Goal: Task Accomplishment & Management: Manage account settings

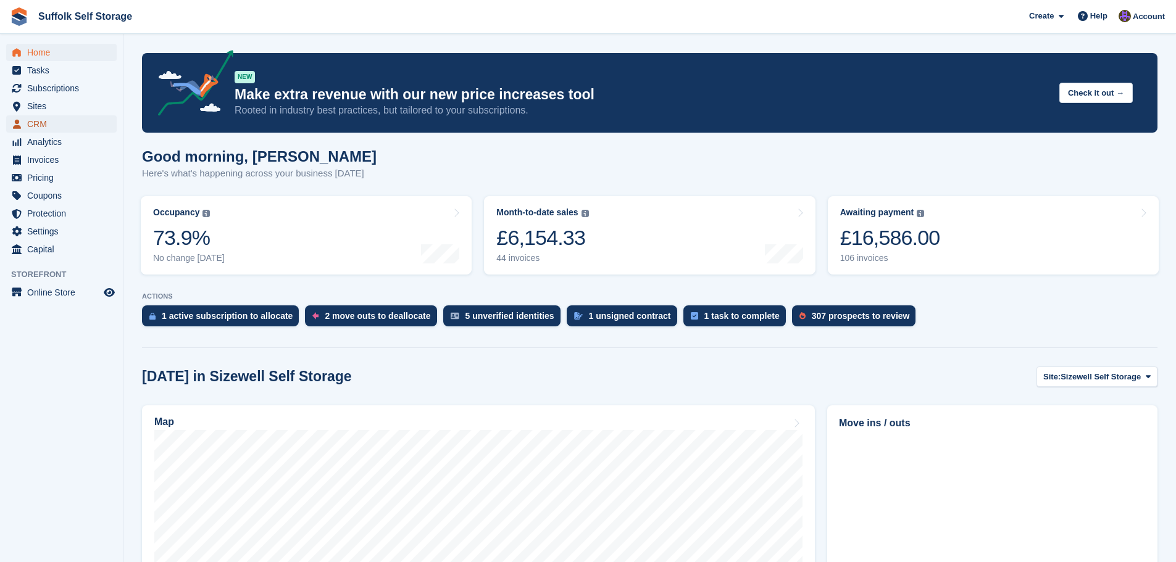
click at [40, 128] on span "CRM" at bounding box center [64, 123] width 74 height 17
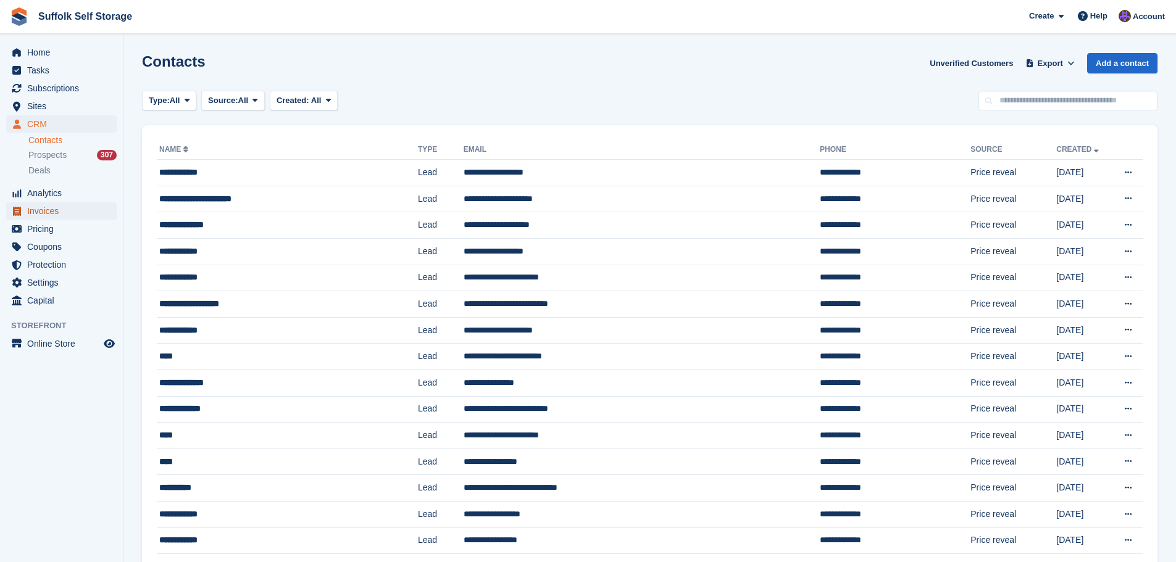
click at [46, 211] on span "Invoices" at bounding box center [64, 211] width 74 height 17
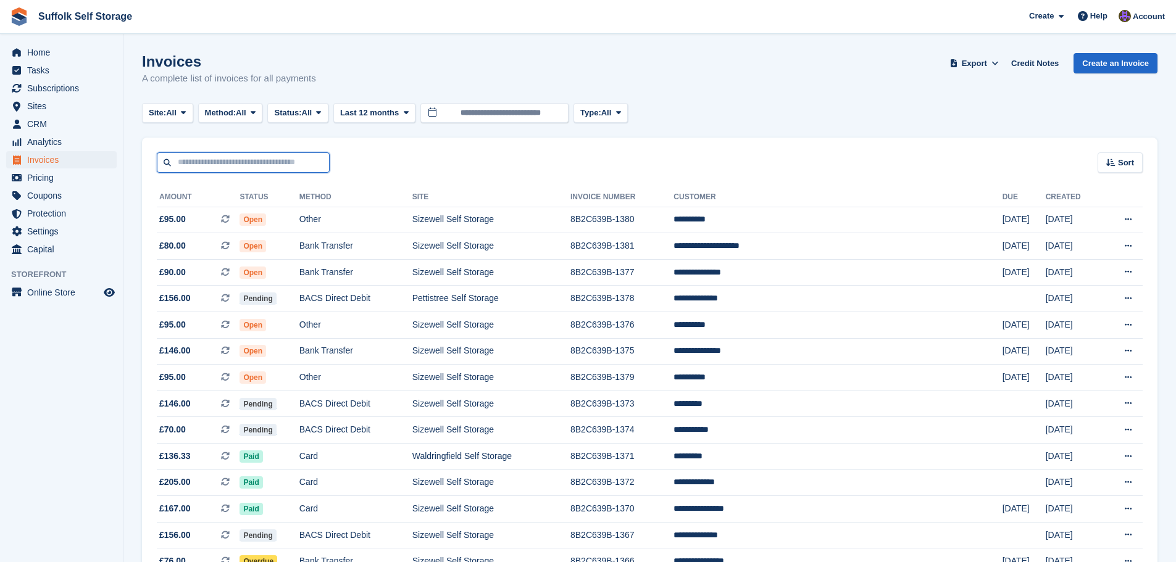
click at [243, 166] on input "text" at bounding box center [243, 163] width 173 height 20
type input "****"
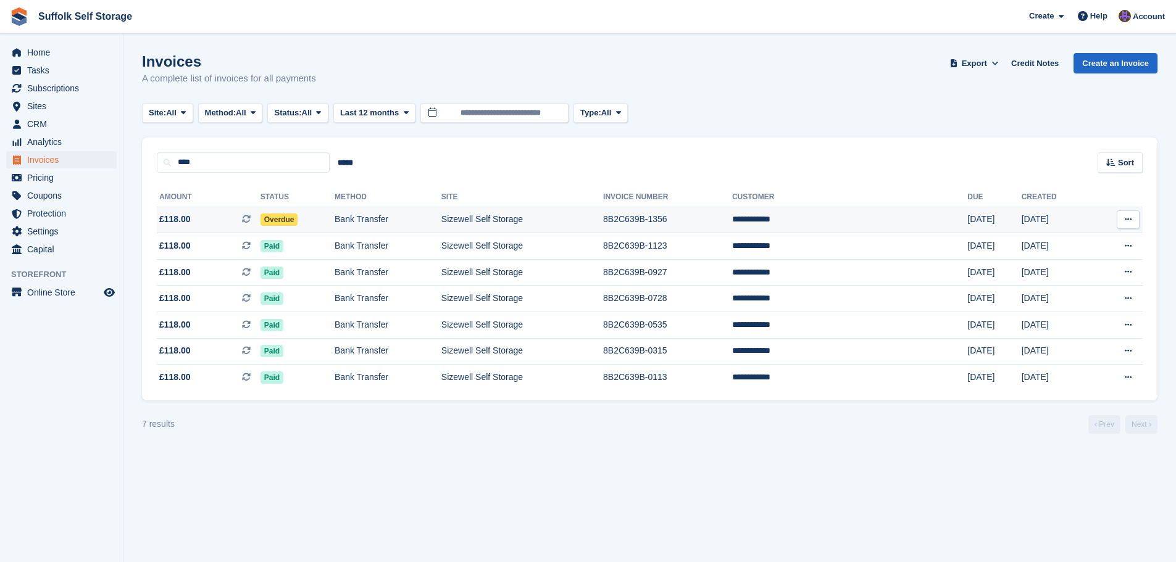
click at [287, 223] on span "Overdue" at bounding box center [280, 220] width 38 height 12
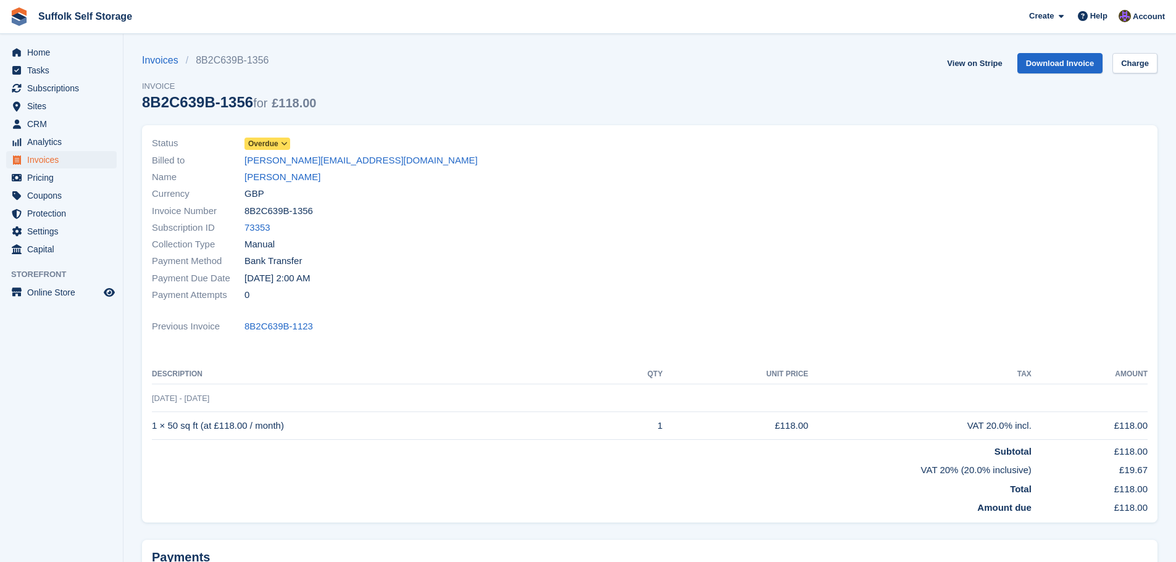
click at [274, 144] on span "Overdue" at bounding box center [263, 143] width 30 height 11
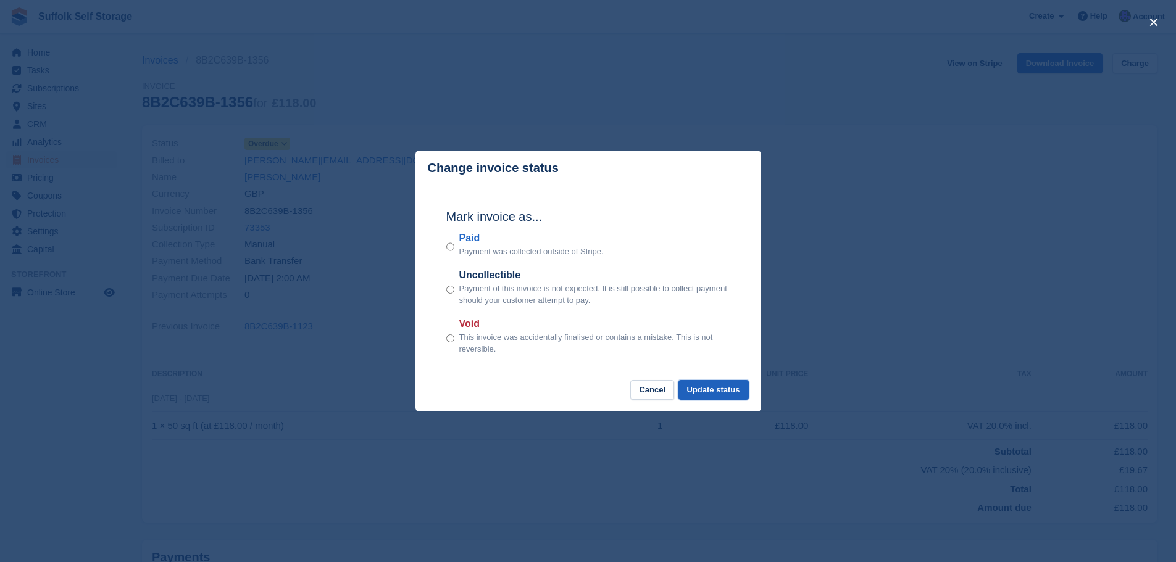
click at [732, 398] on button "Update status" at bounding box center [714, 390] width 70 height 20
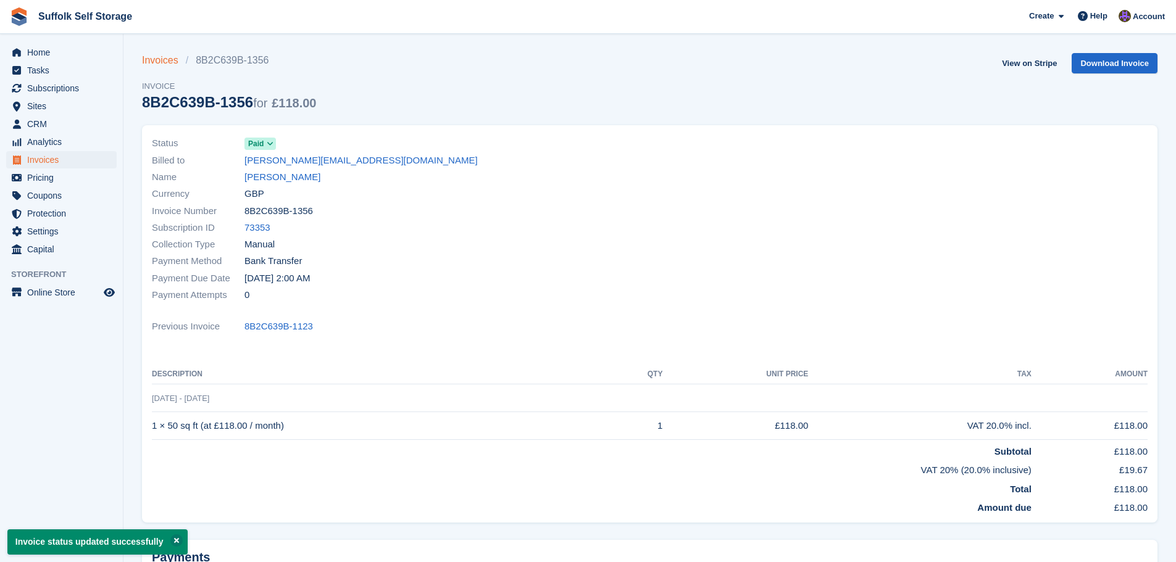
click at [161, 60] on link "Invoices" at bounding box center [164, 60] width 44 height 15
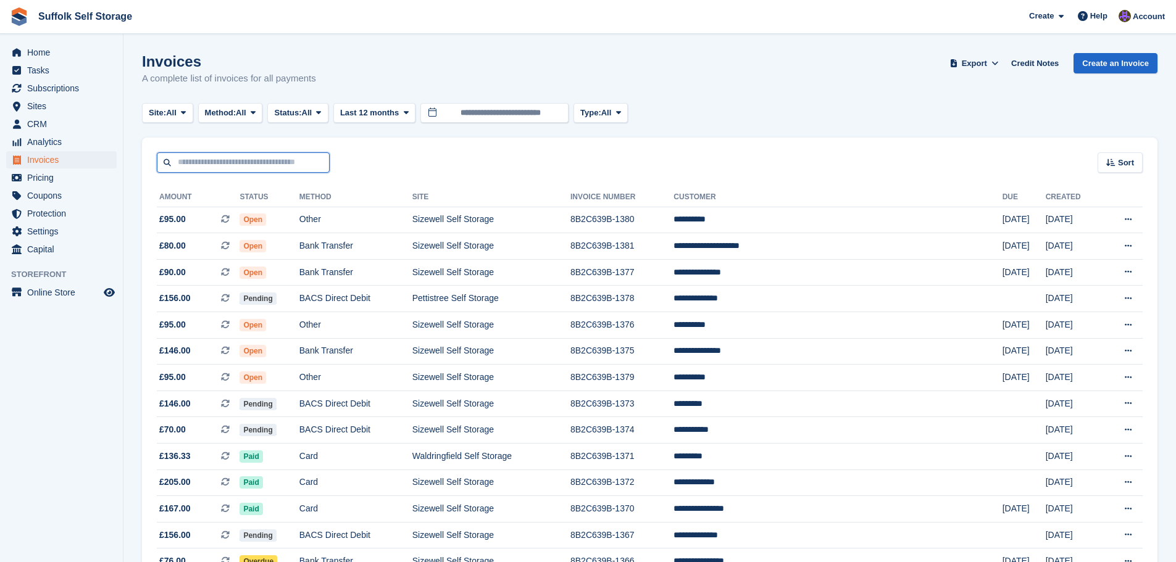
click at [223, 162] on input "text" at bounding box center [243, 163] width 173 height 20
type input "***"
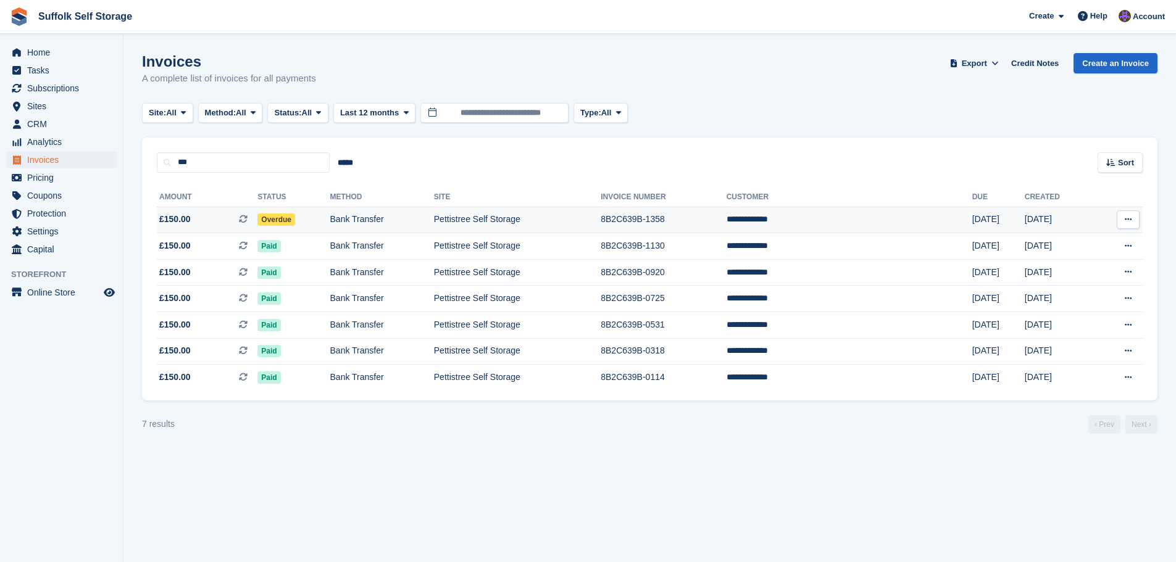
click at [295, 220] on span "Overdue" at bounding box center [276, 220] width 38 height 12
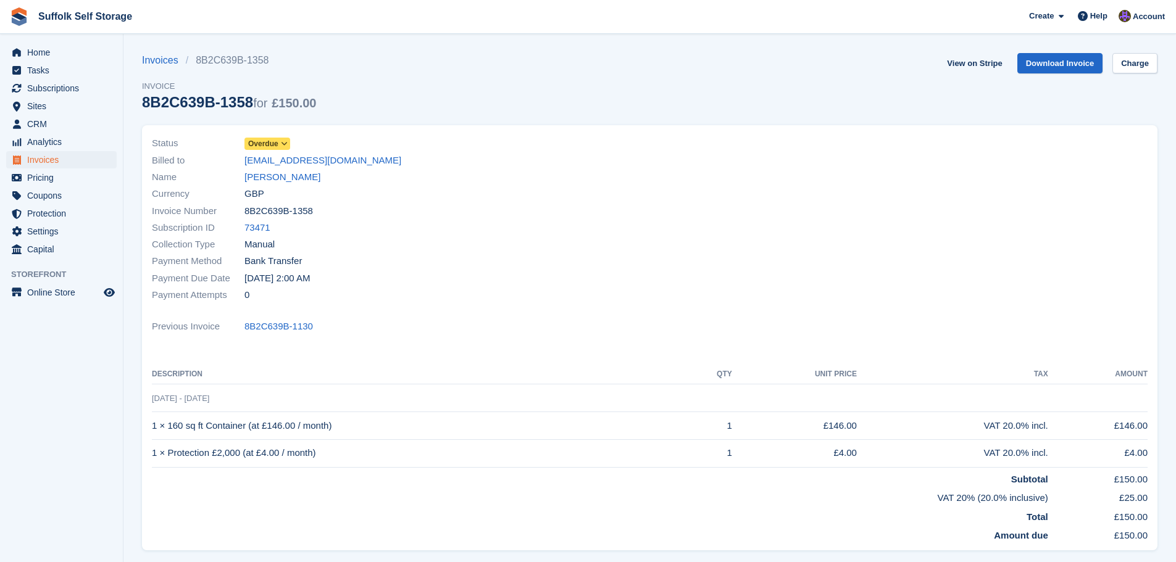
click at [286, 146] on icon at bounding box center [284, 143] width 7 height 7
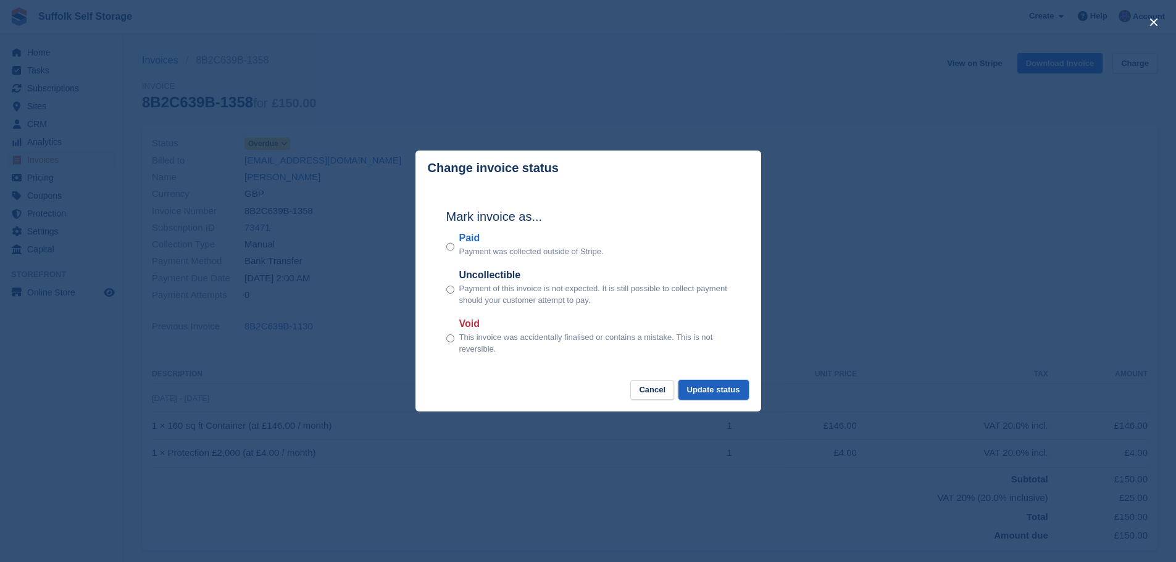
click at [704, 386] on button "Update status" at bounding box center [714, 390] width 70 height 20
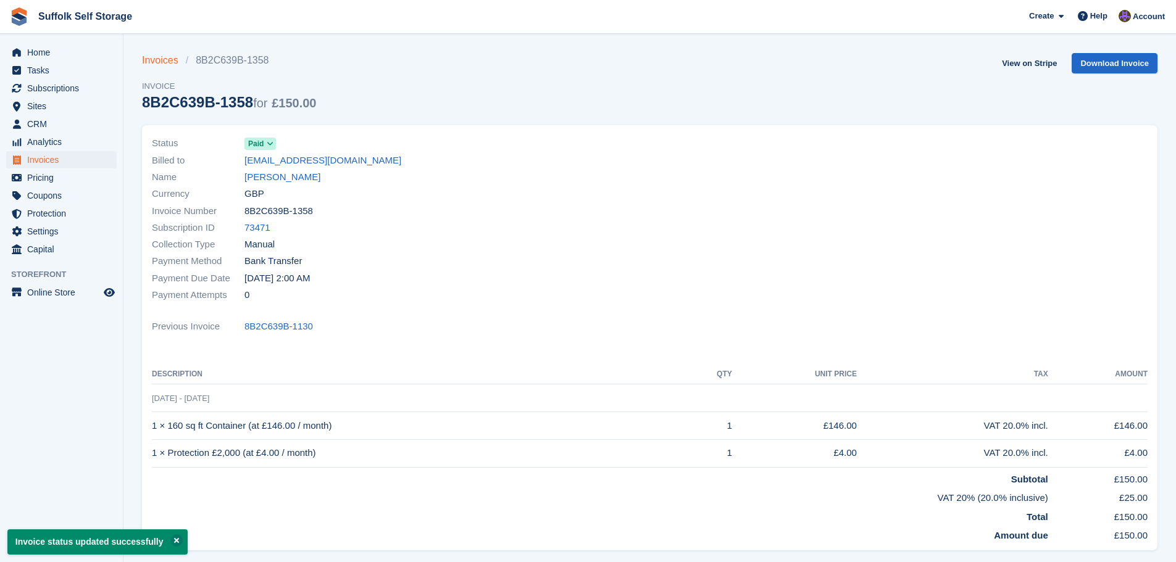
click at [146, 61] on link "Invoices" at bounding box center [164, 60] width 44 height 15
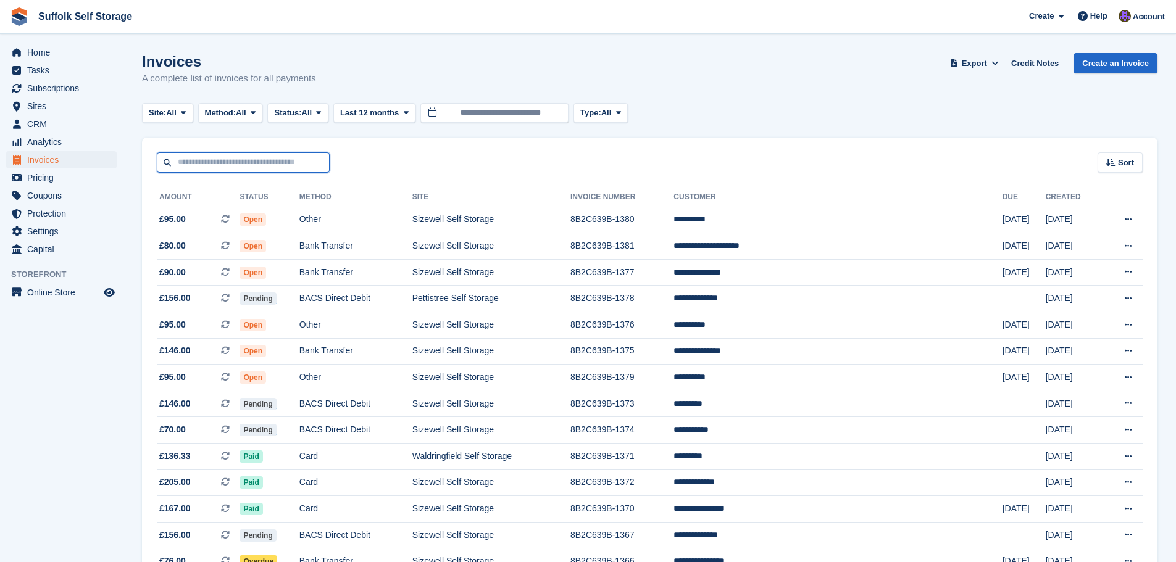
click at [227, 159] on input "text" at bounding box center [243, 163] width 173 height 20
type input "*****"
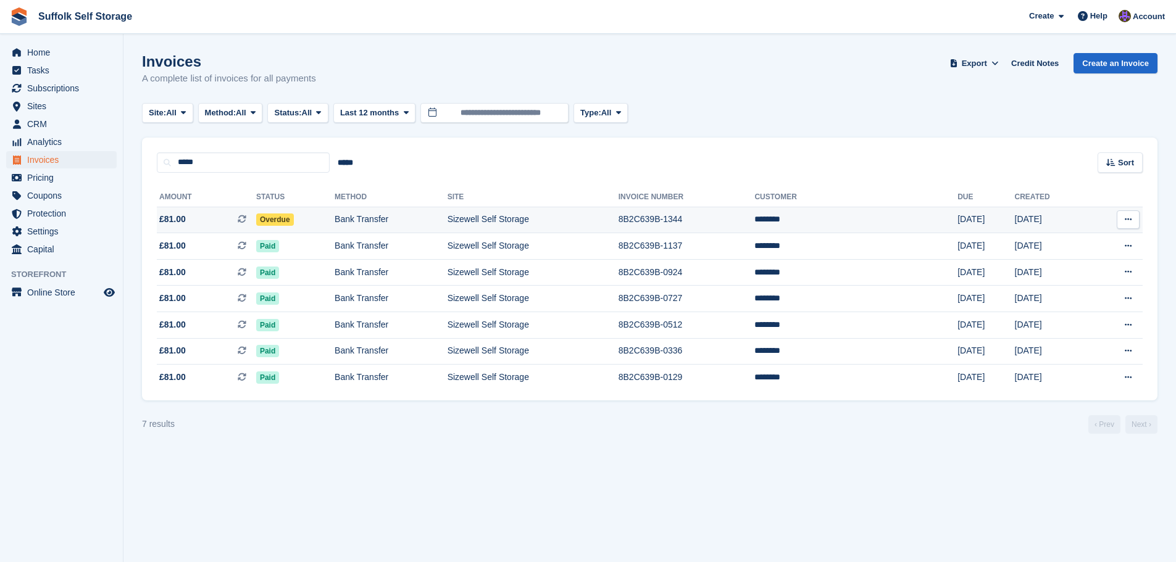
click at [286, 223] on span "Overdue" at bounding box center [275, 220] width 38 height 12
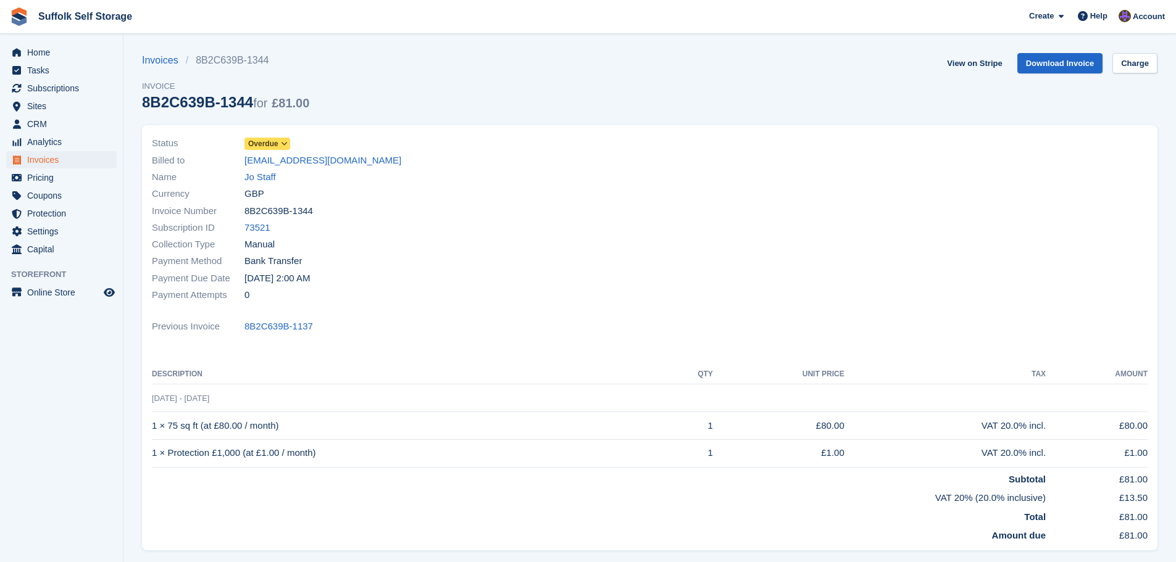
click at [270, 143] on span "Overdue" at bounding box center [263, 143] width 30 height 11
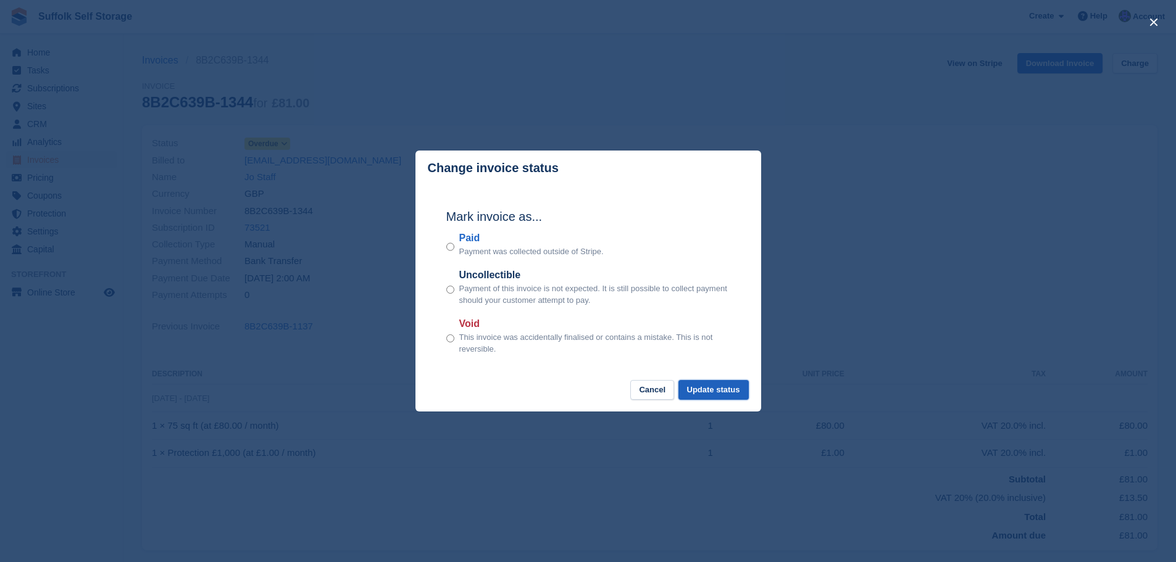
click at [726, 390] on button "Update status" at bounding box center [714, 390] width 70 height 20
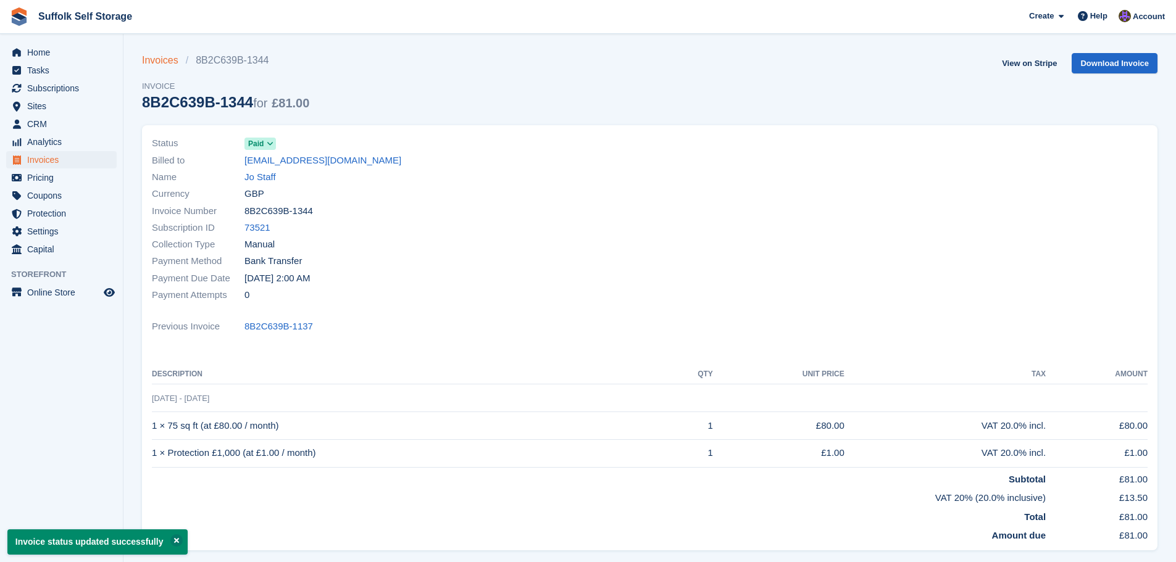
click at [157, 61] on link "Invoices" at bounding box center [164, 60] width 44 height 15
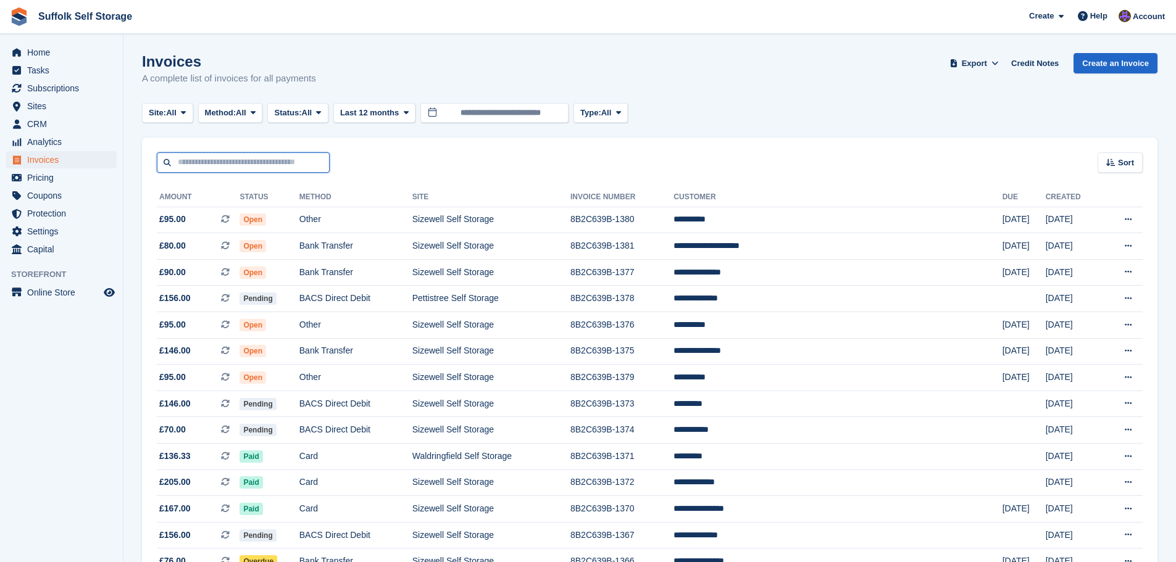
click at [249, 162] on input "text" at bounding box center [243, 163] width 173 height 20
type input "****"
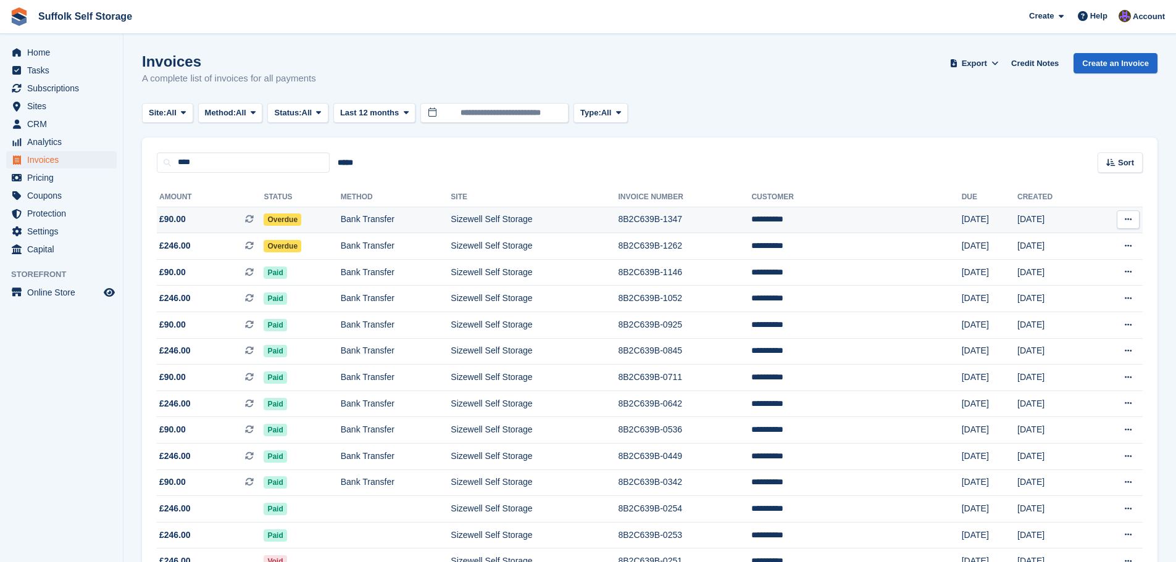
click at [301, 225] on span "Overdue" at bounding box center [283, 220] width 38 height 12
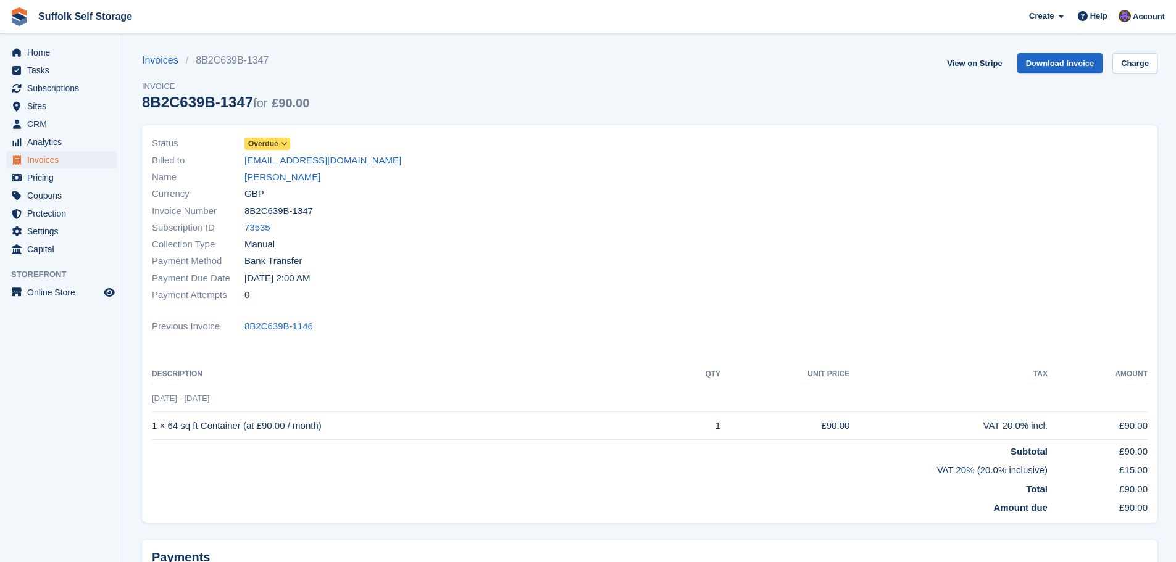
click at [251, 142] on span "Overdue" at bounding box center [263, 143] width 30 height 11
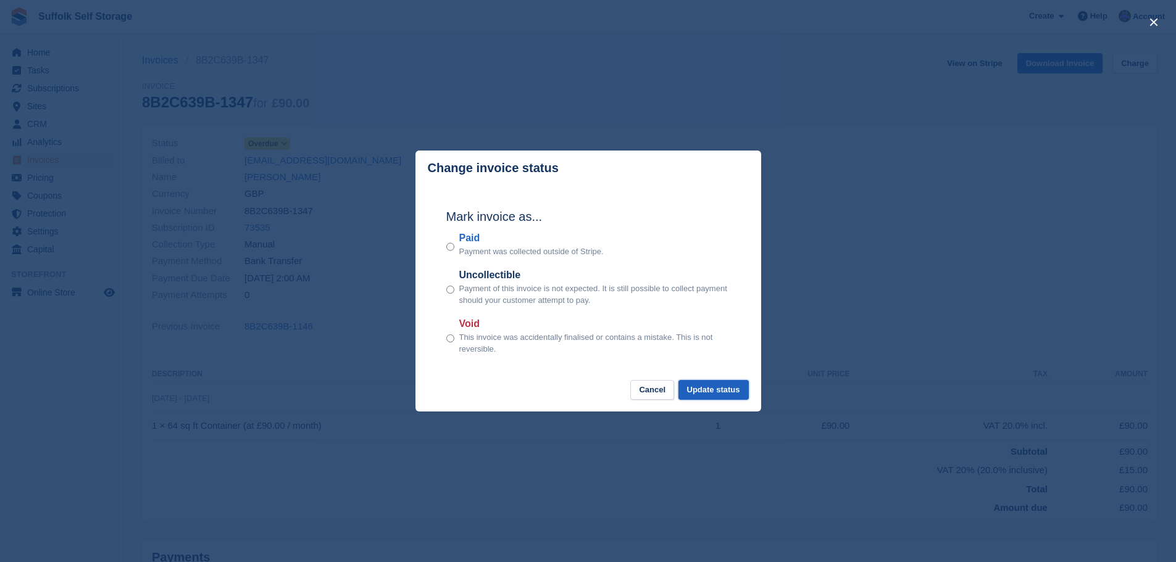
click at [732, 393] on button "Update status" at bounding box center [714, 390] width 70 height 20
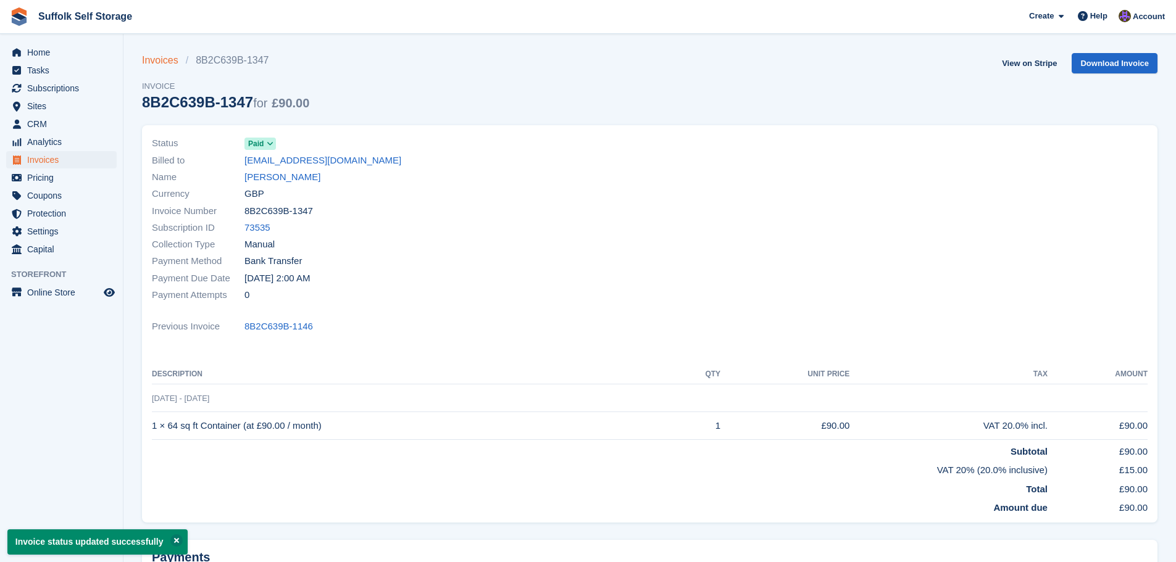
click at [161, 67] on link "Invoices" at bounding box center [164, 60] width 44 height 15
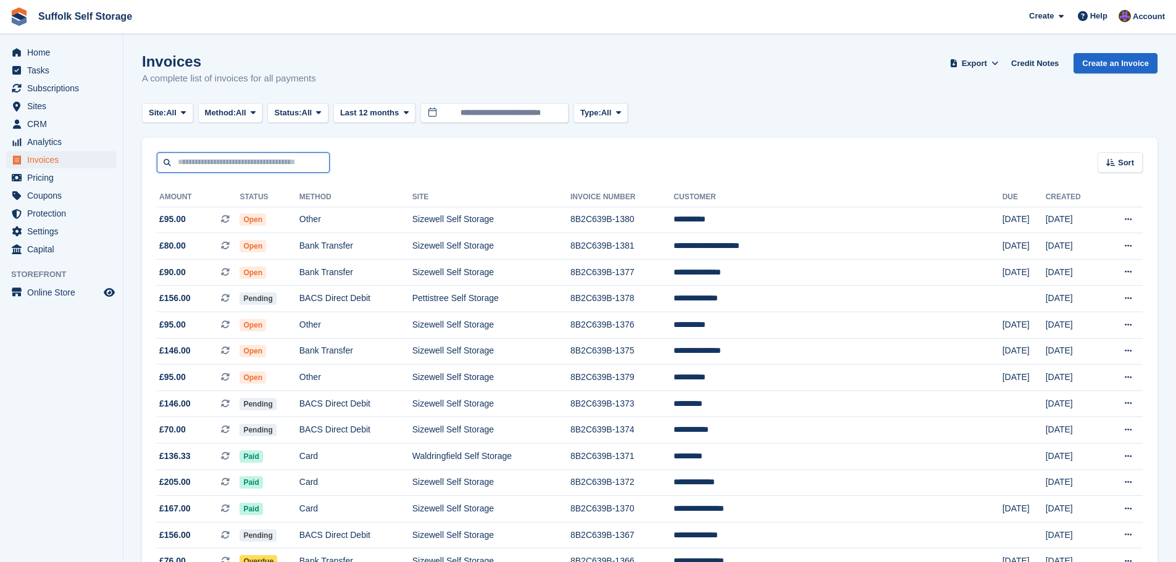
click at [292, 167] on input "text" at bounding box center [243, 163] width 173 height 20
type input "*****"
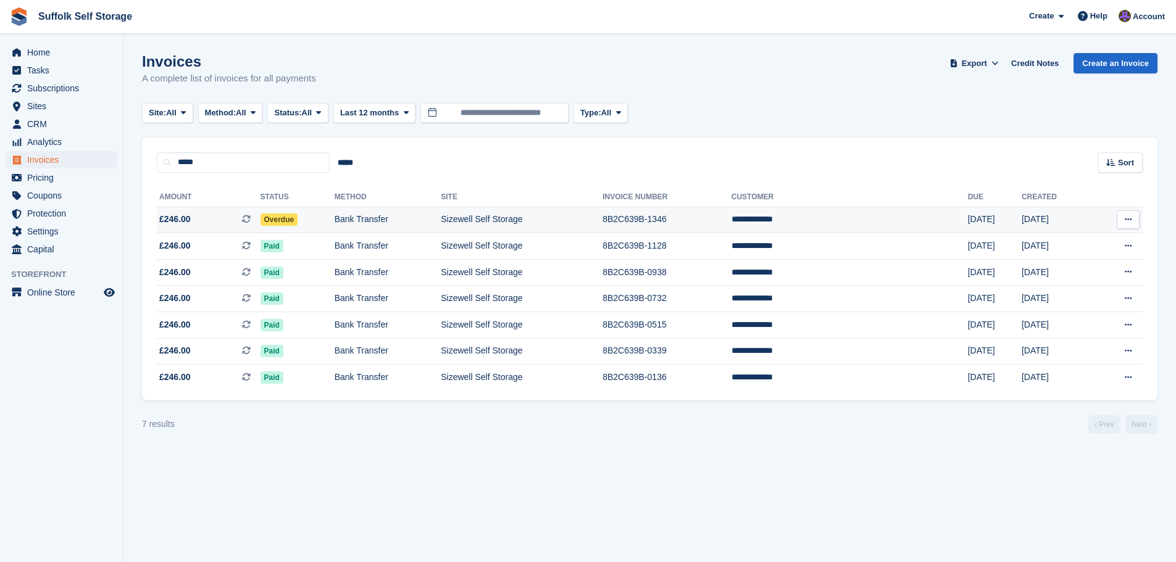
click at [297, 221] on span "Overdue" at bounding box center [280, 220] width 38 height 12
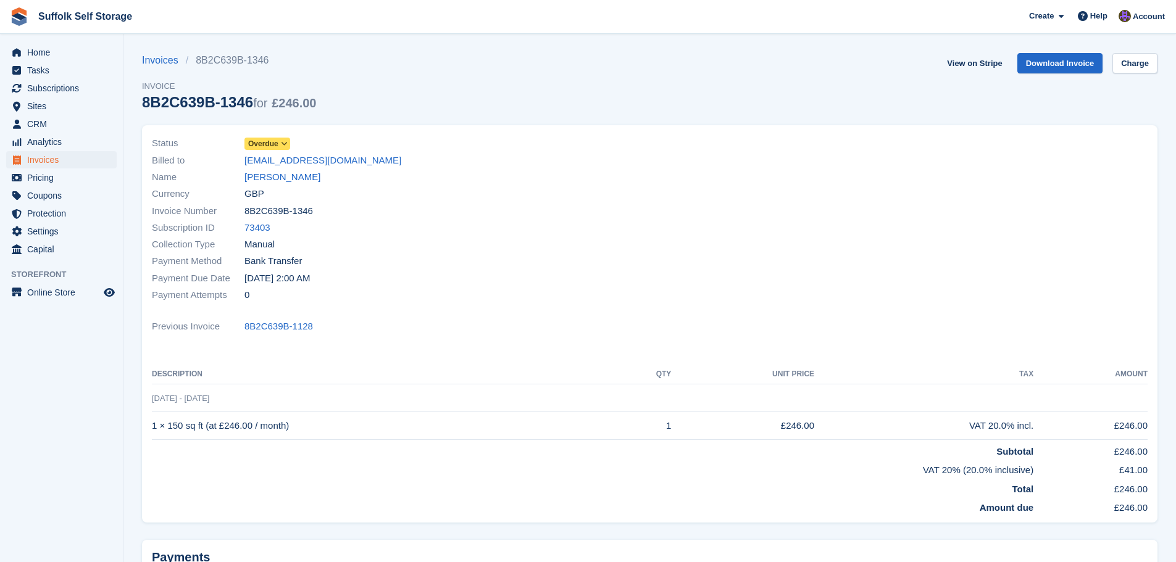
click at [272, 146] on span "Overdue" at bounding box center [263, 143] width 30 height 11
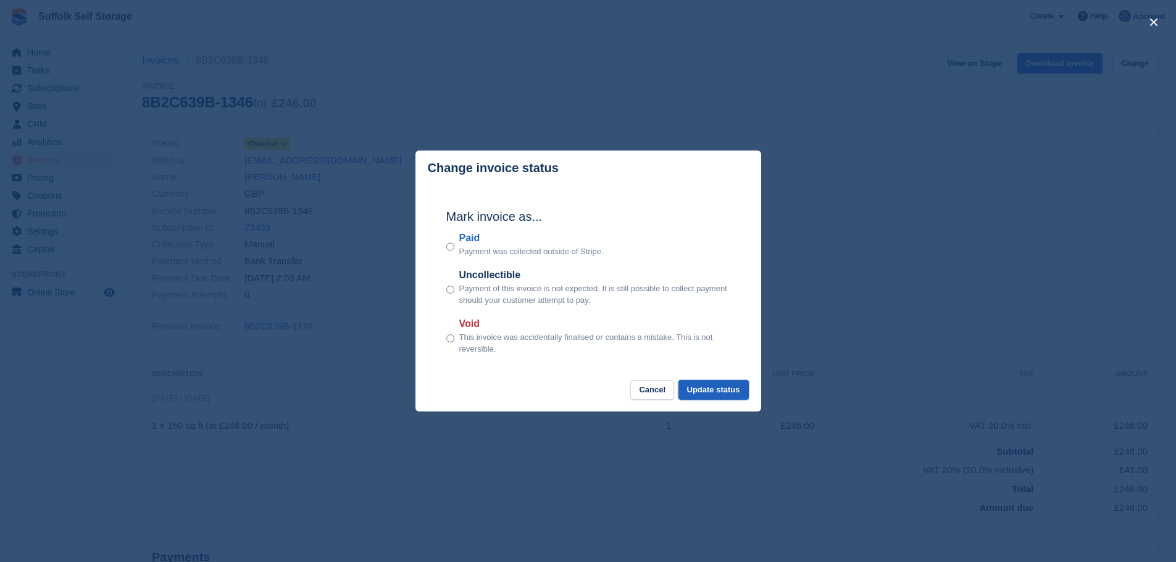
click at [728, 393] on button "Update status" at bounding box center [714, 390] width 70 height 20
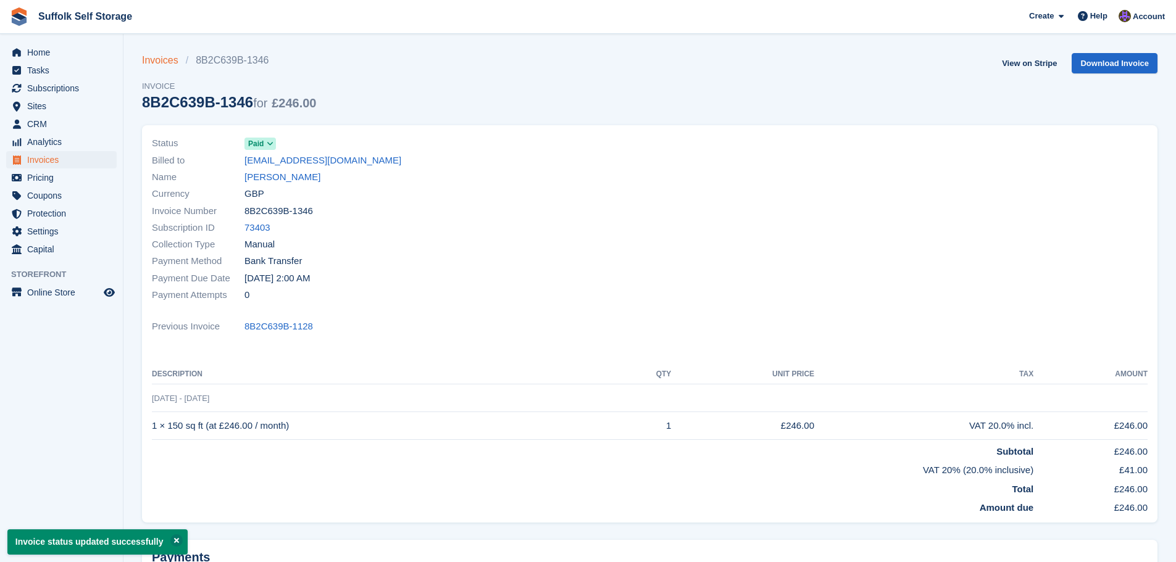
click at [164, 57] on link "Invoices" at bounding box center [164, 60] width 44 height 15
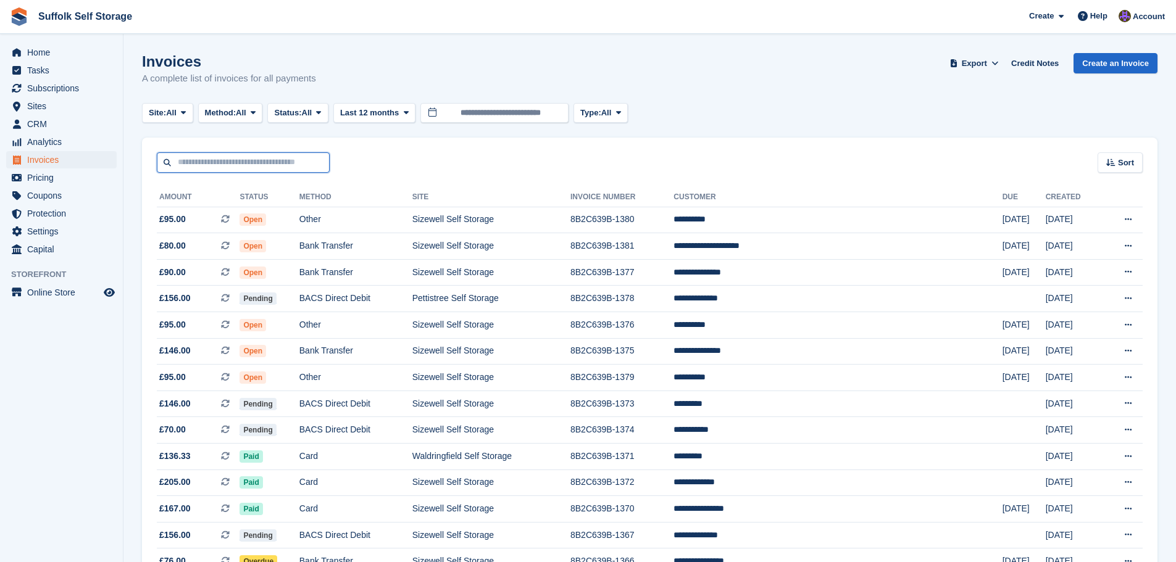
click at [234, 163] on input "text" at bounding box center [243, 163] width 173 height 20
type input "***"
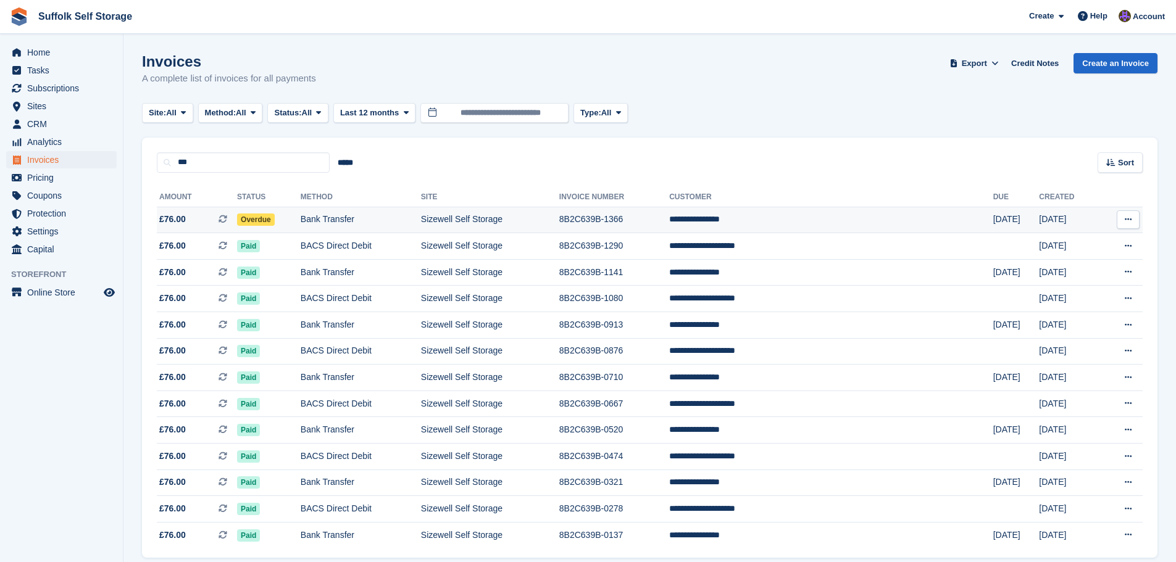
click at [271, 223] on span "Overdue" at bounding box center [256, 220] width 38 height 12
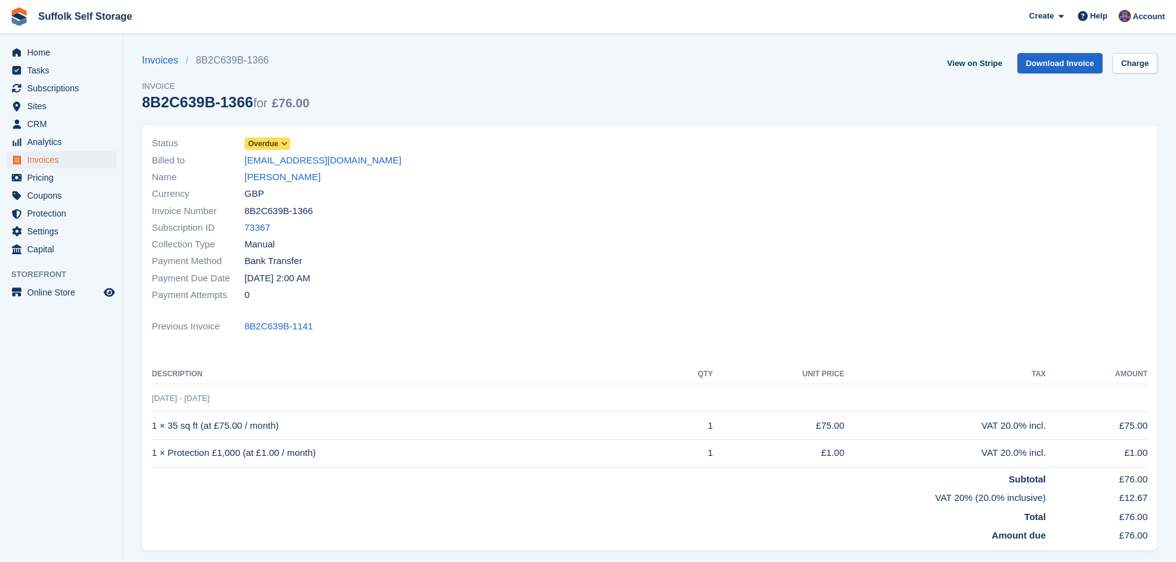
click at [272, 143] on span "Overdue" at bounding box center [263, 143] width 30 height 11
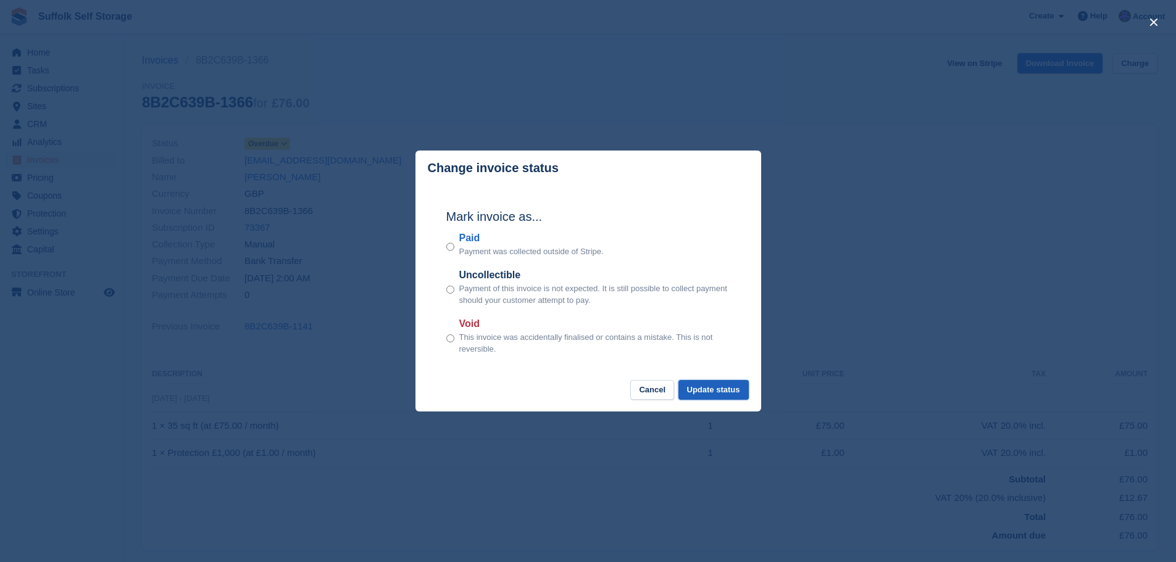
click at [723, 391] on button "Update status" at bounding box center [714, 390] width 70 height 20
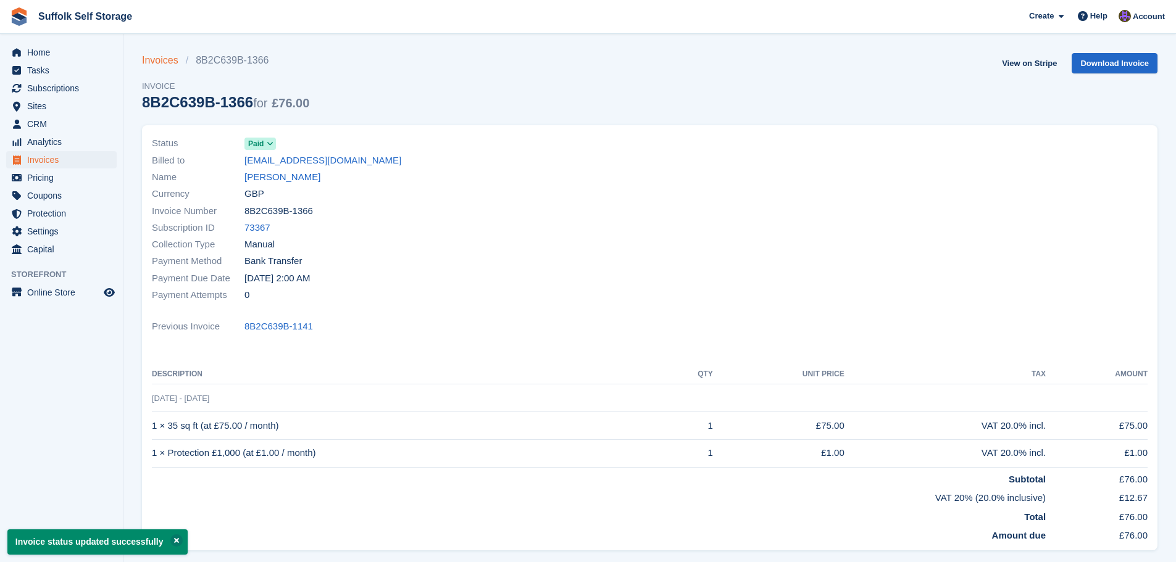
click at [158, 61] on link "Invoices" at bounding box center [164, 60] width 44 height 15
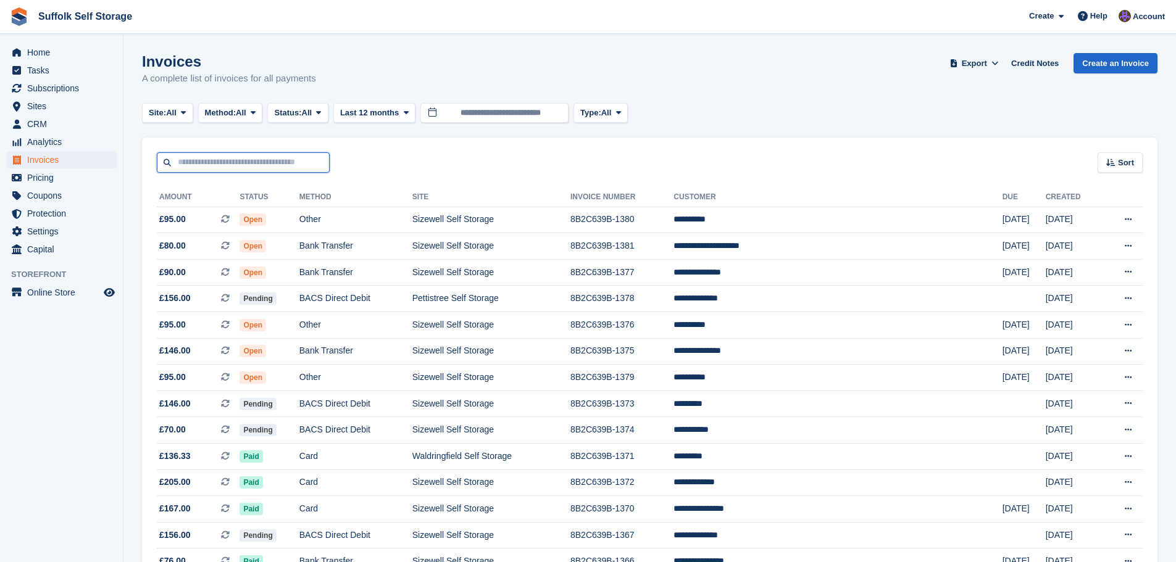
click at [287, 162] on input "text" at bounding box center [243, 163] width 173 height 20
type input "****"
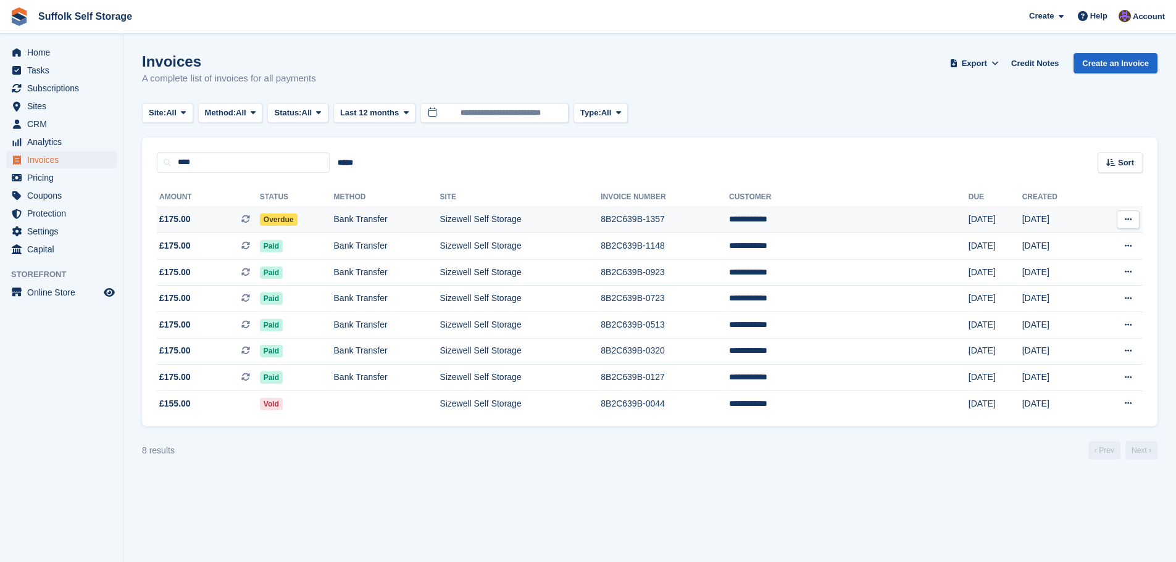
click at [298, 219] on span "Overdue" at bounding box center [279, 220] width 38 height 12
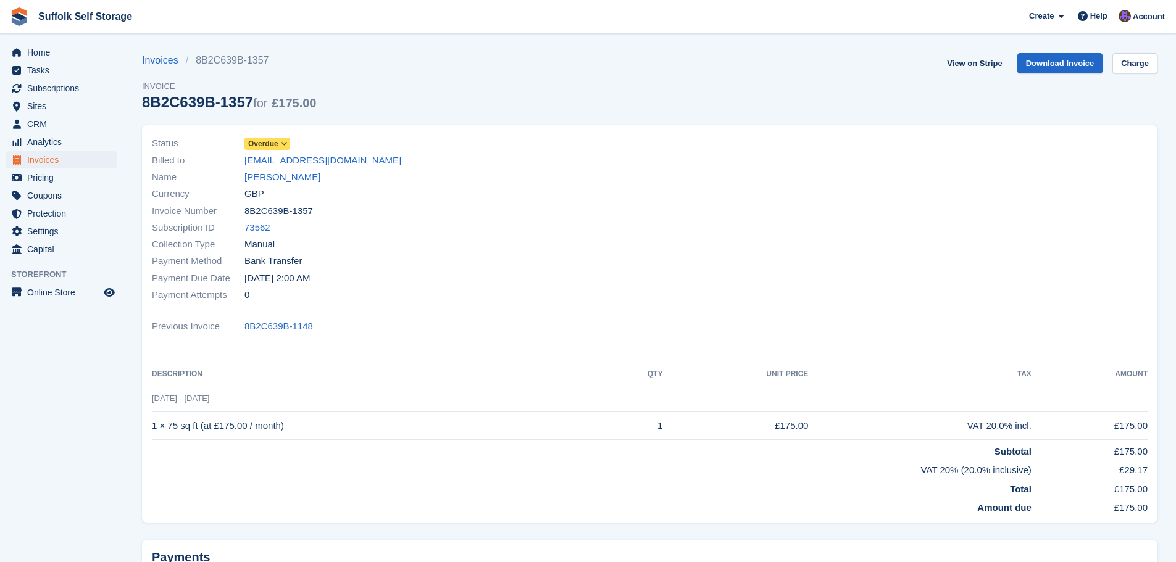
click at [259, 138] on span "Overdue" at bounding box center [263, 143] width 30 height 11
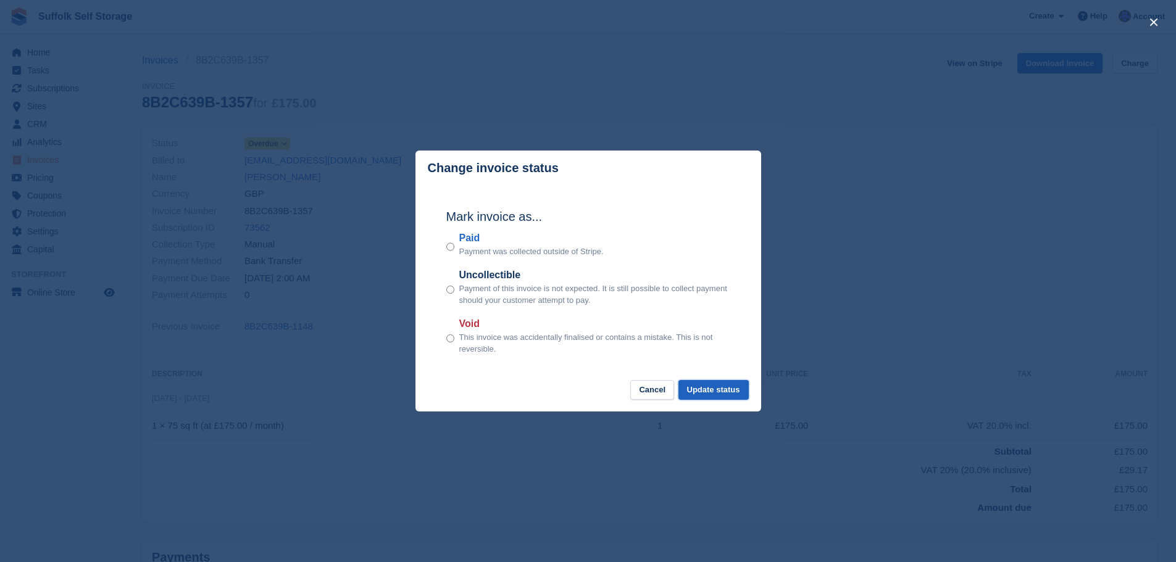
click at [711, 399] on button "Update status" at bounding box center [714, 390] width 70 height 20
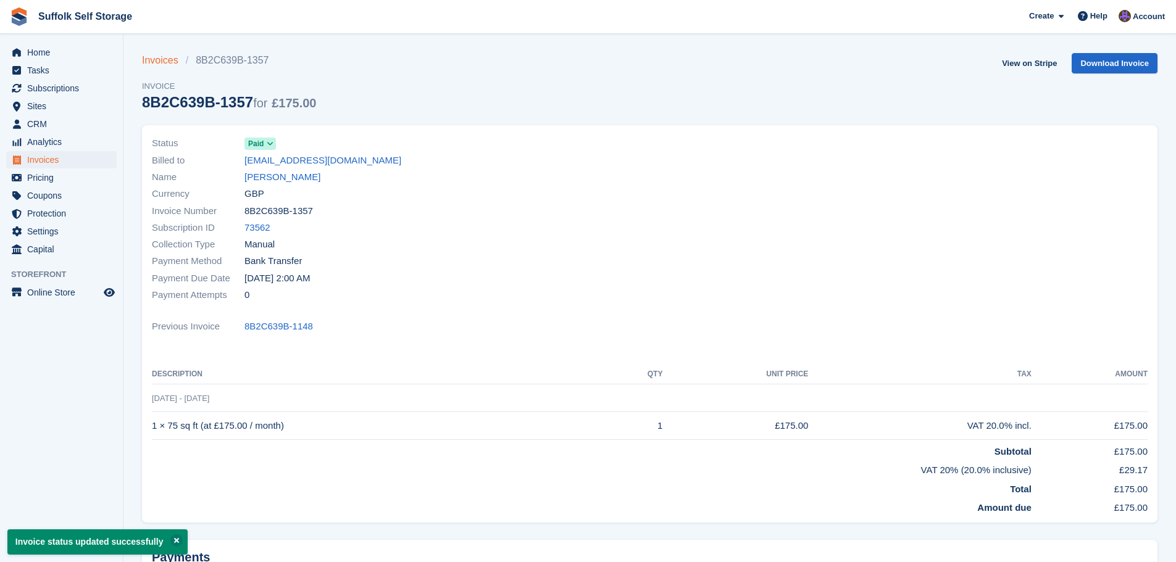
click at [161, 66] on link "Invoices" at bounding box center [164, 60] width 44 height 15
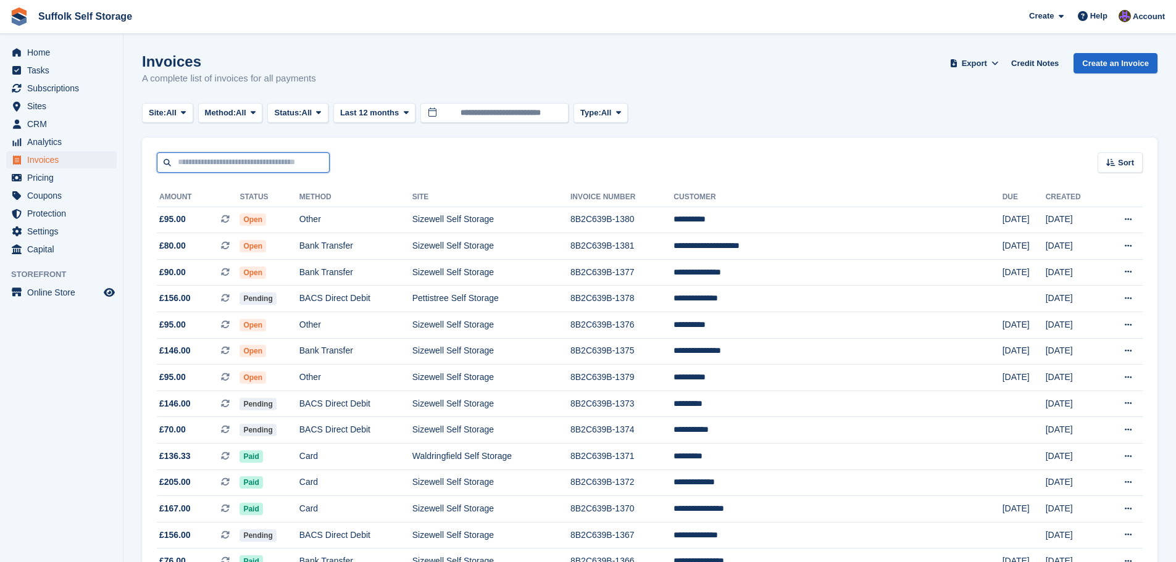
click at [265, 162] on input "text" at bounding box center [243, 163] width 173 height 20
type input "****"
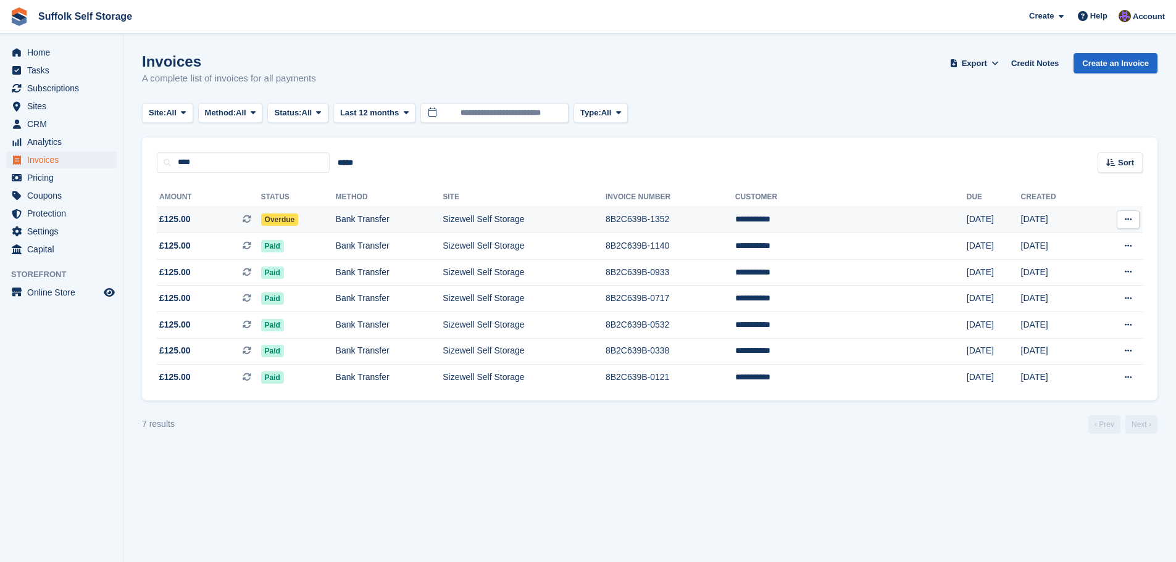
click at [299, 223] on span "Overdue" at bounding box center [280, 220] width 38 height 12
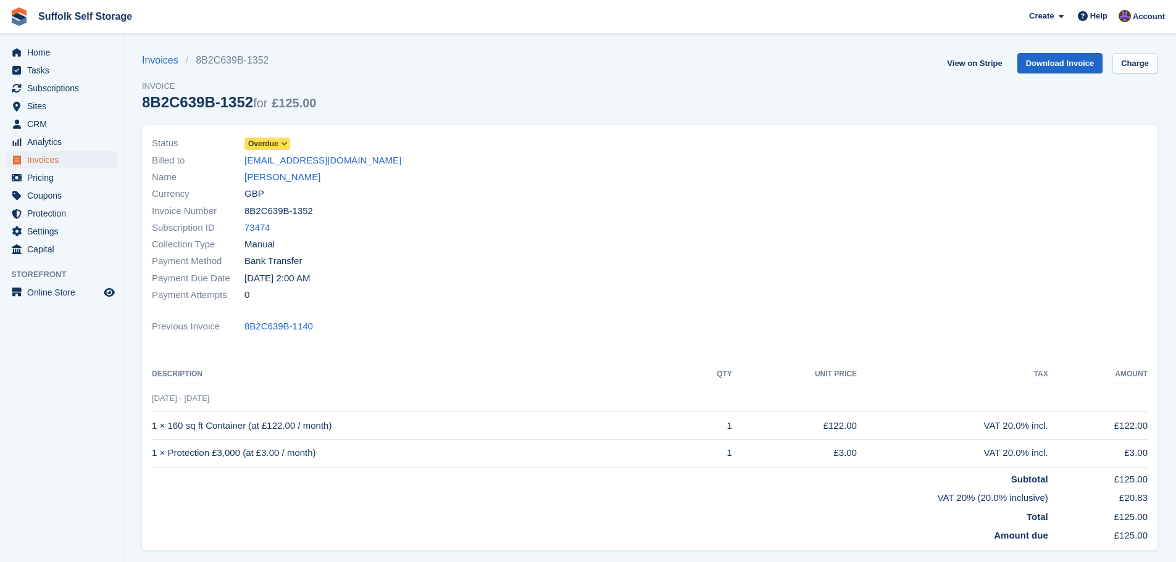
click at [263, 149] on span "Overdue" at bounding box center [263, 143] width 30 height 11
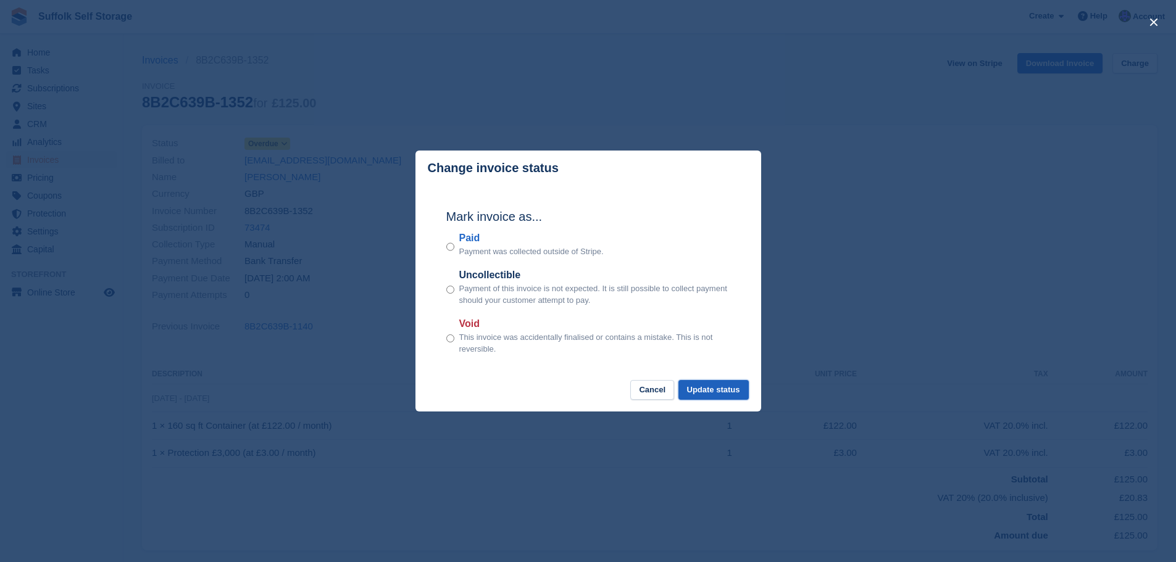
click at [709, 389] on button "Update status" at bounding box center [714, 390] width 70 height 20
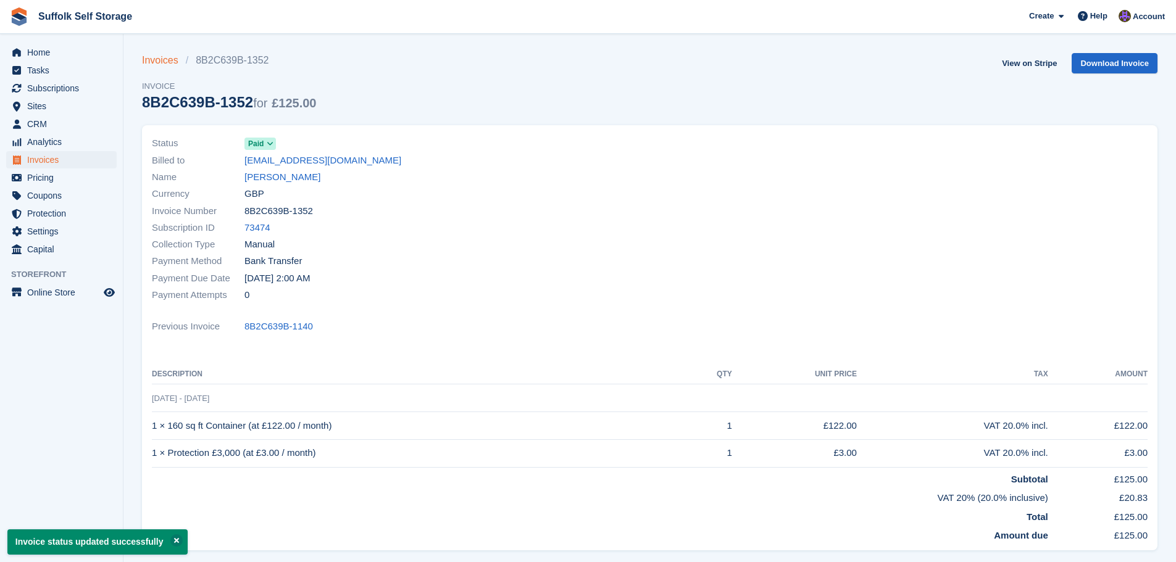
click at [162, 59] on link "Invoices" at bounding box center [164, 60] width 44 height 15
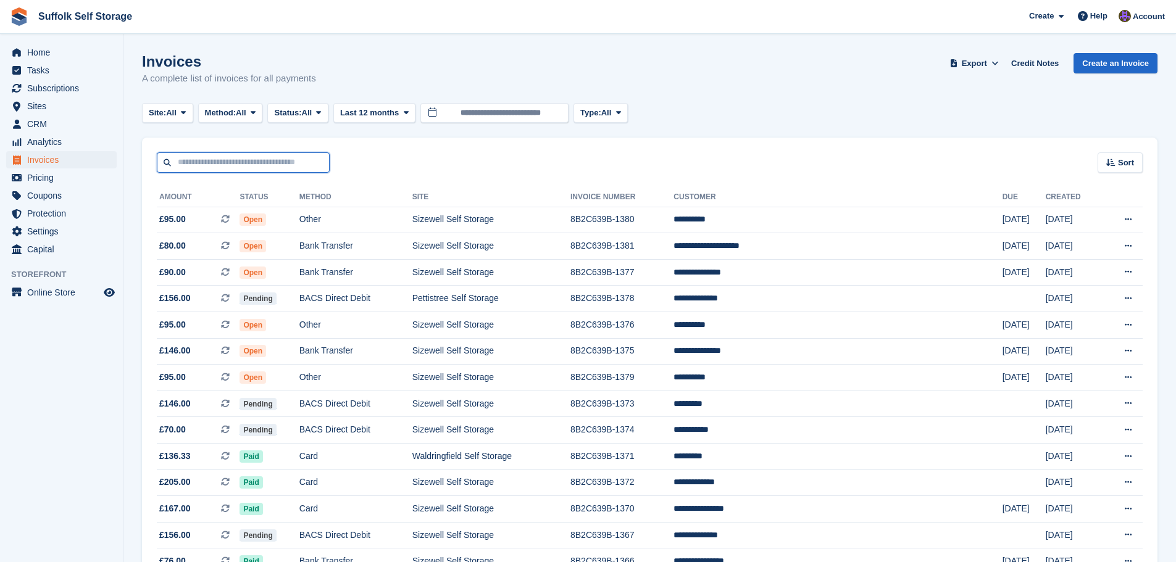
click at [295, 154] on input "text" at bounding box center [243, 163] width 173 height 20
type input "****"
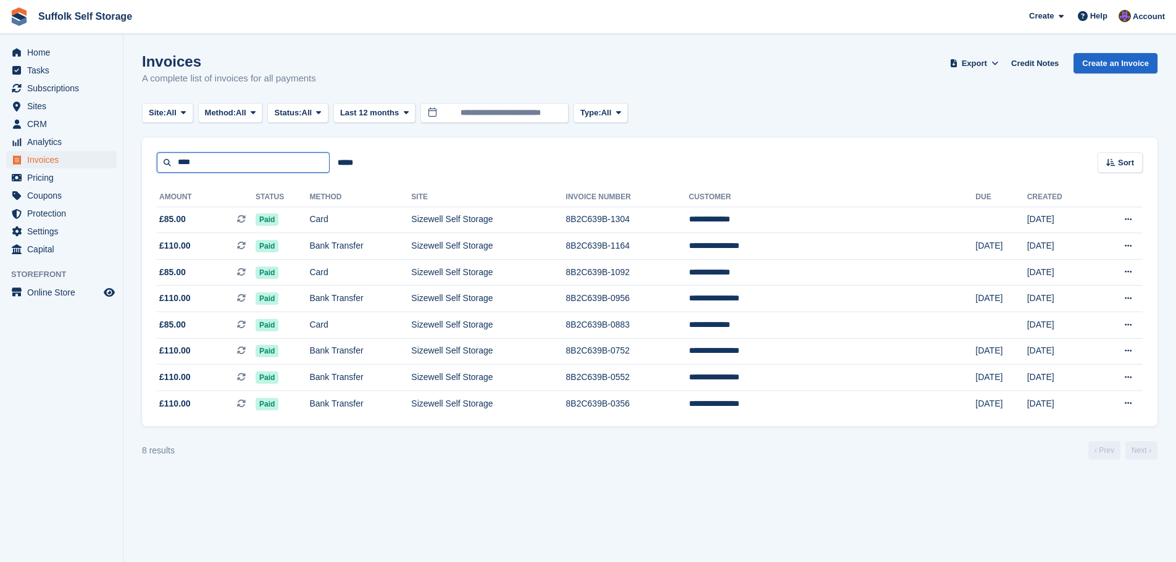
drag, startPoint x: 193, startPoint y: 161, endPoint x: 132, endPoint y: 171, distance: 62.0
click at [139, 170] on section "Invoices A complete list of invoices for all payments Export Export Invoices Ex…" at bounding box center [649, 281] width 1053 height 562
type input "****"
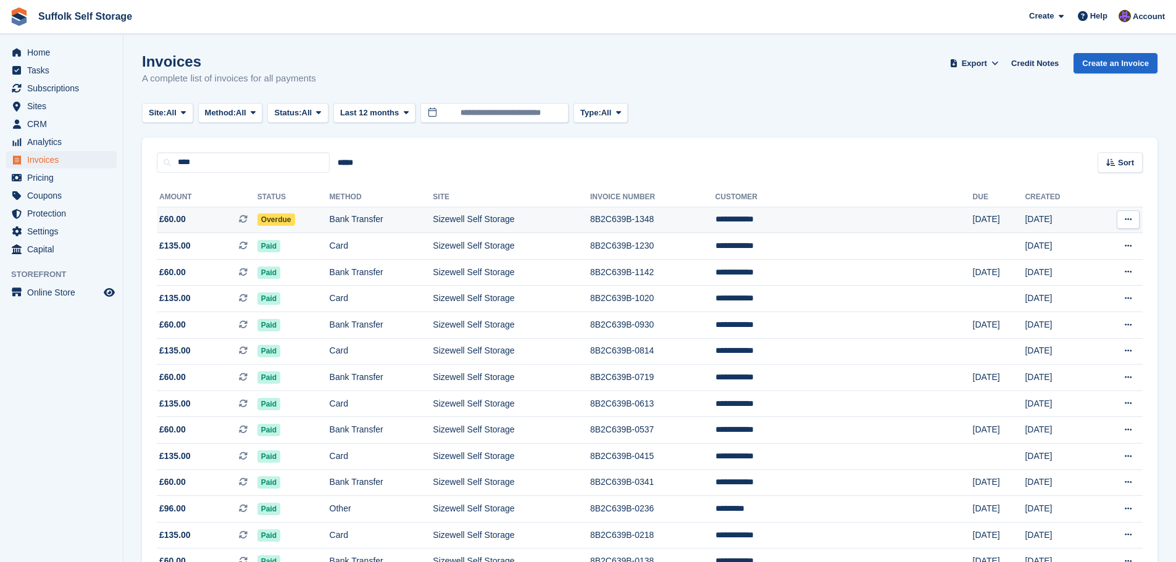
click at [295, 217] on span "Overdue" at bounding box center [276, 220] width 38 height 12
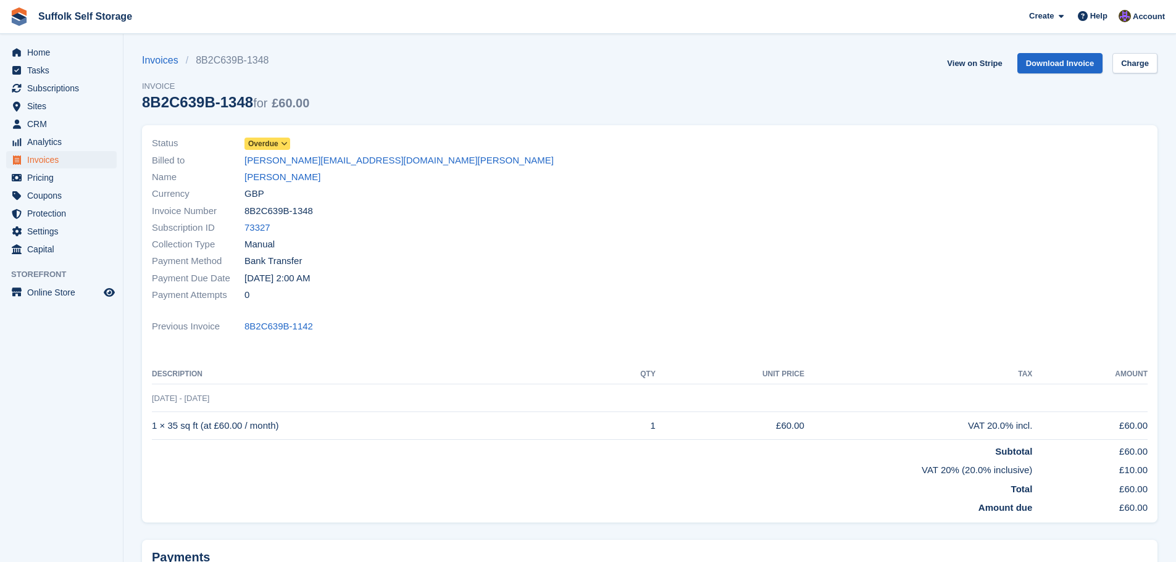
click at [272, 148] on span "Overdue" at bounding box center [263, 143] width 30 height 11
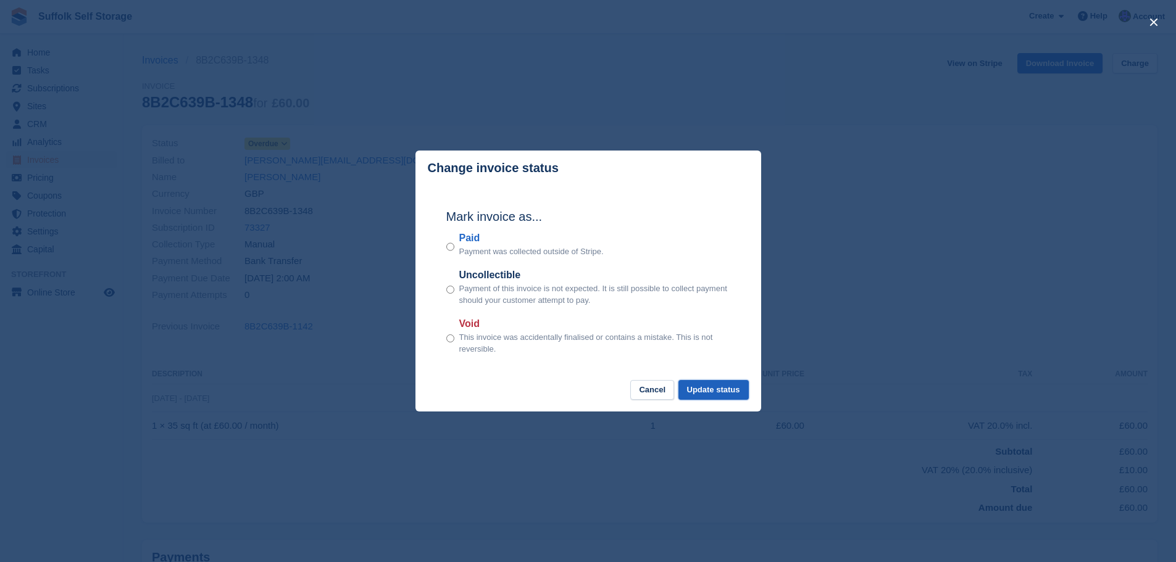
click at [716, 394] on button "Update status" at bounding box center [714, 390] width 70 height 20
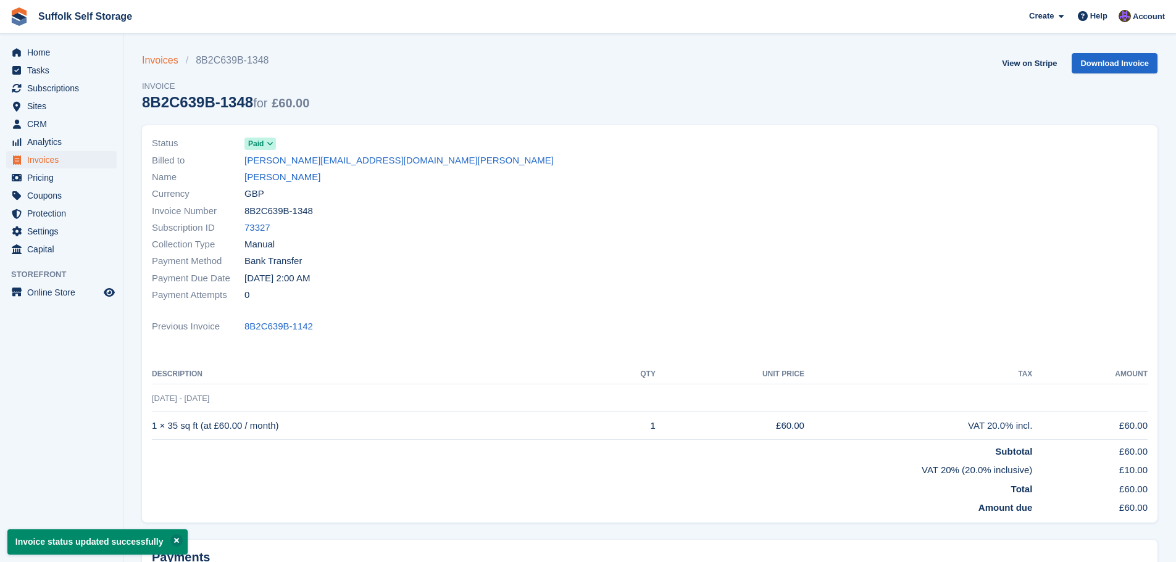
click at [170, 65] on link "Invoices" at bounding box center [164, 60] width 44 height 15
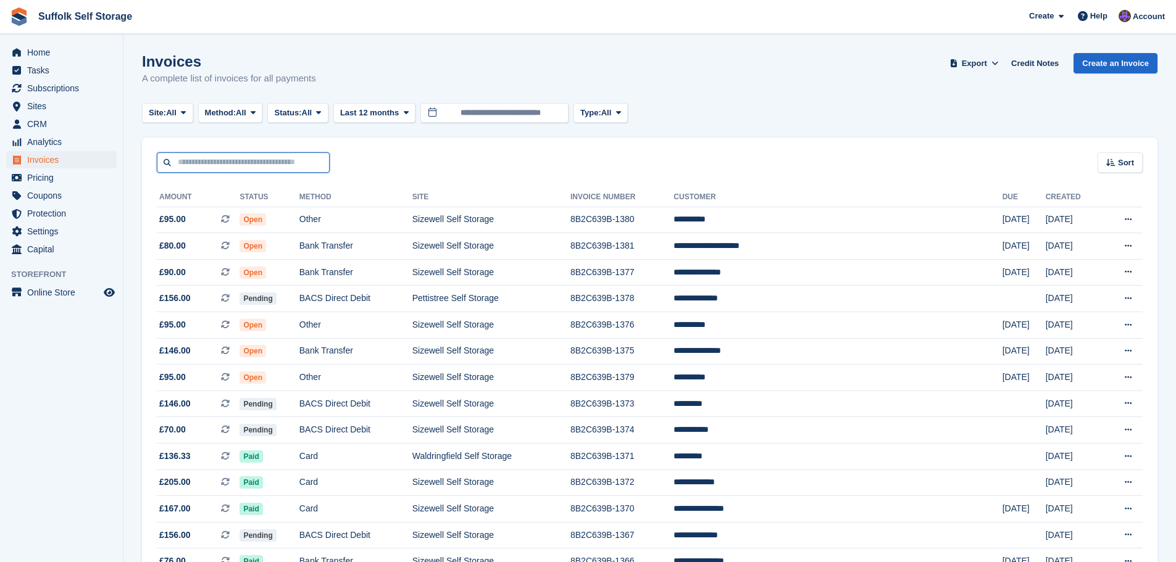
click at [303, 161] on input "text" at bounding box center [243, 163] width 173 height 20
type input "****"
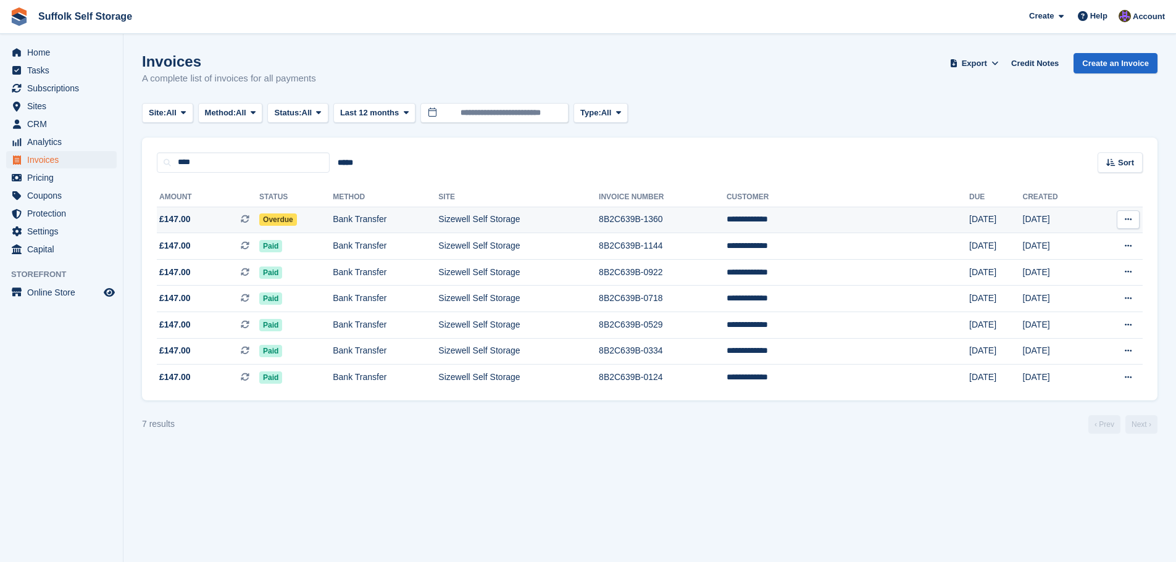
click at [297, 217] on span "Overdue" at bounding box center [278, 220] width 38 height 12
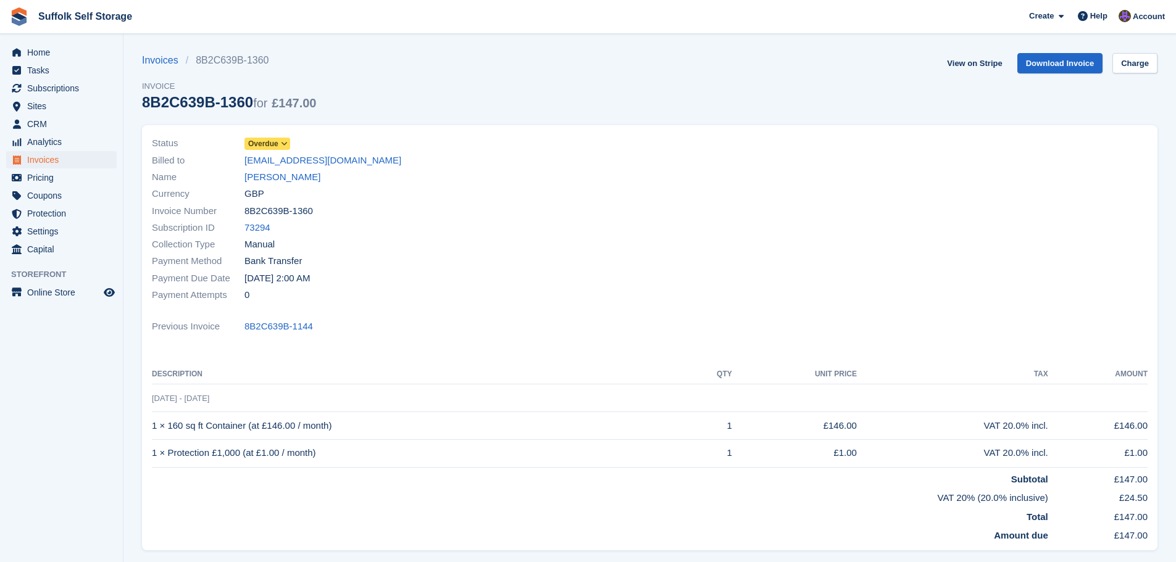
drag, startPoint x: 268, startPoint y: 146, endPoint x: 296, endPoint y: 191, distance: 53.3
click at [267, 146] on span "Overdue" at bounding box center [263, 143] width 30 height 11
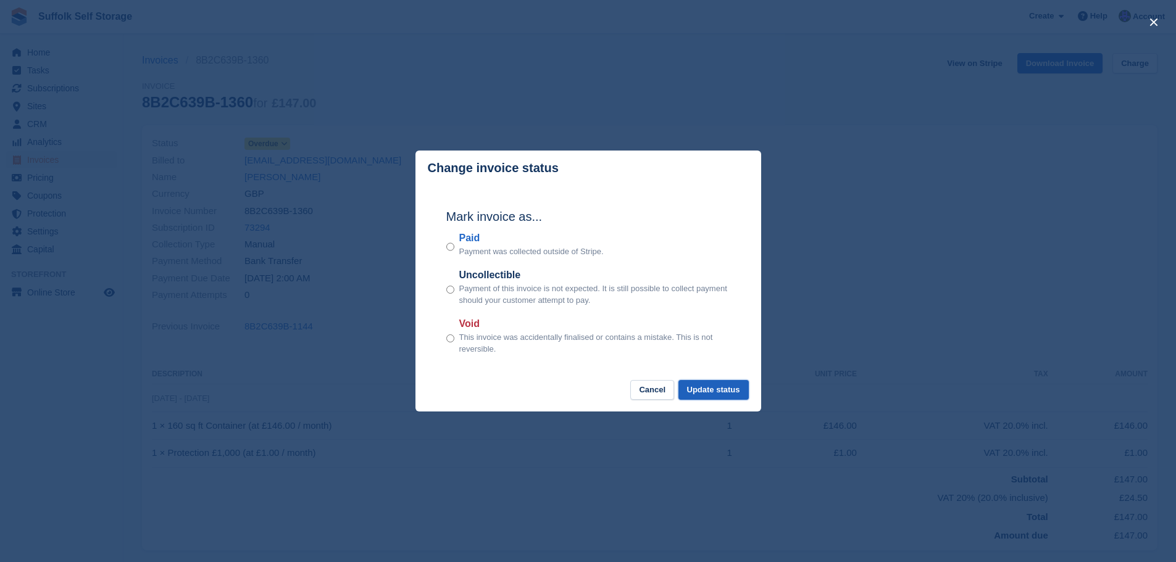
click at [726, 393] on button "Update status" at bounding box center [714, 390] width 70 height 20
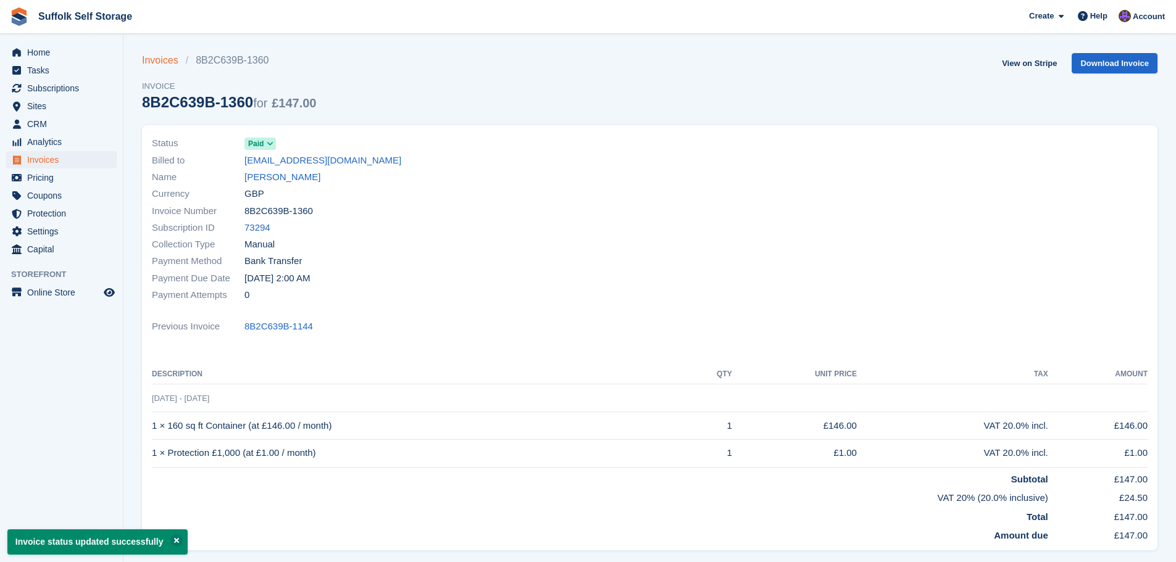
click at [144, 59] on link "Invoices" at bounding box center [164, 60] width 44 height 15
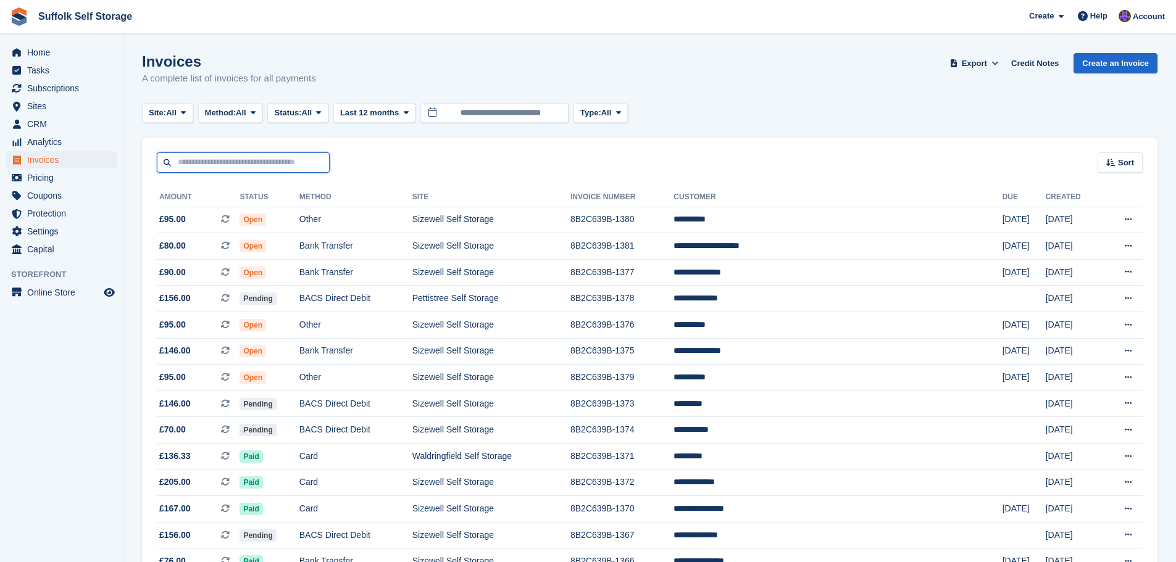
click at [272, 166] on input "text" at bounding box center [243, 163] width 173 height 20
type input "****"
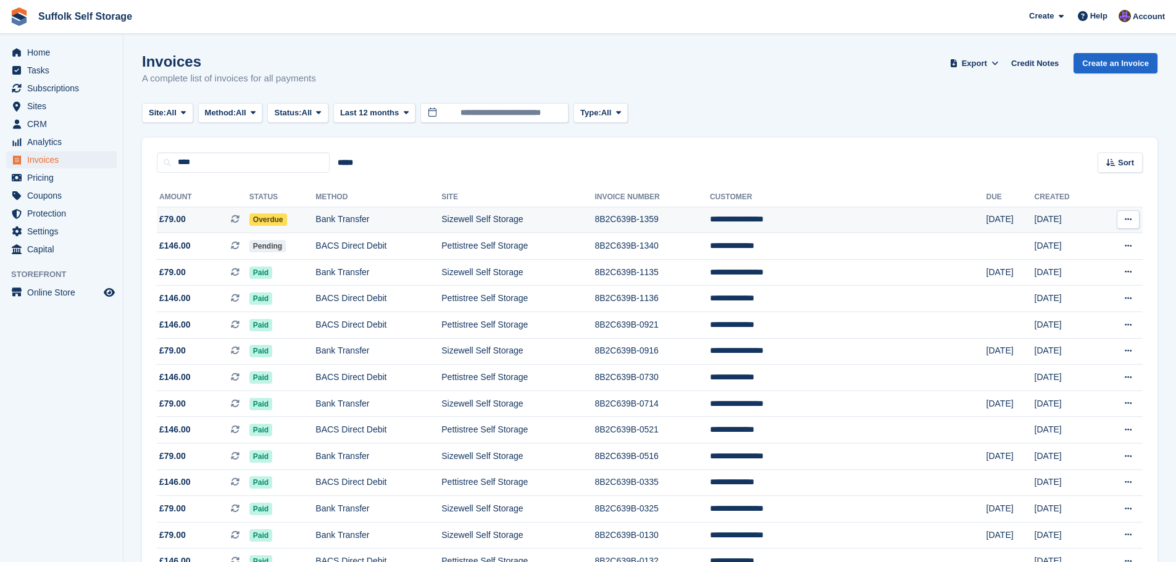
click at [285, 218] on span "Overdue" at bounding box center [268, 220] width 38 height 12
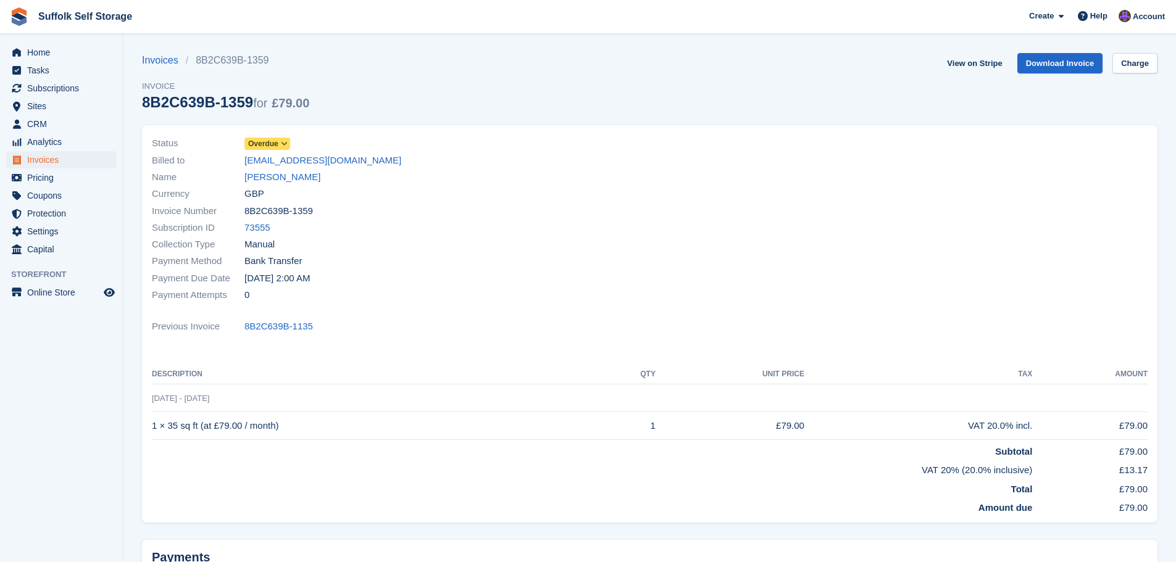
click at [267, 144] on span "Overdue" at bounding box center [263, 143] width 30 height 11
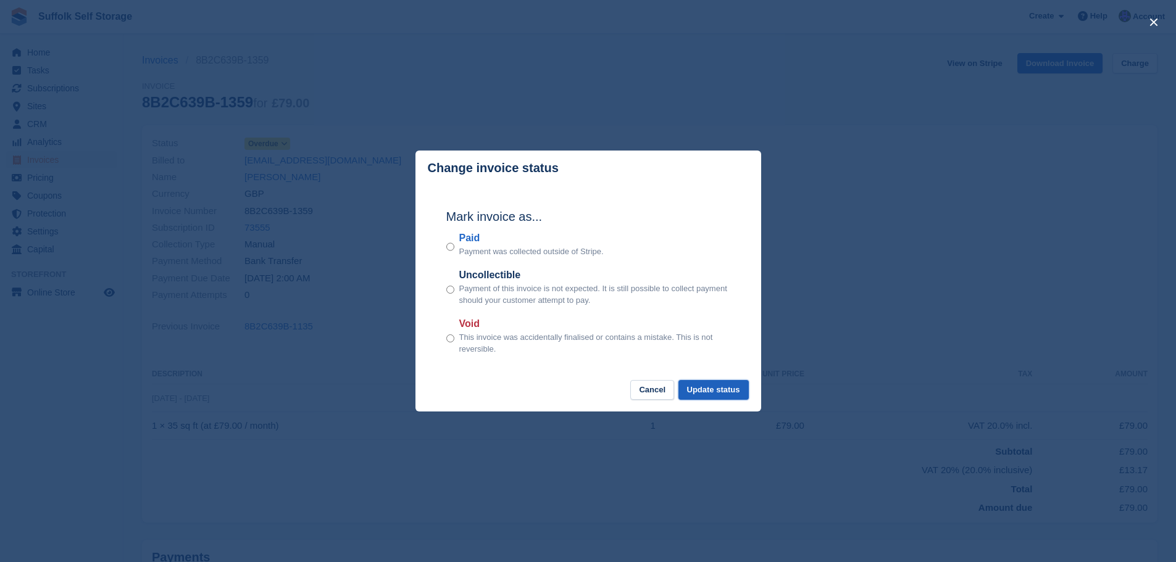
click at [717, 398] on button "Update status" at bounding box center [714, 390] width 70 height 20
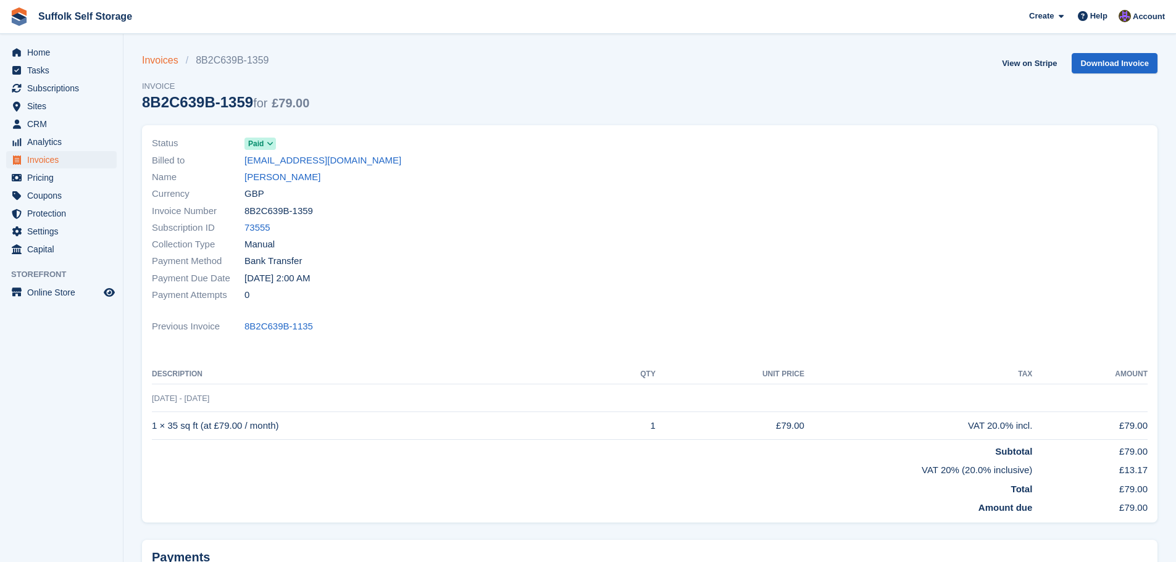
click at [161, 63] on link "Invoices" at bounding box center [164, 60] width 44 height 15
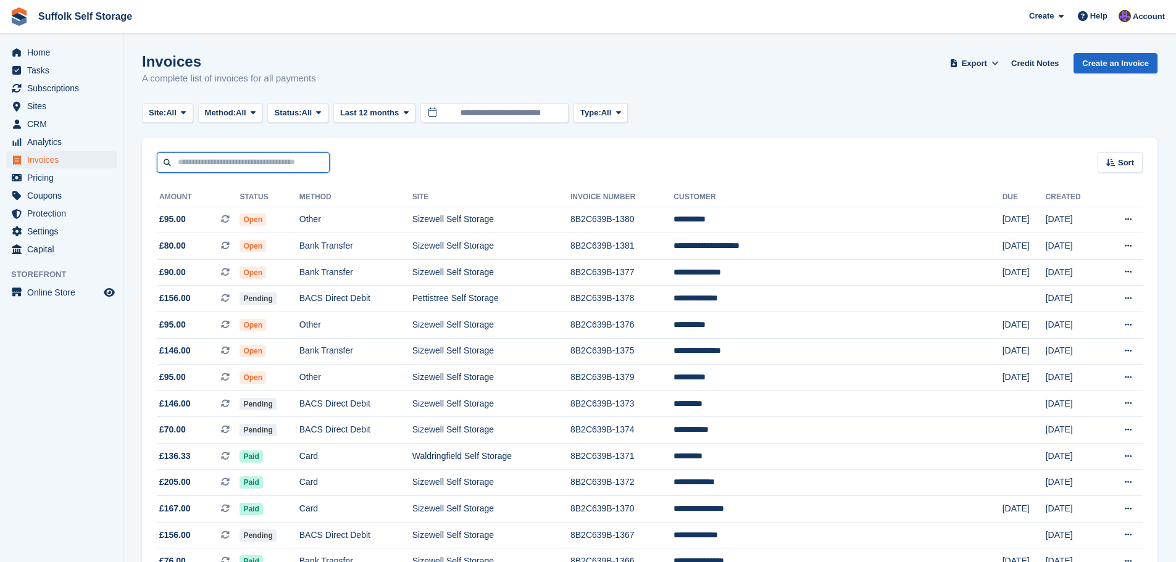
click at [274, 160] on input "text" at bounding box center [243, 163] width 173 height 20
type input "*****"
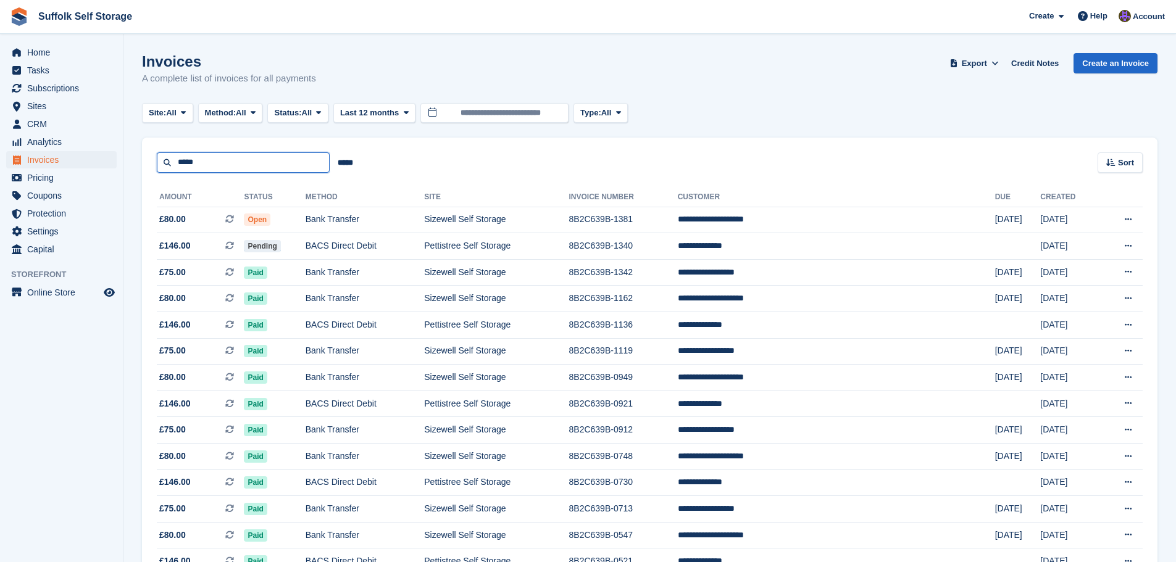
drag, startPoint x: 219, startPoint y: 167, endPoint x: 163, endPoint y: 171, distance: 55.7
click at [163, 171] on input "*****" at bounding box center [243, 163] width 173 height 20
type input "****"
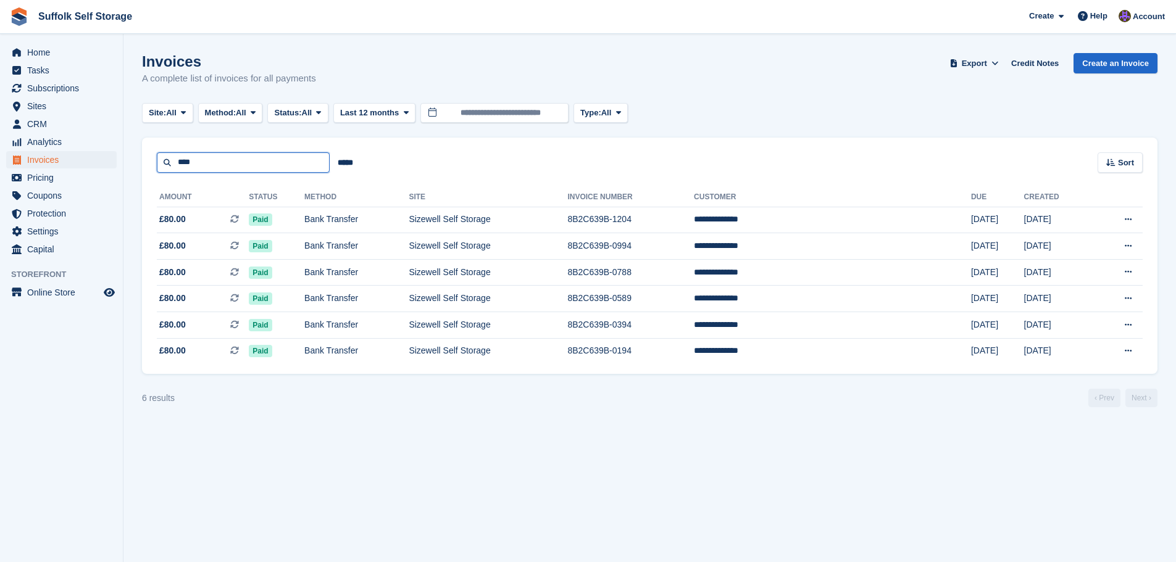
drag, startPoint x: 238, startPoint y: 169, endPoint x: 127, endPoint y: 178, distance: 110.9
click at [127, 178] on section "Invoices A complete list of invoices for all payments Export Export Invoices Ex…" at bounding box center [649, 281] width 1053 height 562
type input "****"
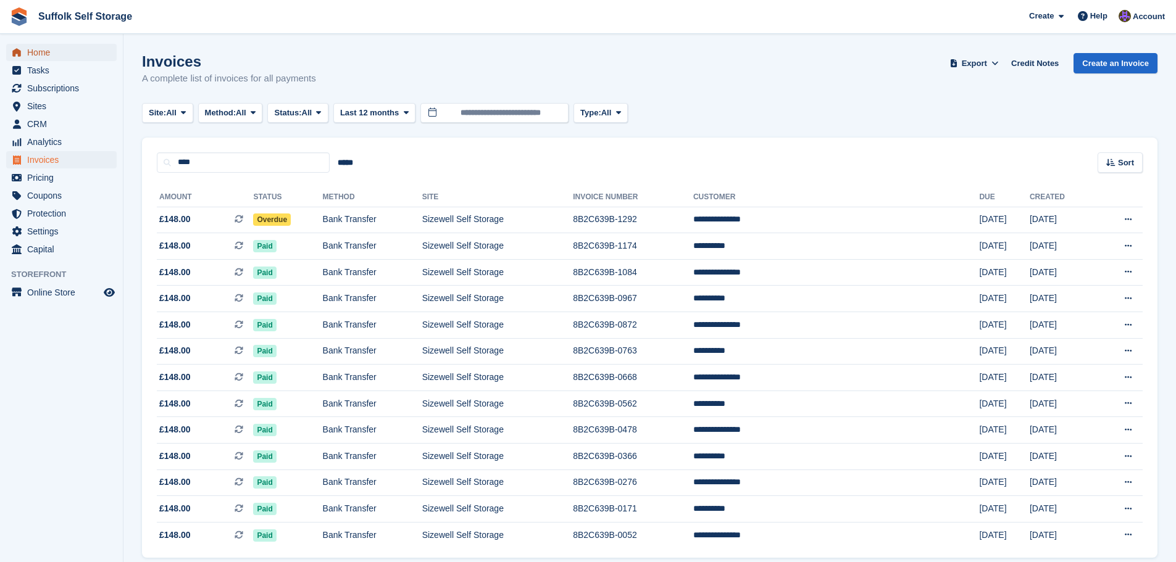
click at [36, 54] on span "Home" at bounding box center [64, 52] width 74 height 17
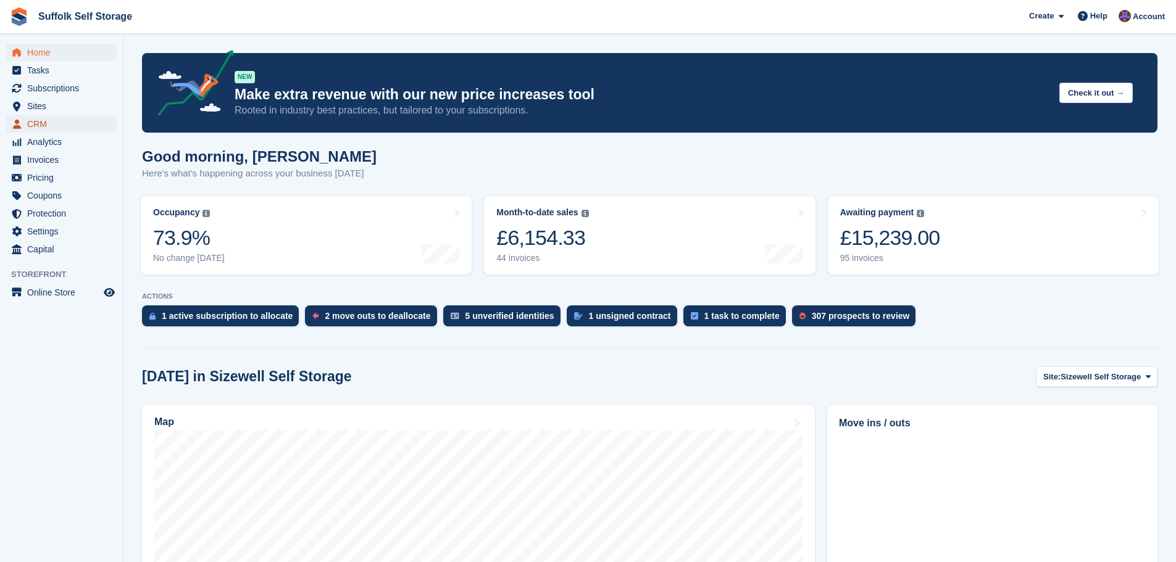
click at [28, 128] on span "CRM" at bounding box center [64, 123] width 74 height 17
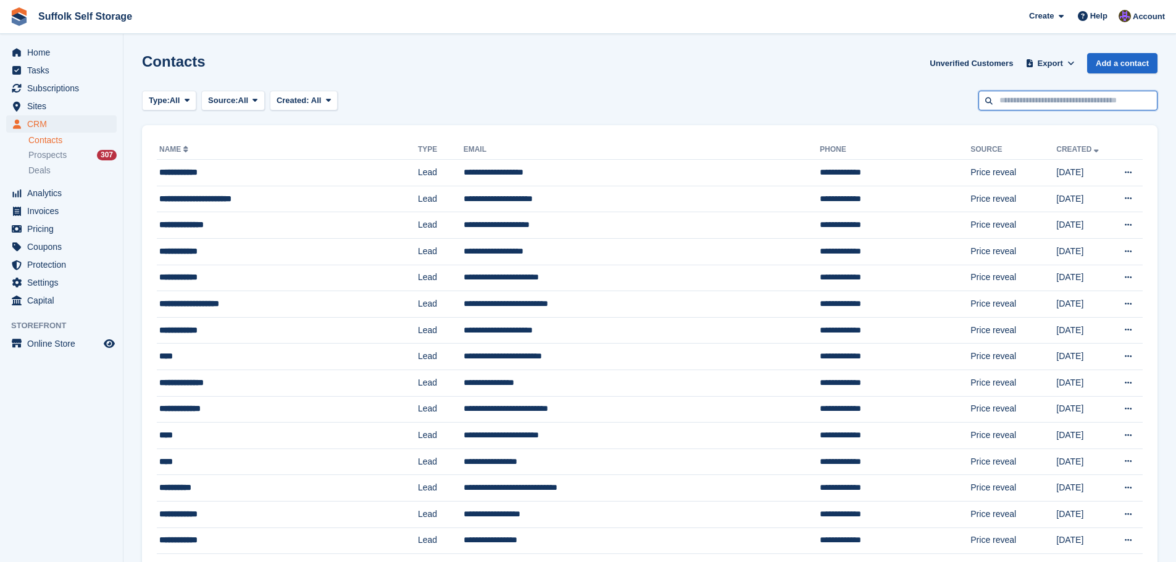
click at [1009, 104] on input "text" at bounding box center [1068, 101] width 179 height 20
type input "****"
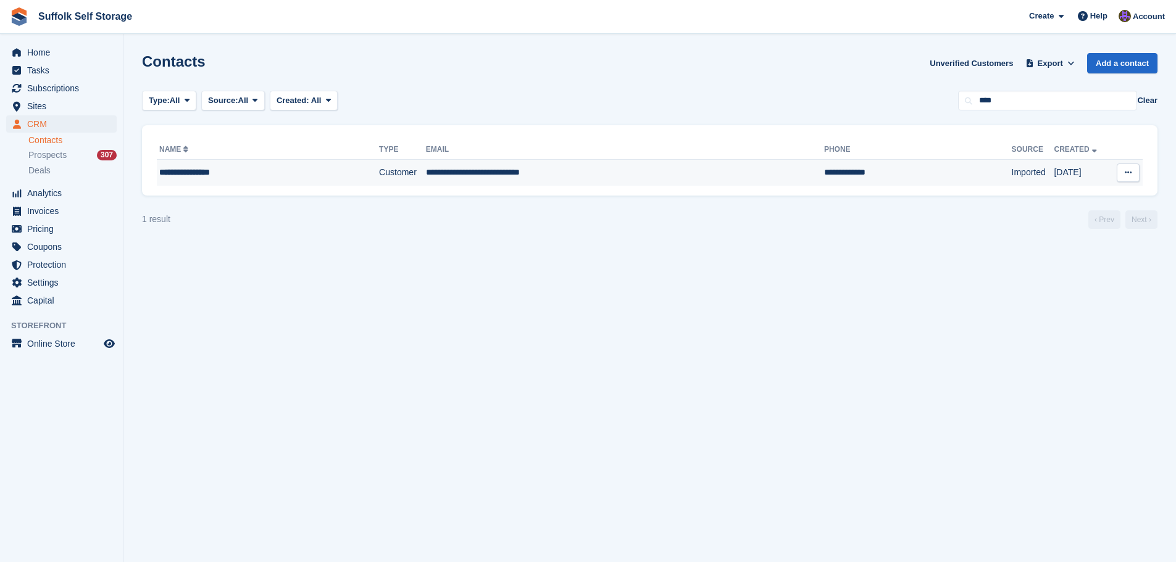
click at [505, 180] on td "**********" at bounding box center [625, 173] width 398 height 26
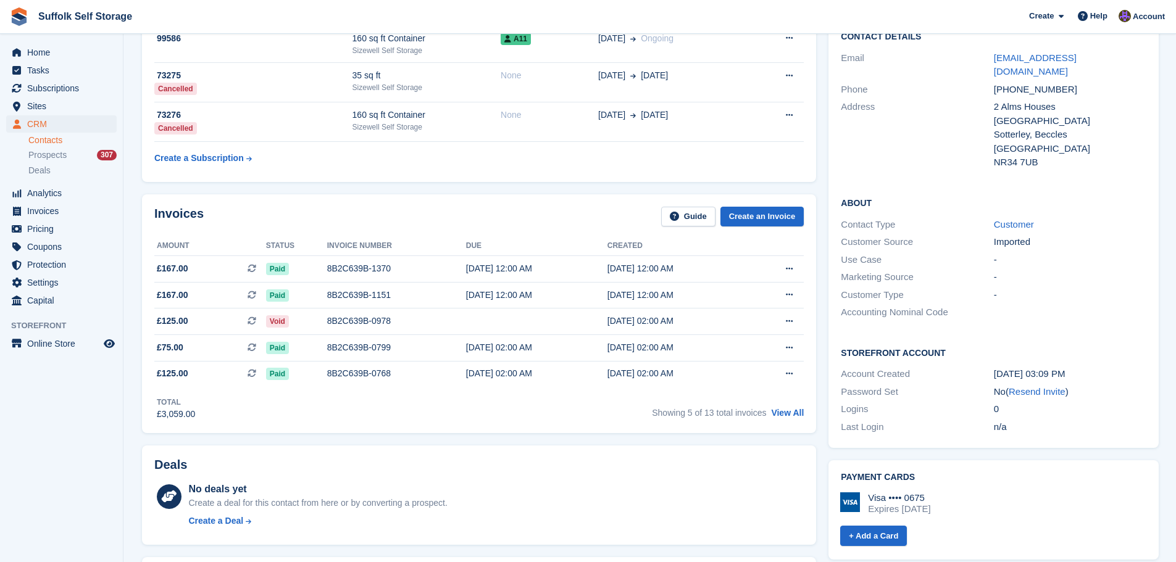
scroll to position [247, 0]
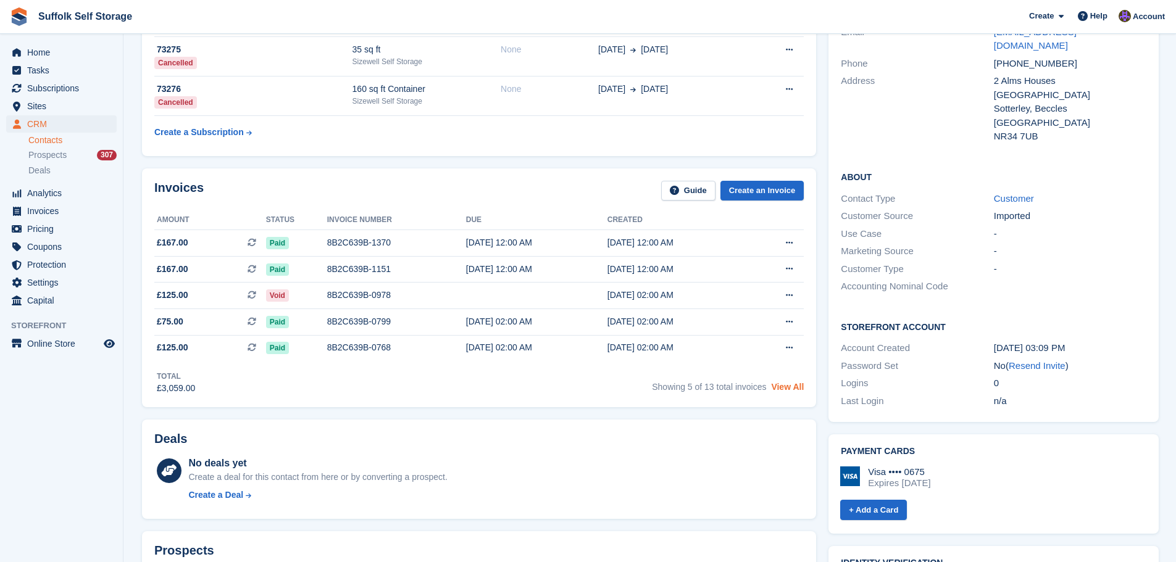
click at [800, 388] on link "View All" at bounding box center [787, 387] width 33 height 10
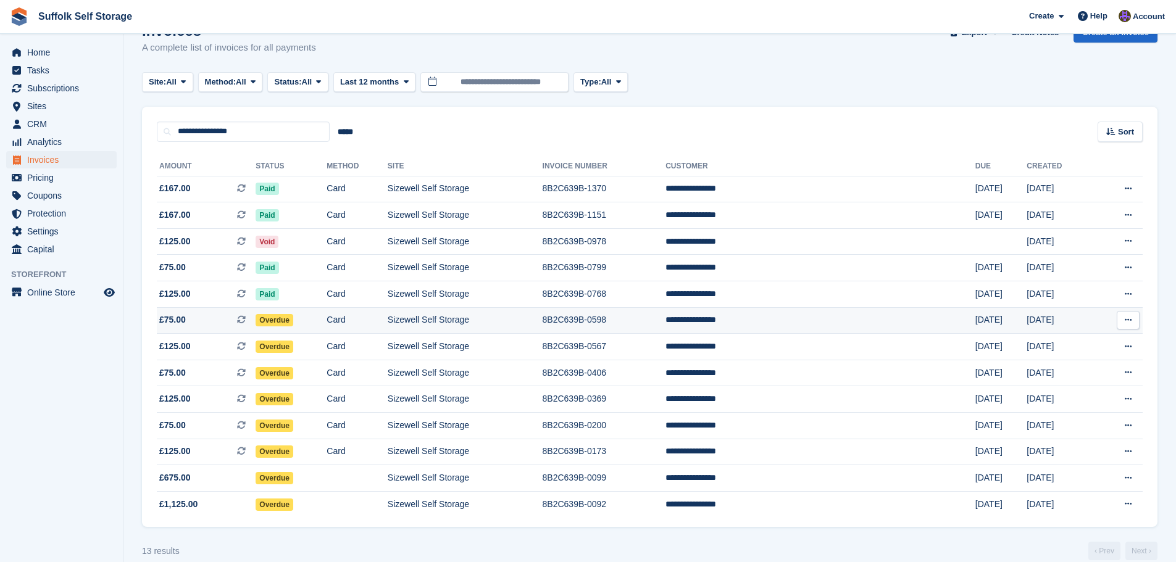
scroll to position [48, 0]
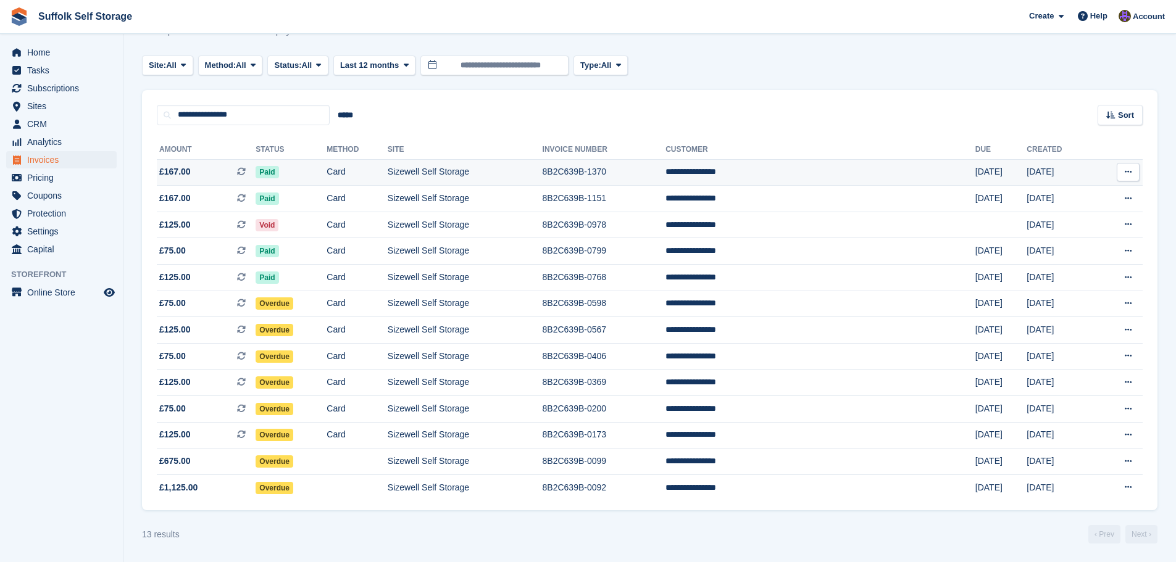
click at [475, 173] on td "Sizewell Self Storage" at bounding box center [465, 172] width 155 height 27
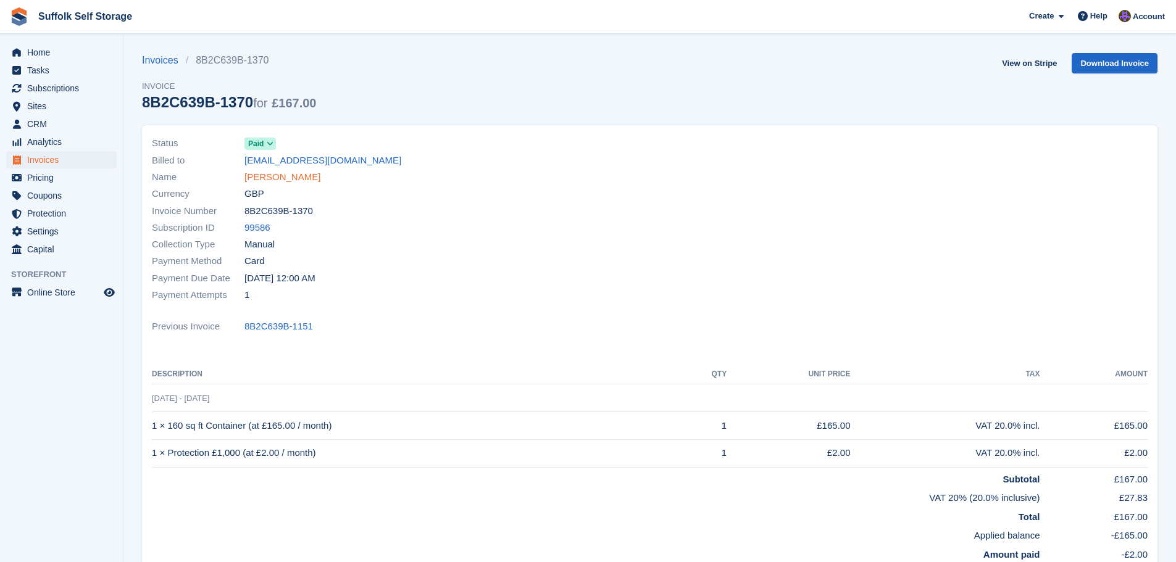
click at [304, 178] on link "[PERSON_NAME]" at bounding box center [283, 177] width 76 height 14
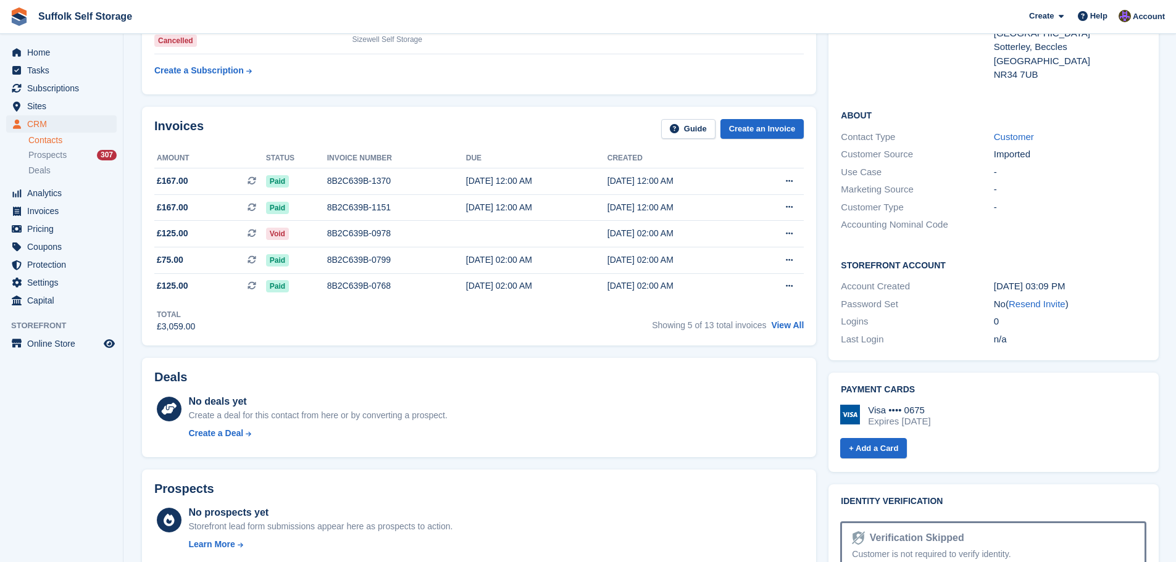
scroll to position [370, 0]
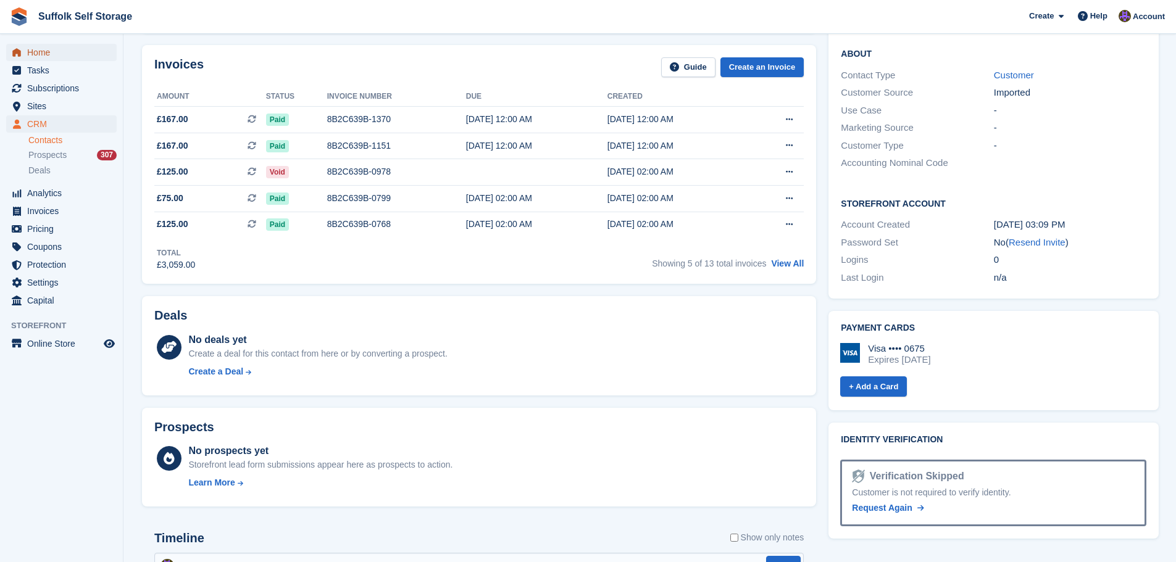
click at [52, 52] on span "Home" at bounding box center [64, 52] width 74 height 17
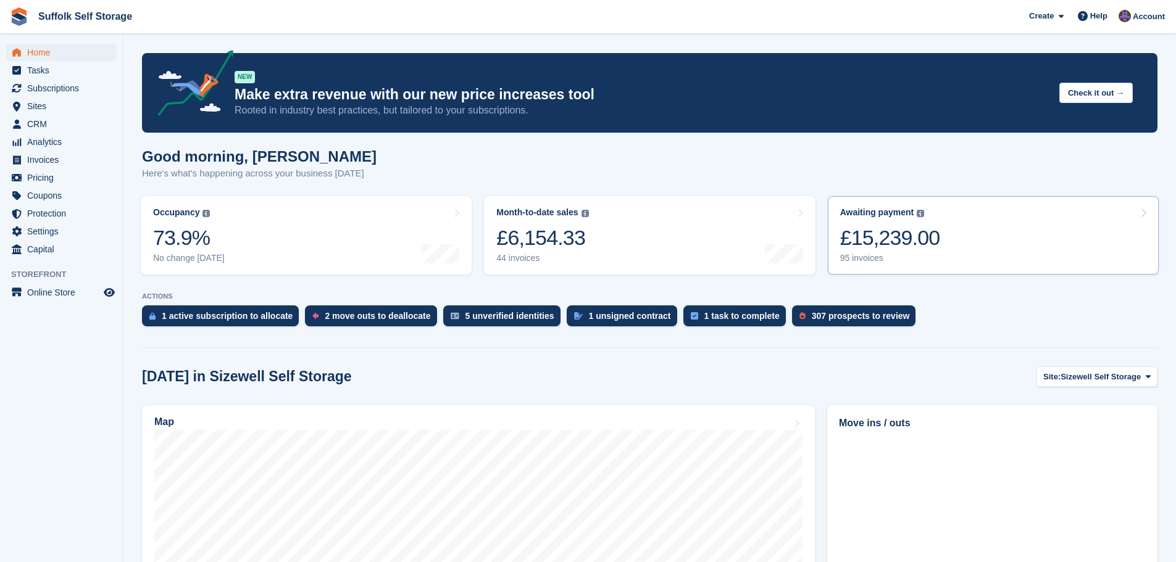
click at [890, 244] on div "£15,239.00" at bounding box center [890, 237] width 100 height 25
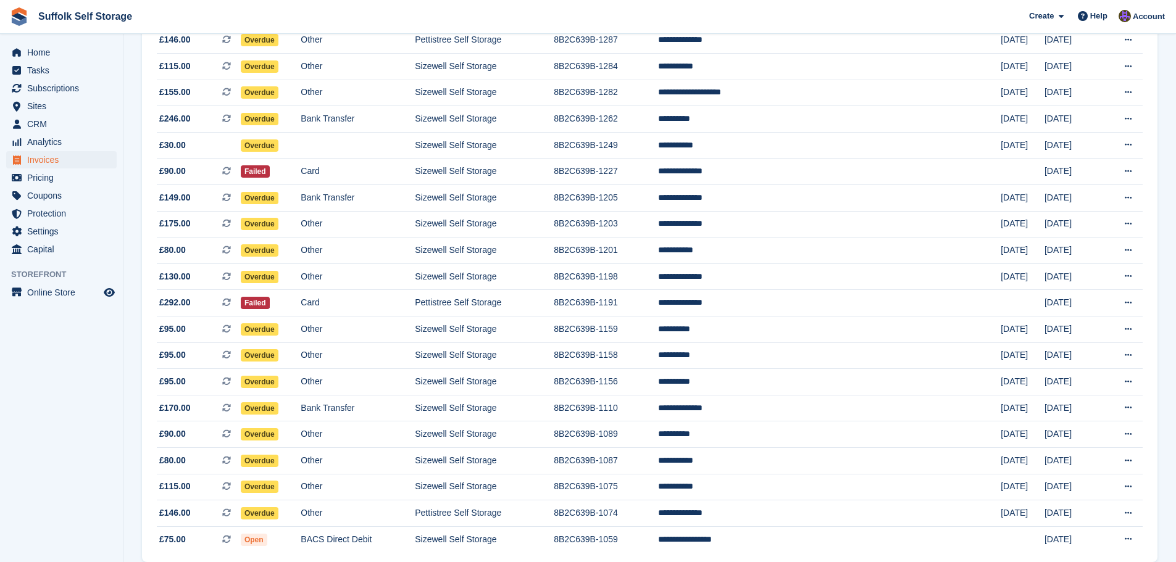
scroll to position [988, 0]
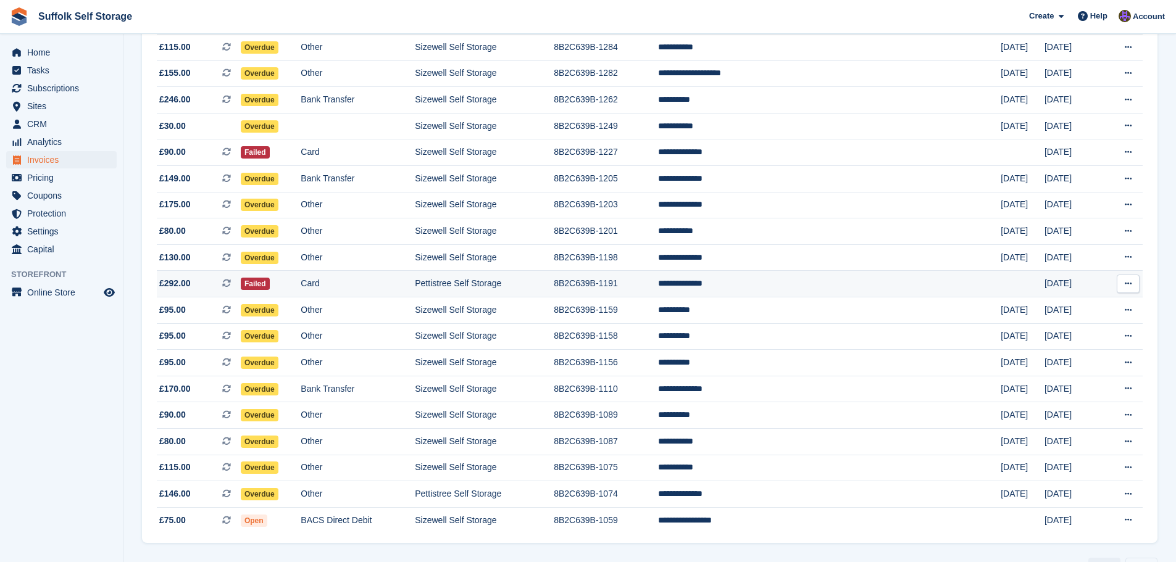
click at [830, 286] on td "**********" at bounding box center [829, 284] width 343 height 27
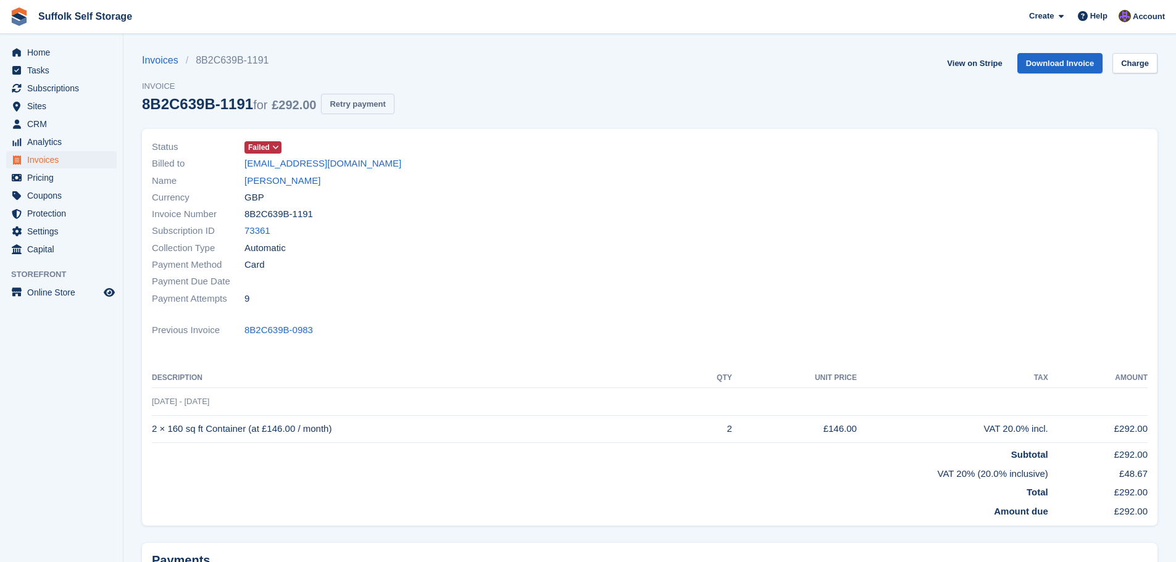
click at [344, 108] on button "Retry payment" at bounding box center [357, 104] width 73 height 20
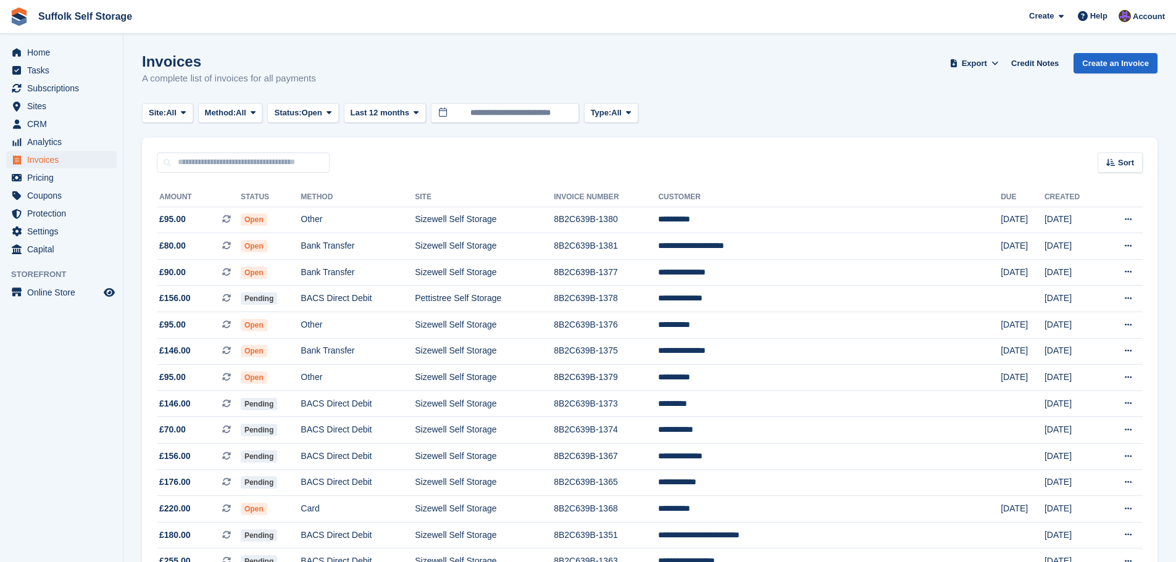
scroll to position [988, 0]
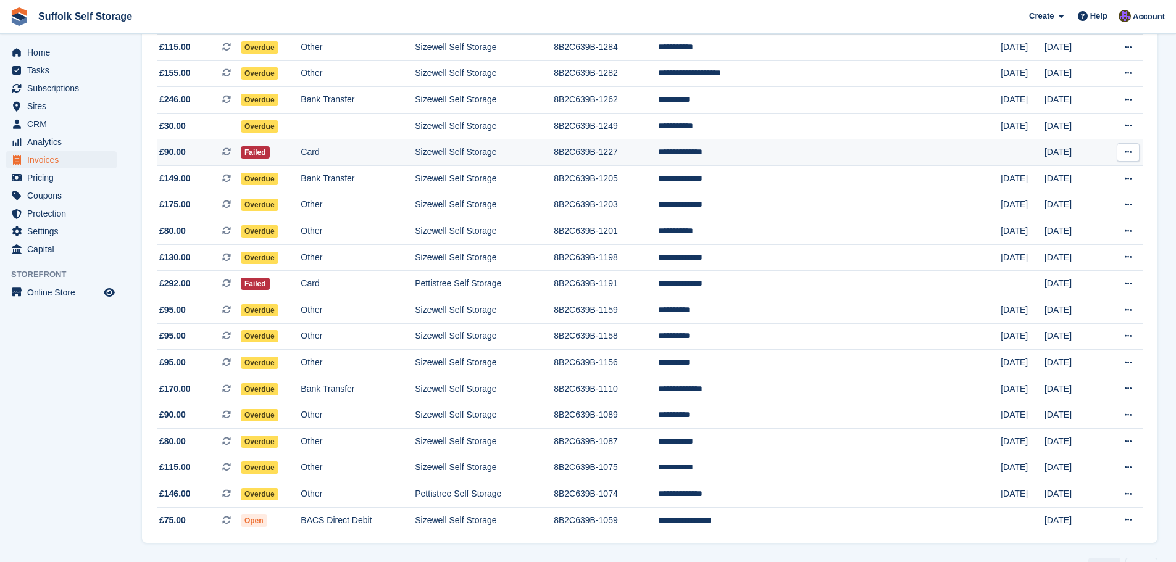
click at [361, 153] on td "Card" at bounding box center [358, 153] width 114 height 27
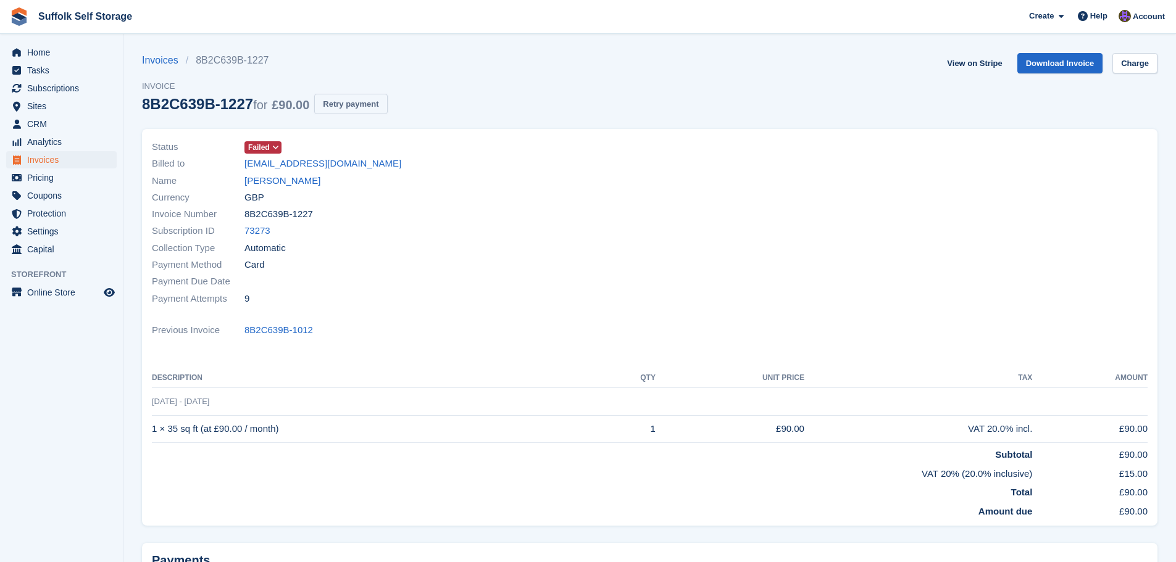
click at [359, 105] on button "Retry payment" at bounding box center [350, 104] width 73 height 20
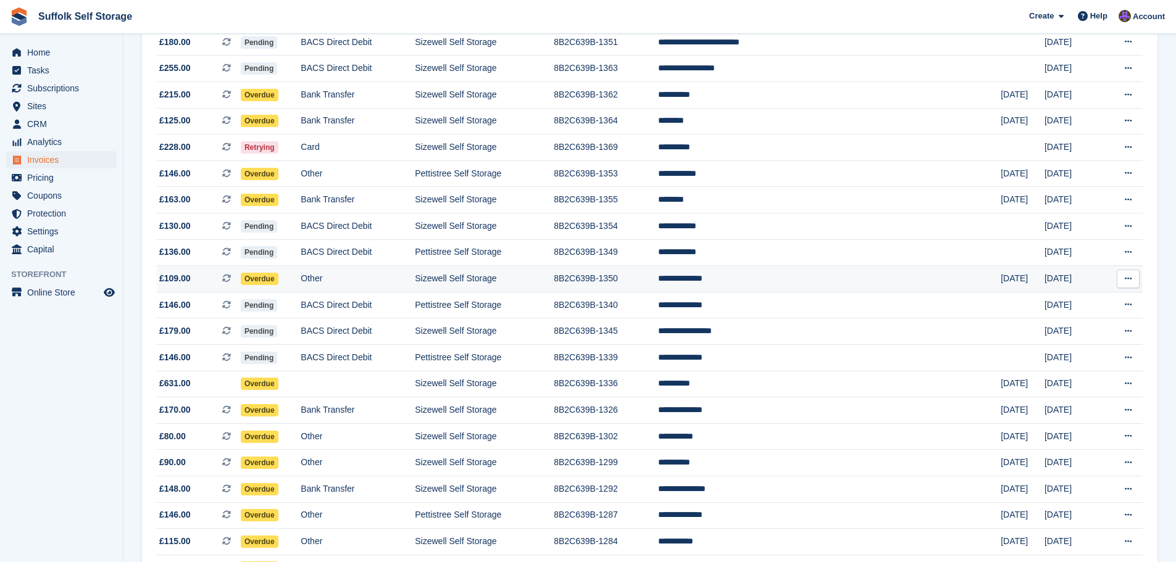
scroll to position [494, 0]
click at [808, 278] on td "**********" at bounding box center [829, 278] width 343 height 27
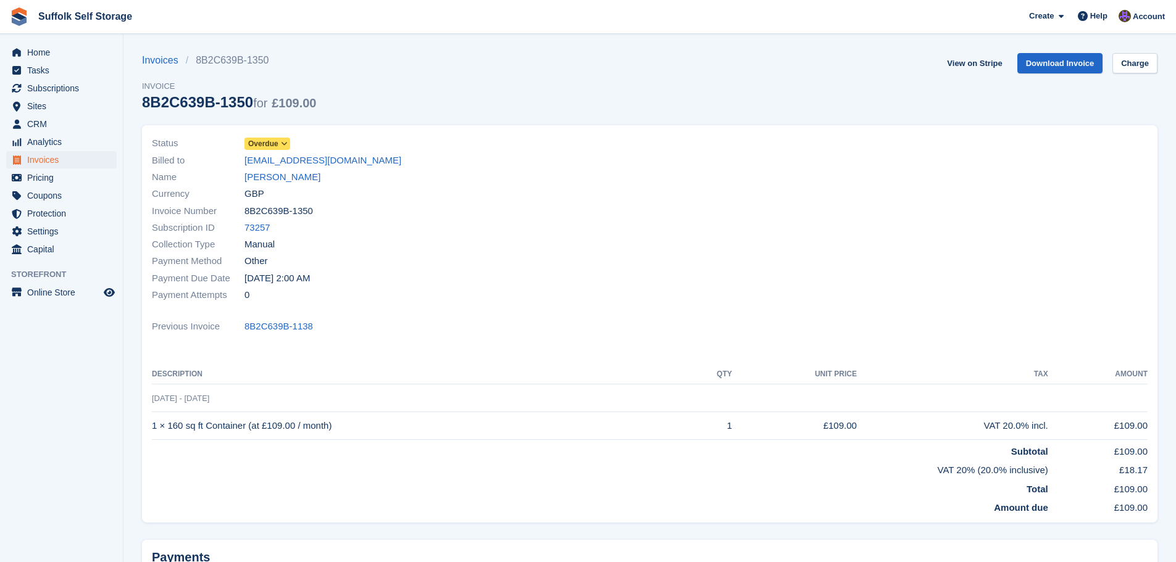
click at [262, 142] on span "Overdue" at bounding box center [263, 143] width 30 height 11
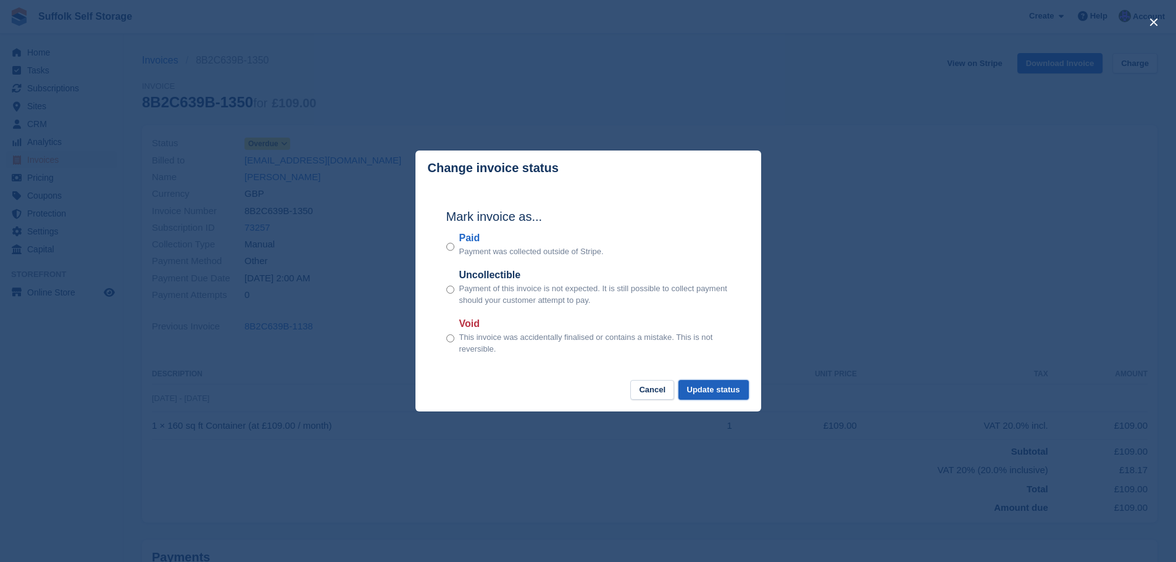
click at [719, 388] on button "Update status" at bounding box center [714, 390] width 70 height 20
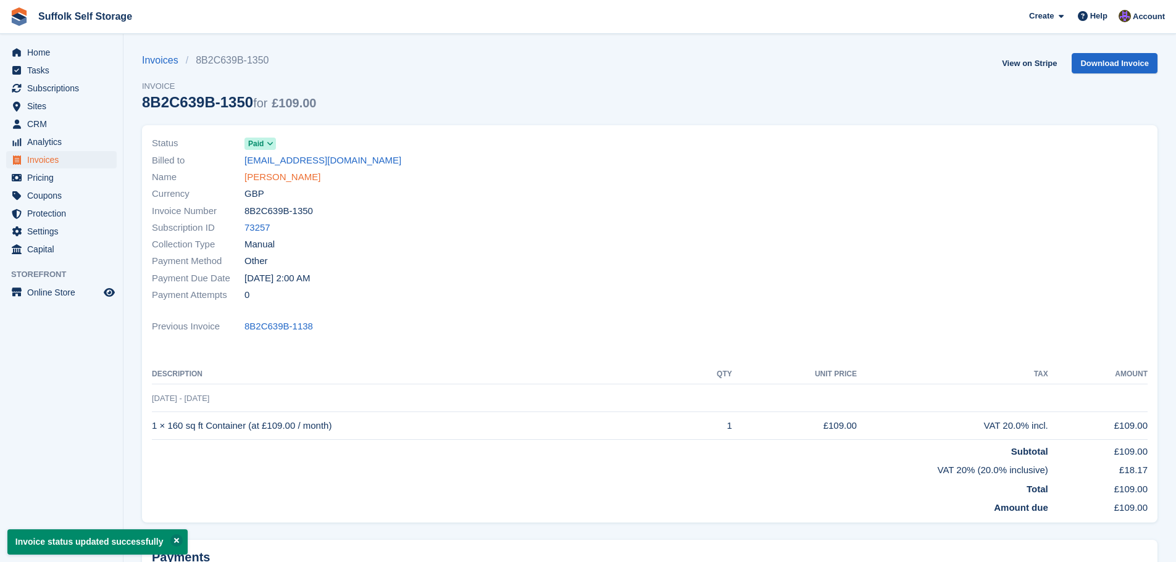
click at [293, 177] on link "Patrick Madden" at bounding box center [283, 177] width 76 height 14
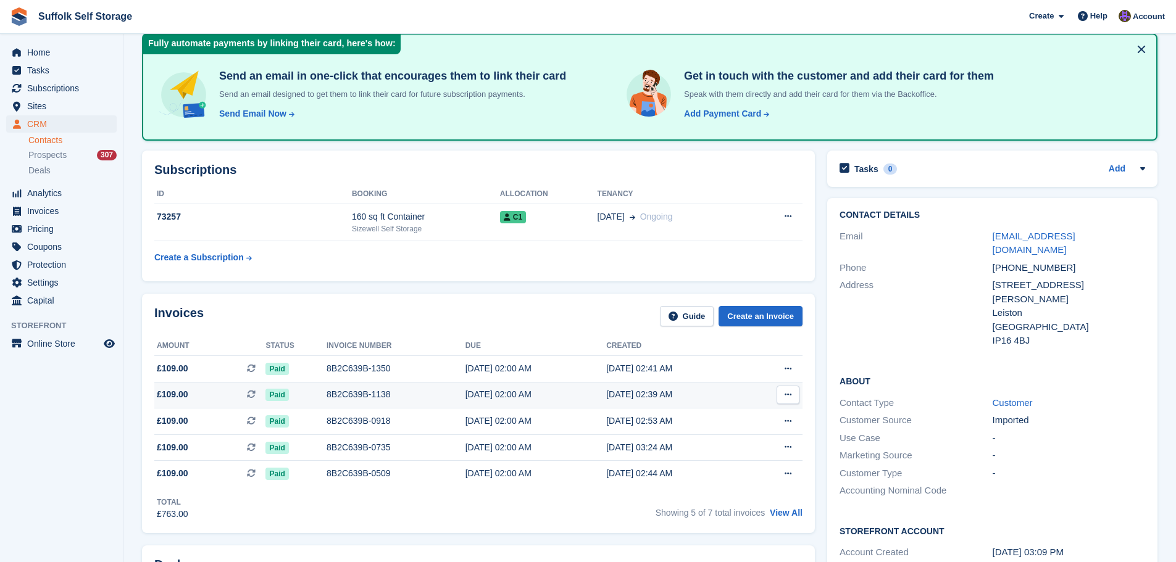
scroll to position [123, 0]
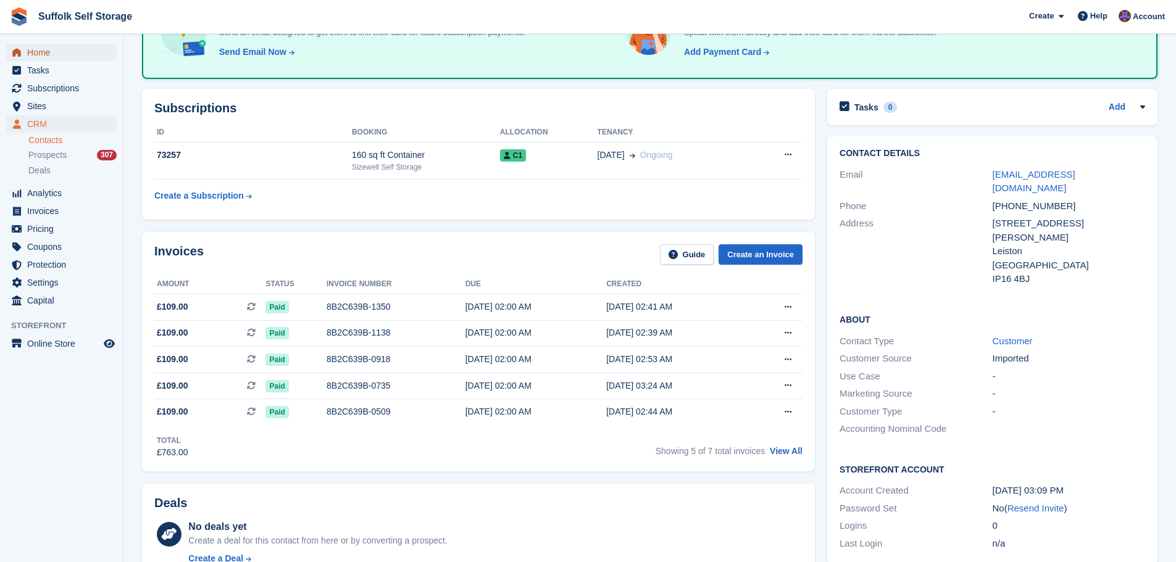
click at [53, 58] on span "Home" at bounding box center [64, 52] width 74 height 17
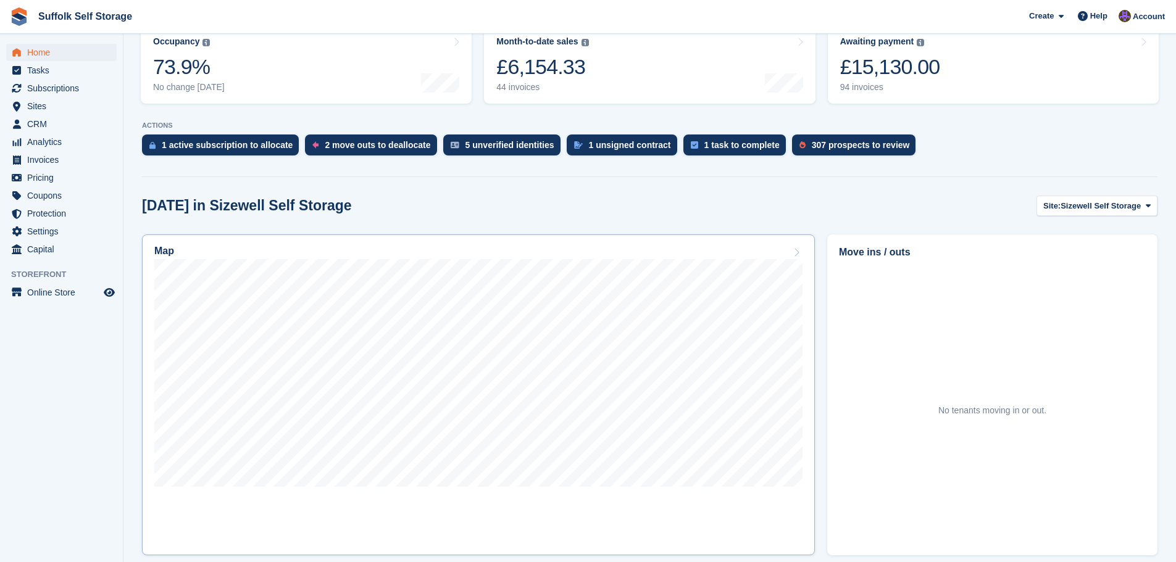
scroll to position [185, 0]
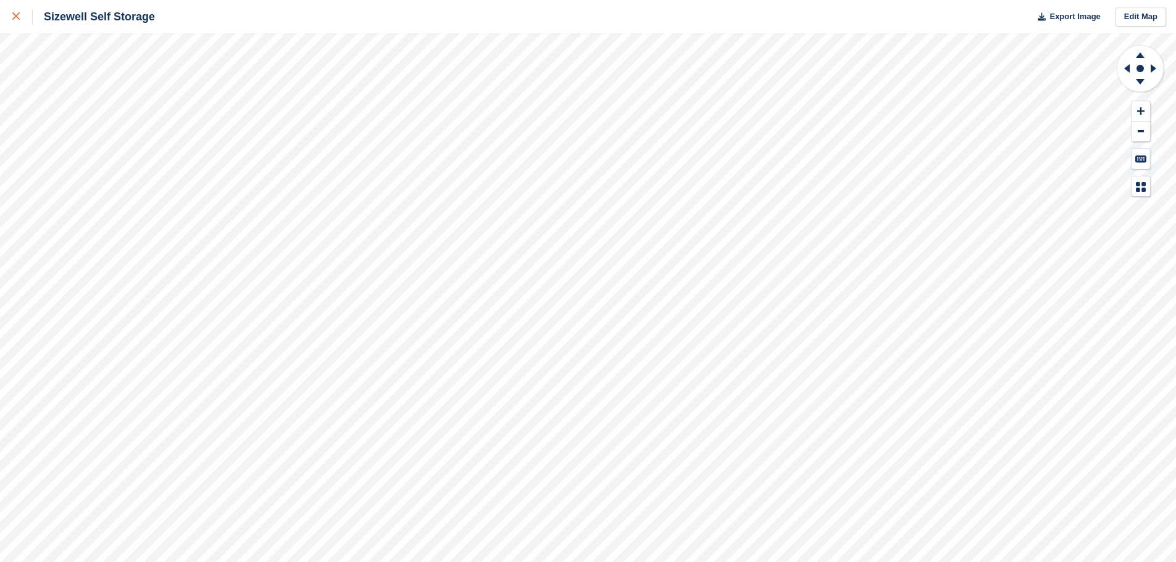
click at [13, 14] on icon at bounding box center [15, 15] width 7 height 7
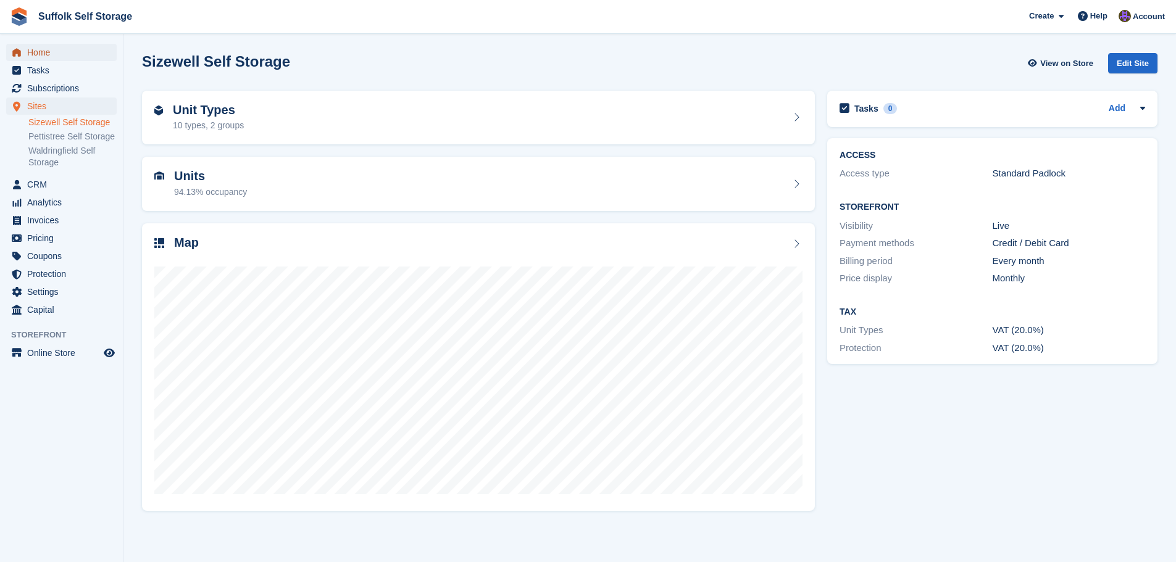
click at [43, 56] on span "Home" at bounding box center [64, 52] width 74 height 17
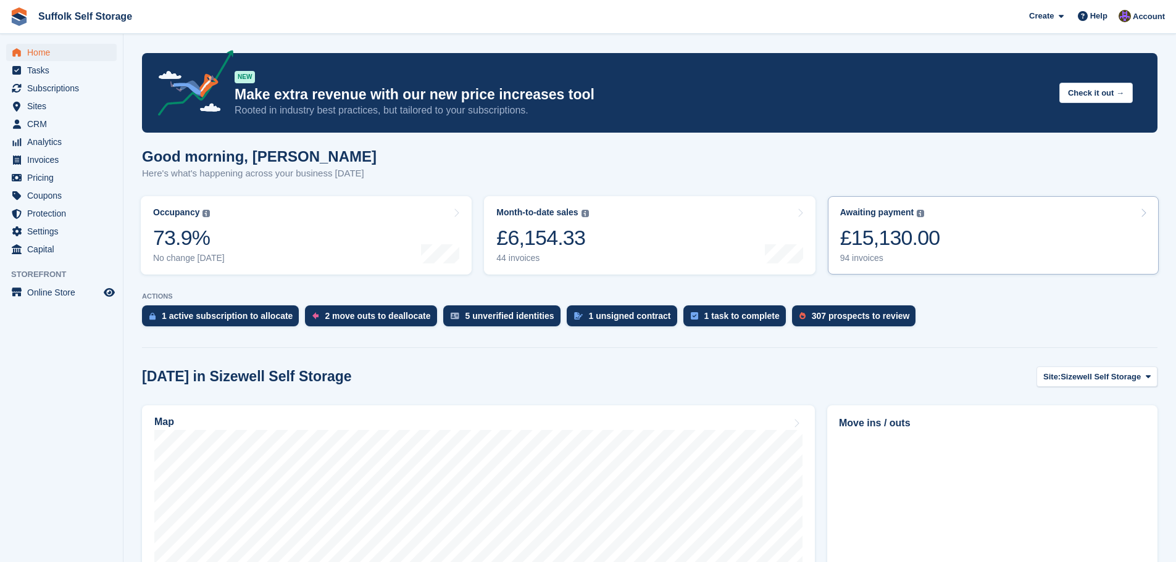
click at [921, 229] on div "£15,130.00" at bounding box center [890, 237] width 100 height 25
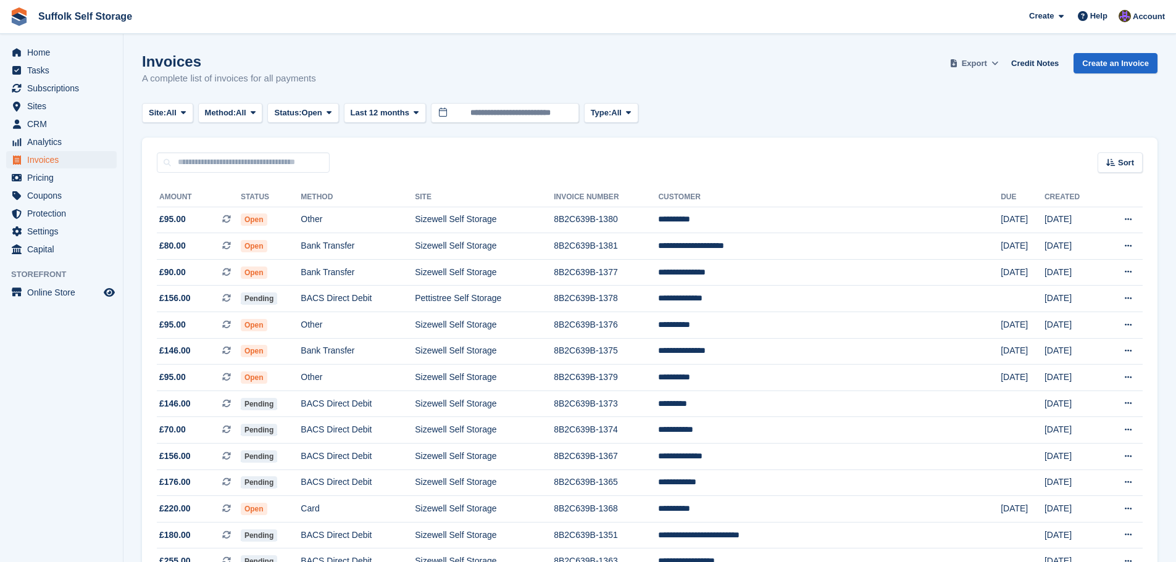
click at [983, 62] on span "Export" at bounding box center [974, 63] width 25 height 12
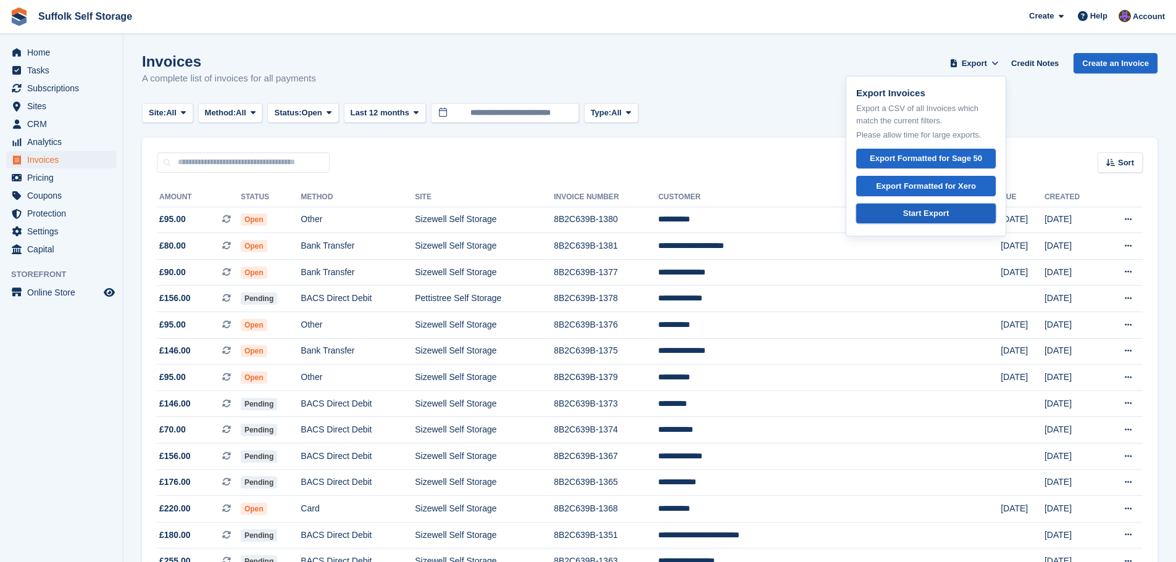
click at [949, 214] on div "Start Export" at bounding box center [926, 213] width 46 height 12
click at [36, 51] on span "Home" at bounding box center [64, 52] width 74 height 17
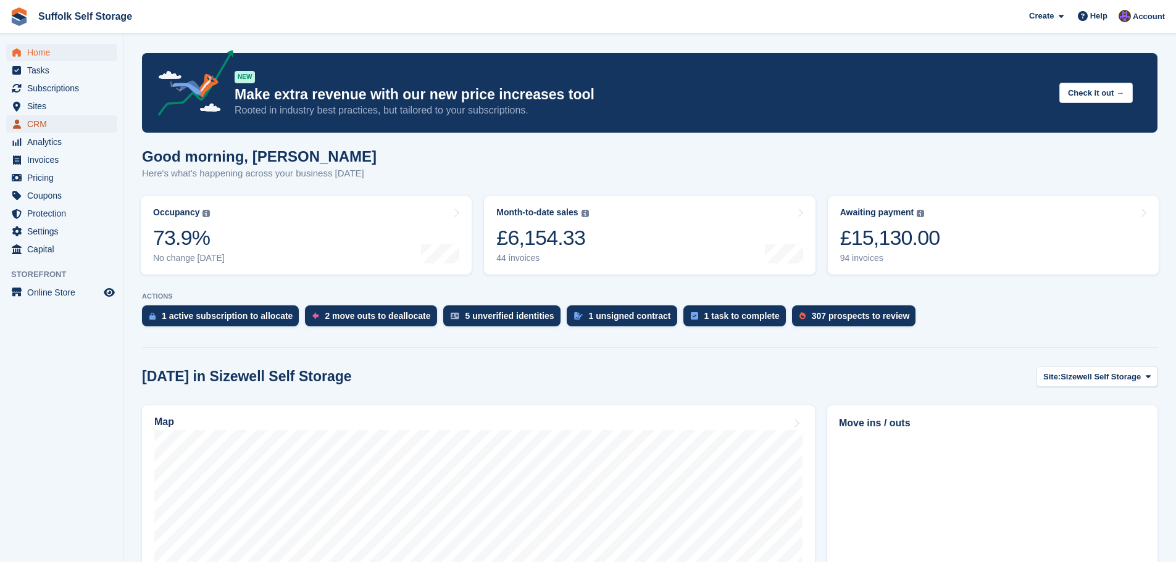
click at [51, 123] on span "CRM" at bounding box center [64, 123] width 74 height 17
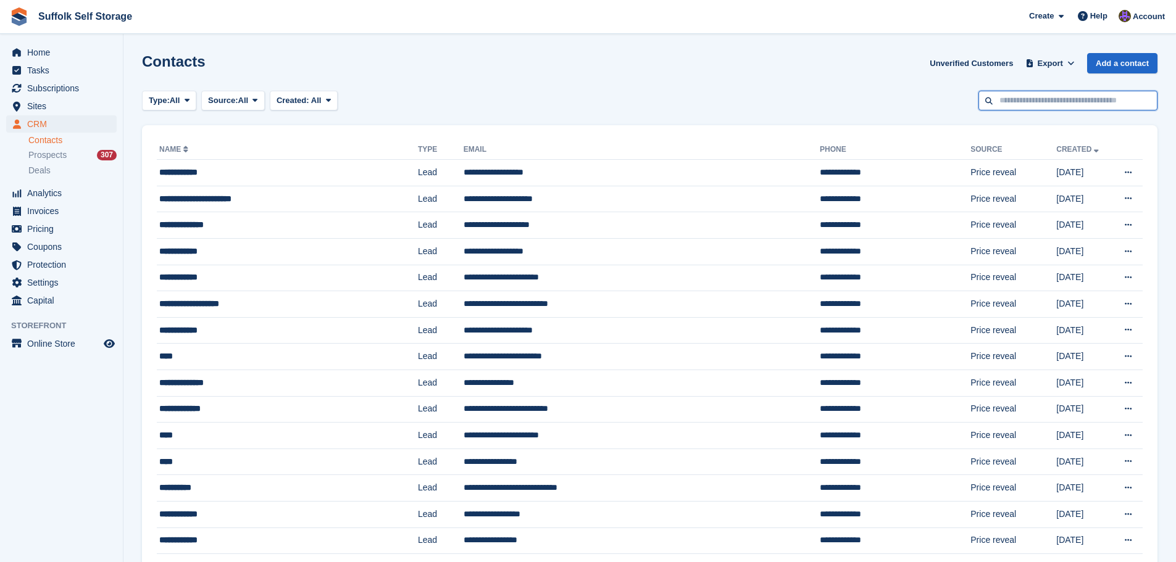
click at [1032, 104] on input "text" at bounding box center [1068, 101] width 179 height 20
type input "******"
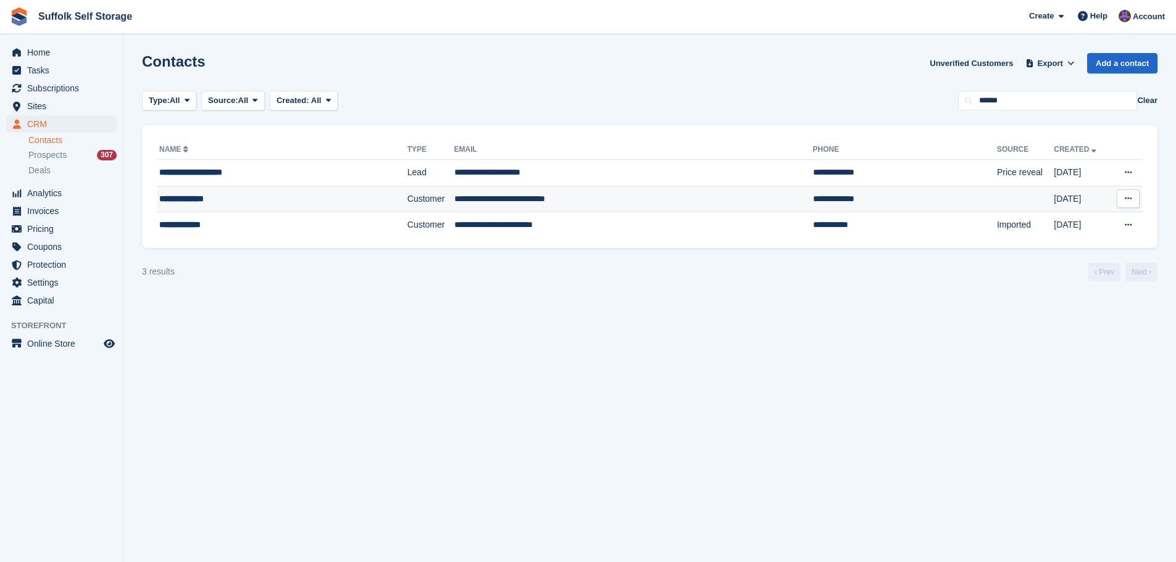
click at [813, 201] on td "**********" at bounding box center [905, 199] width 184 height 27
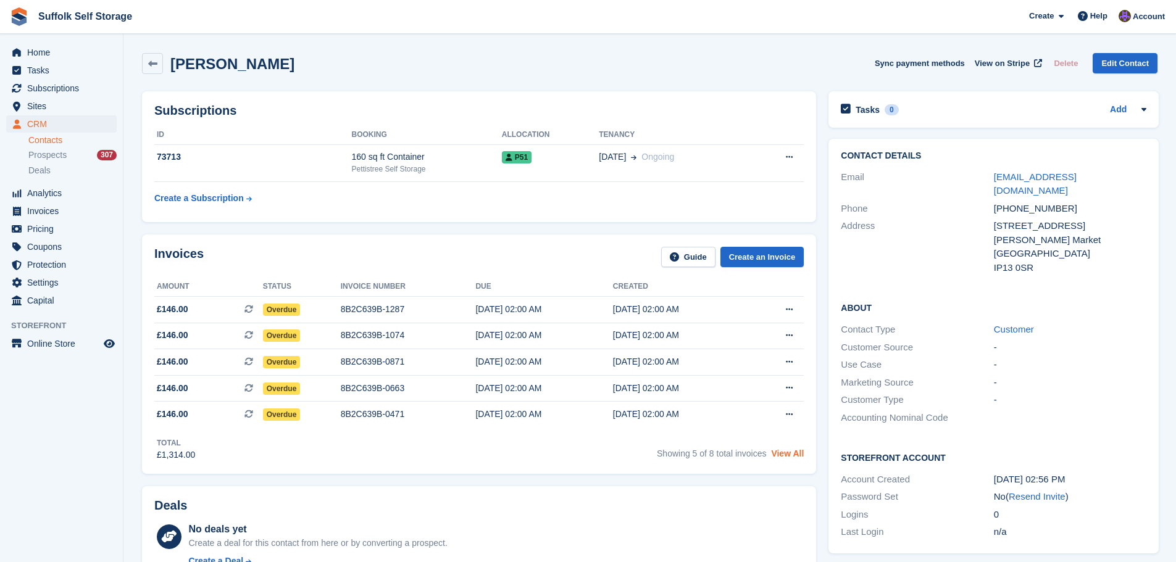
click at [784, 459] on link "View All" at bounding box center [787, 454] width 33 height 10
click at [45, 52] on span "Home" at bounding box center [64, 52] width 74 height 17
click at [792, 456] on link "View All" at bounding box center [787, 454] width 33 height 10
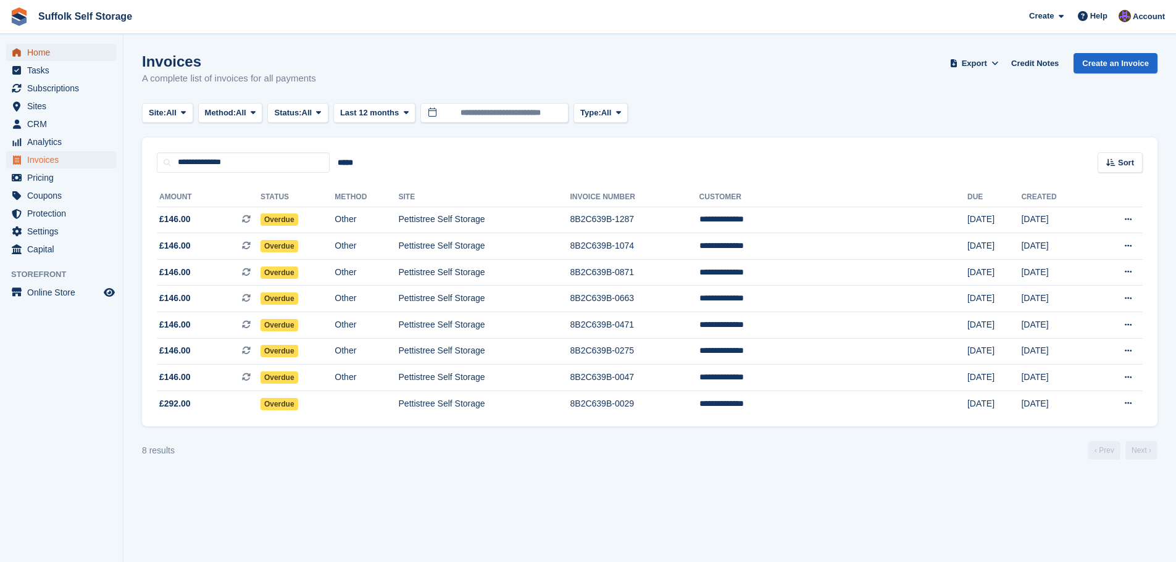
click at [33, 57] on span "Home" at bounding box center [64, 52] width 74 height 17
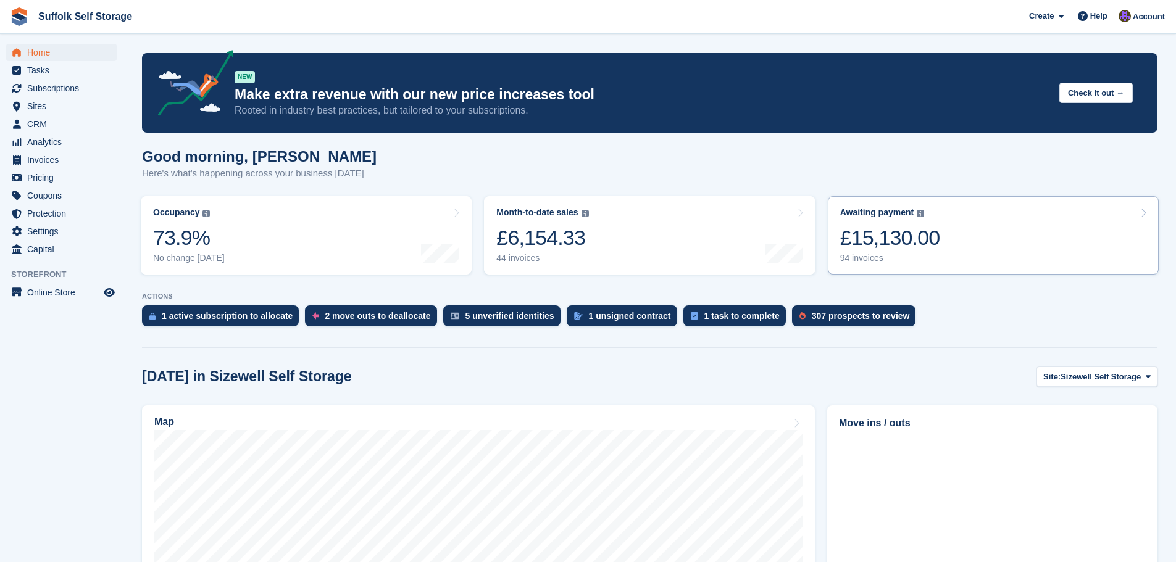
click at [945, 232] on link "Awaiting payment The total outstanding balance on all open invoices. £15,130.00…" at bounding box center [993, 235] width 331 height 78
click at [50, 56] on span "Home" at bounding box center [64, 52] width 74 height 17
click at [49, 124] on span "CRM" at bounding box center [64, 123] width 74 height 17
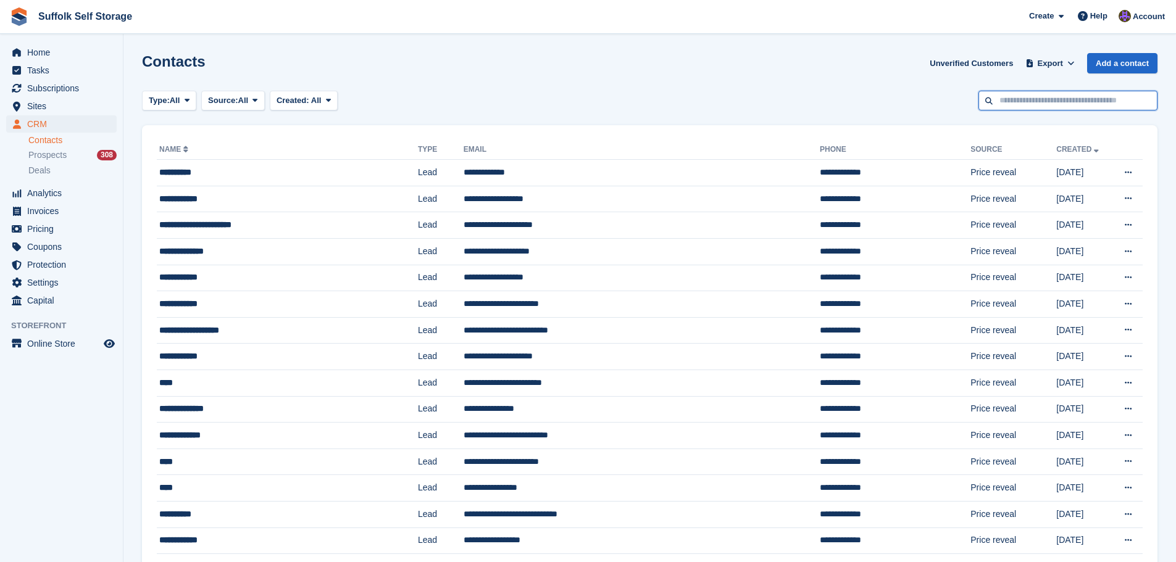
click at [1031, 102] on input "text" at bounding box center [1068, 101] width 179 height 20
type input "******"
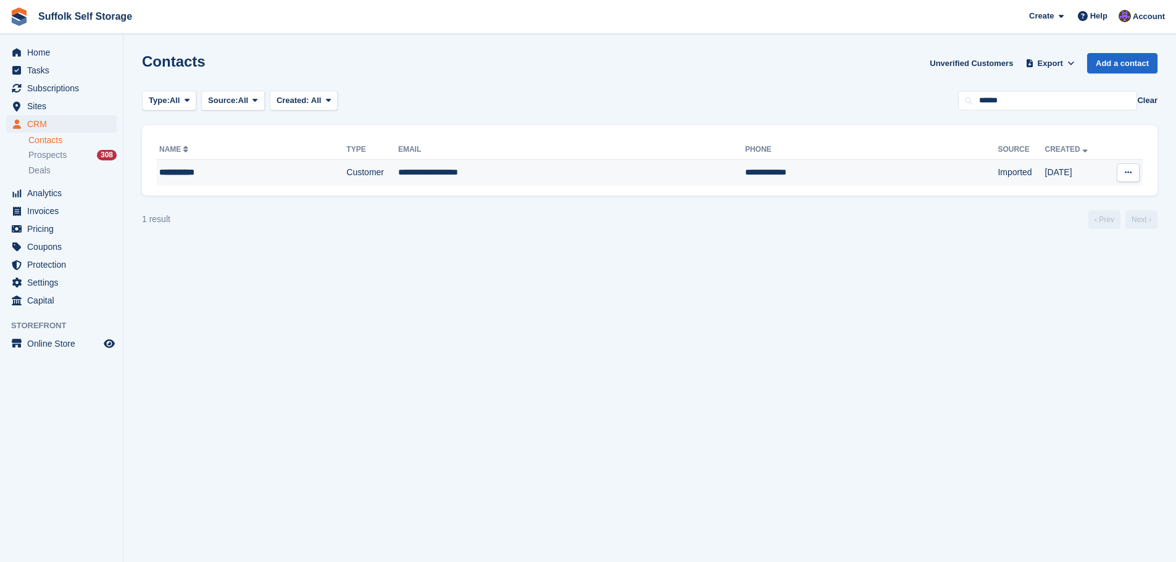
click at [428, 183] on td "**********" at bounding box center [571, 173] width 347 height 26
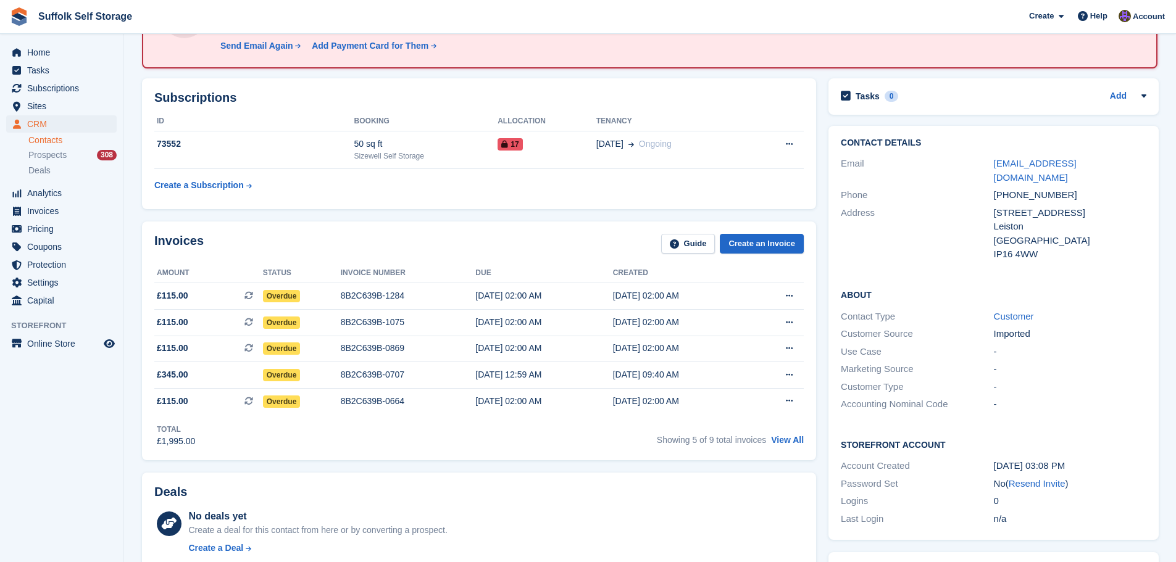
scroll to position [123, 0]
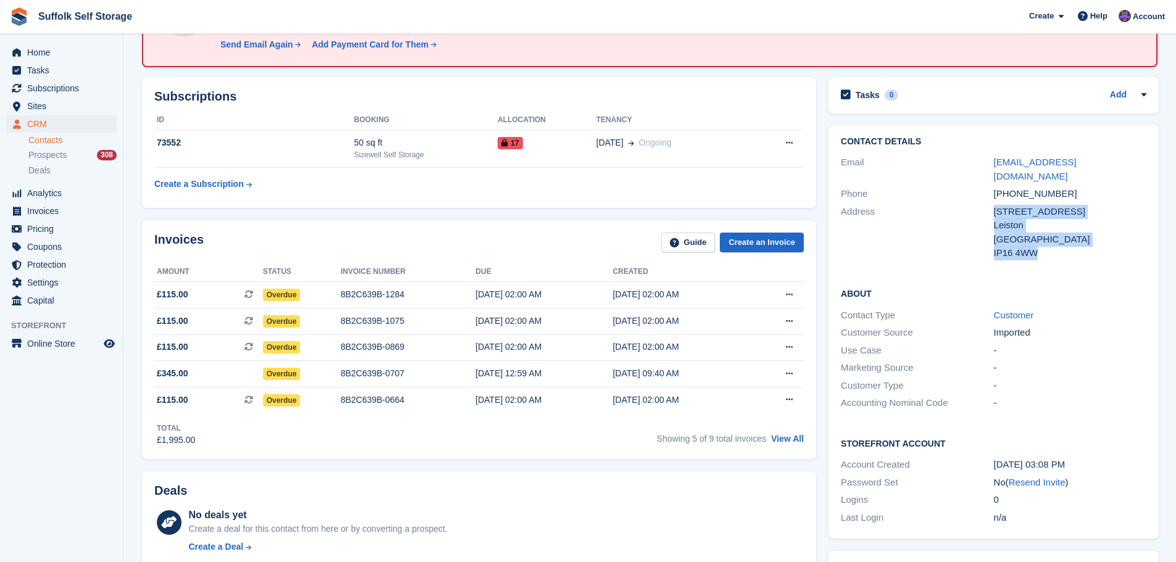
drag, startPoint x: 1038, startPoint y: 239, endPoint x: 992, endPoint y: 198, distance: 61.2
click at [994, 205] on div "9 Johnsons Way Leiston United Kingdom IP16 4WW" at bounding box center [1070, 233] width 153 height 56
copy div "9 Johnsons Way Leiston United Kingdom IP16 4WW"
click at [782, 440] on link "View All" at bounding box center [787, 439] width 33 height 10
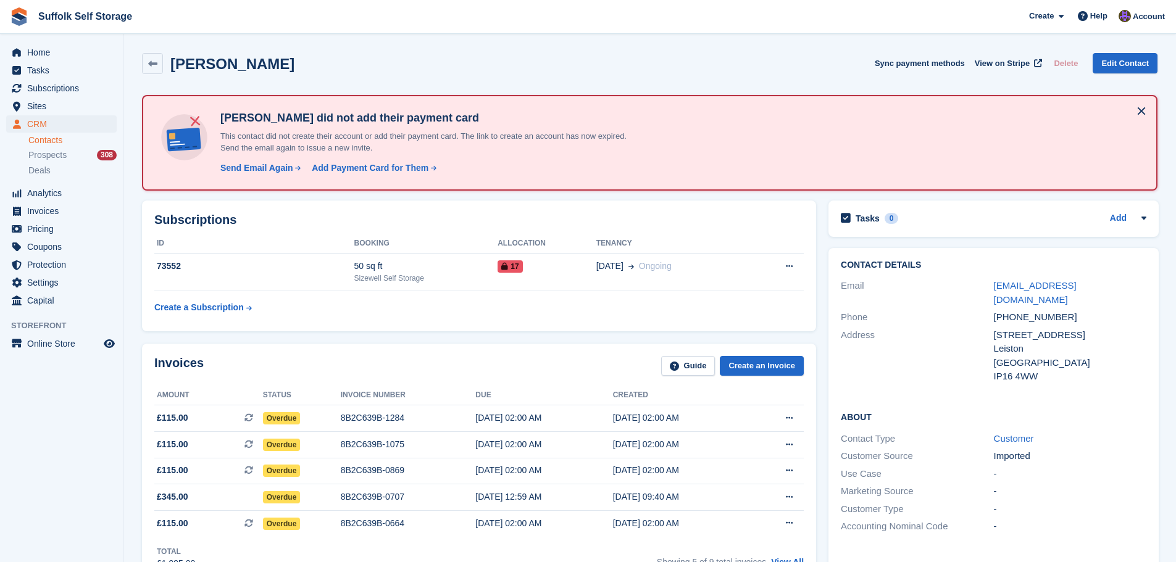
scroll to position [123, 0]
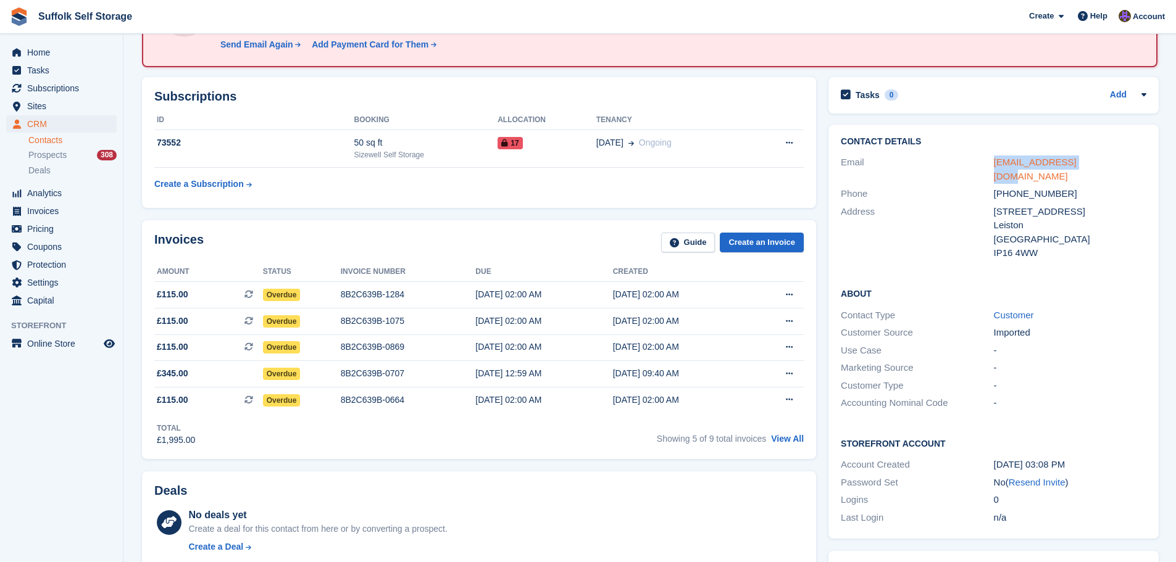
drag, startPoint x: 1091, startPoint y: 163, endPoint x: 993, endPoint y: 164, distance: 98.2
click at [994, 164] on div "spanish75@ymail.com" at bounding box center [1070, 170] width 153 height 28
copy link "spanish75@ymail.com"
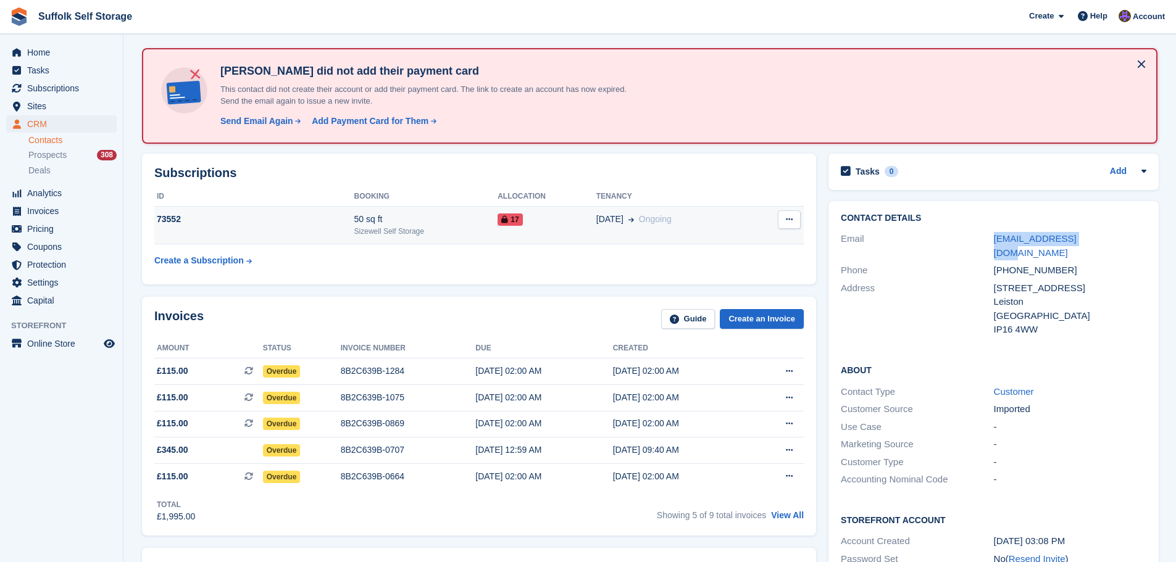
scroll to position [0, 0]
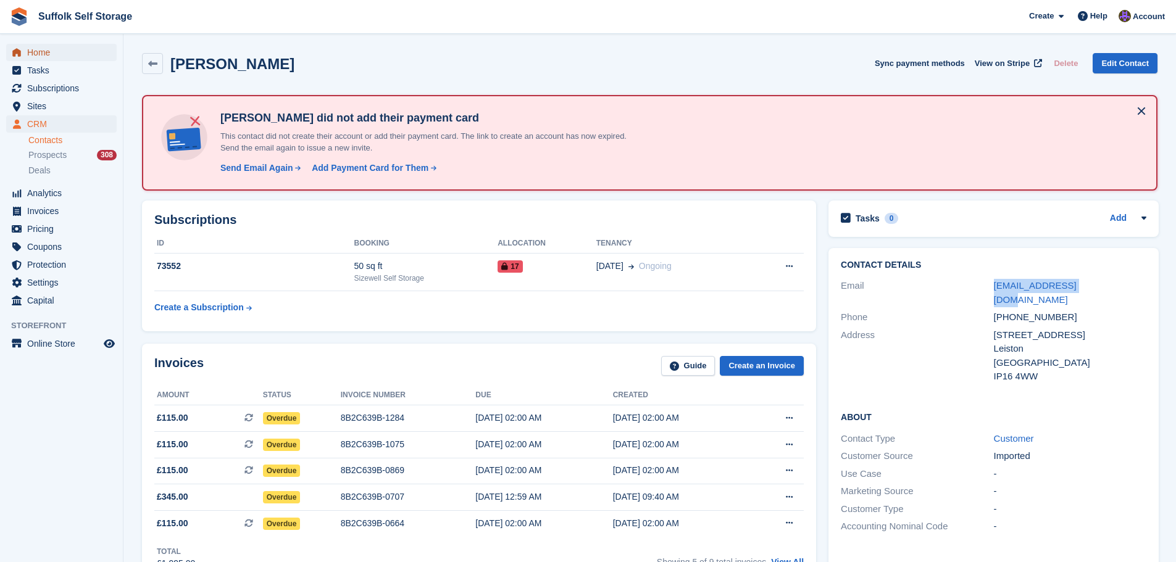
click at [62, 52] on span "Home" at bounding box center [64, 52] width 74 height 17
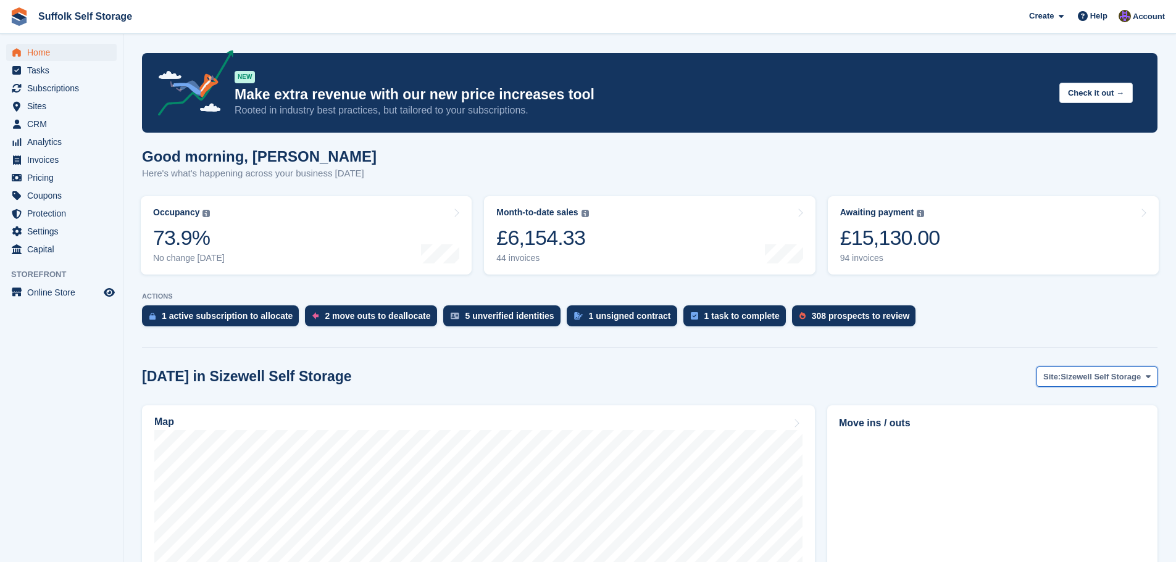
click at [1072, 379] on span "Sizewell Self Storage" at bounding box center [1101, 377] width 80 height 12
click at [1075, 447] on link "Waldringfield Self Storage" at bounding box center [1092, 451] width 122 height 22
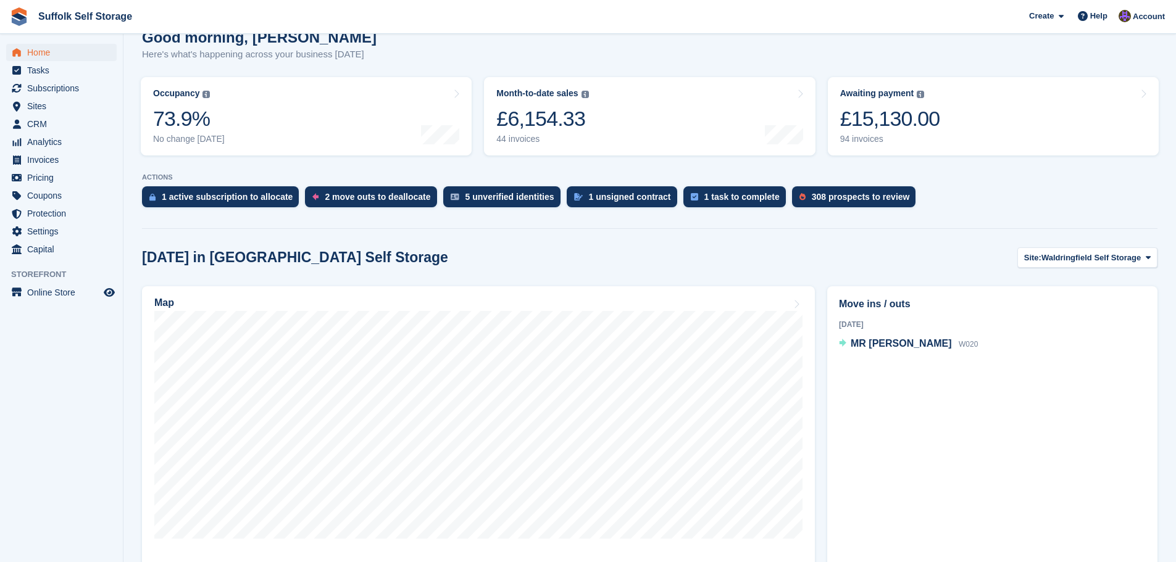
scroll to position [123, 0]
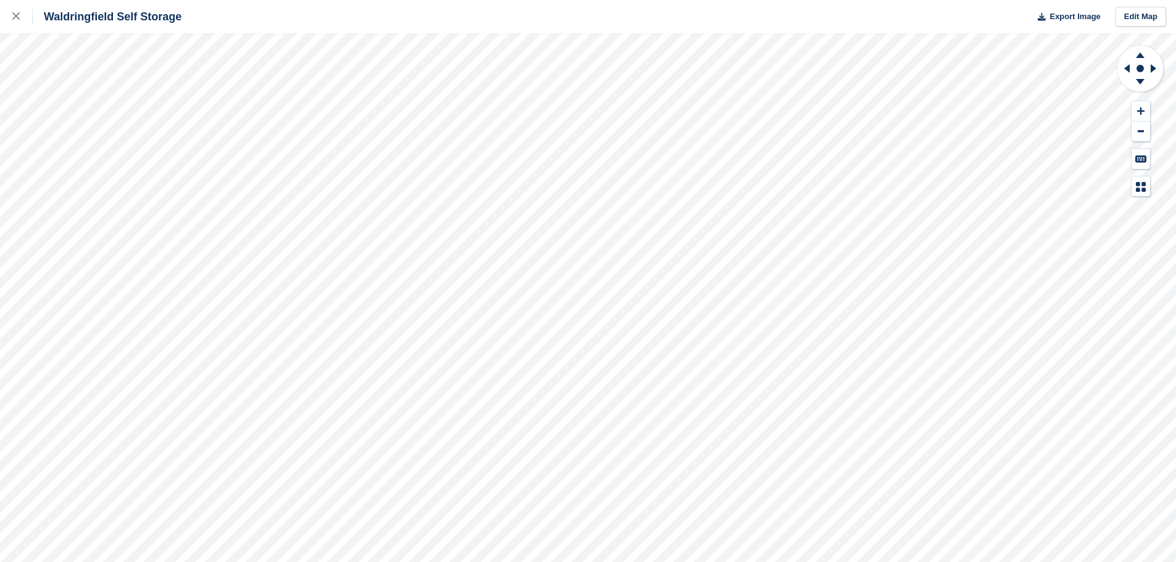
click at [100, 178] on div "Waldringfield Self Storage Export Image Edit Map" at bounding box center [588, 281] width 1176 height 562
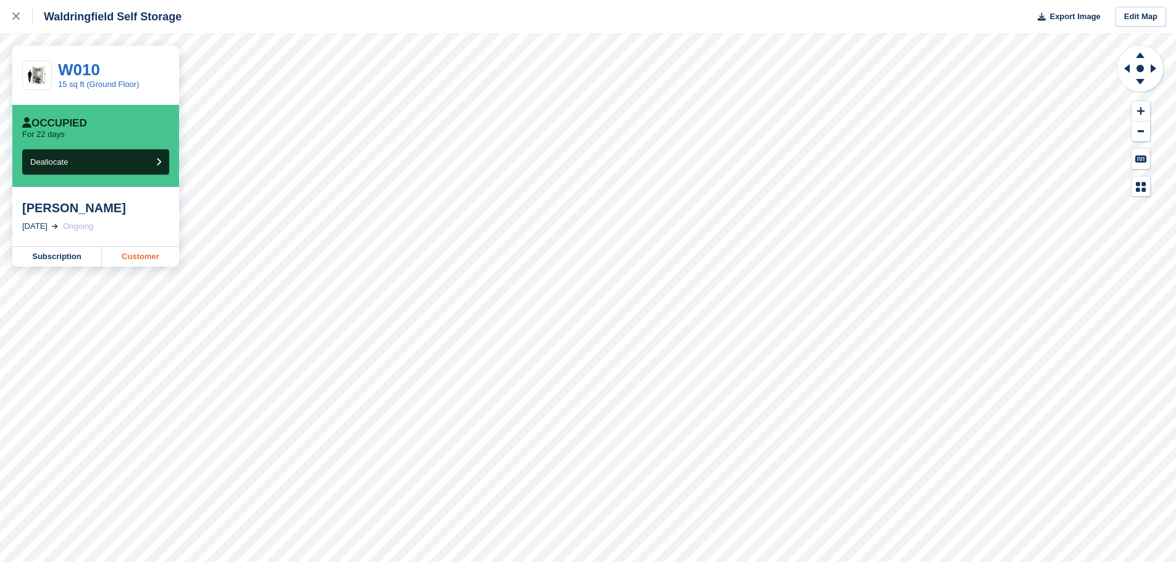
click at [137, 261] on link "Customer" at bounding box center [140, 257] width 77 height 20
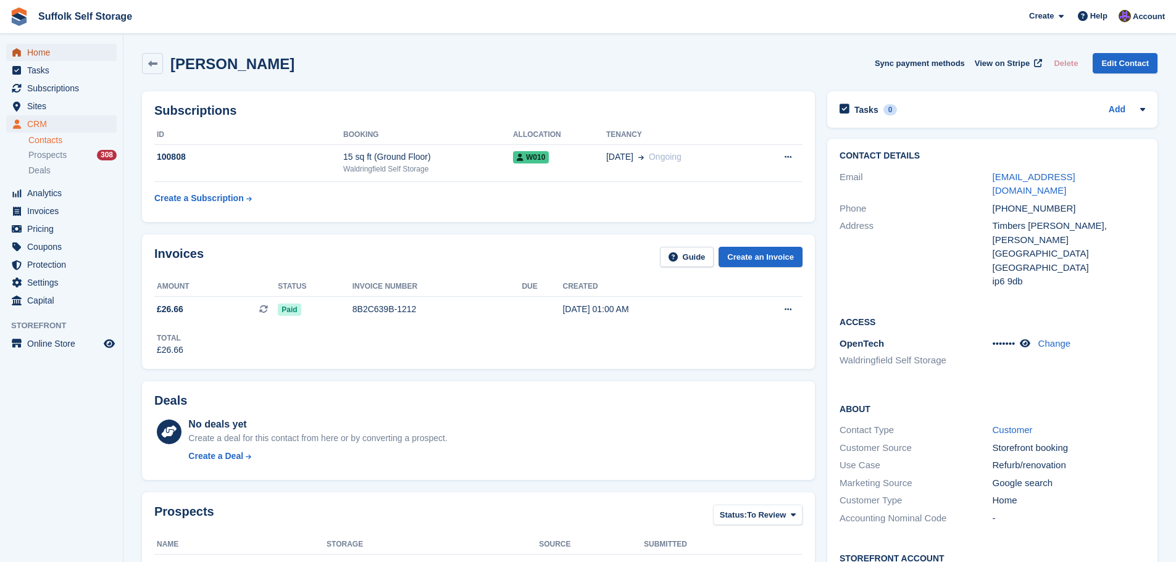
click at [50, 46] on span "Home" at bounding box center [64, 52] width 74 height 17
